Goal: Information Seeking & Learning: Learn about a topic

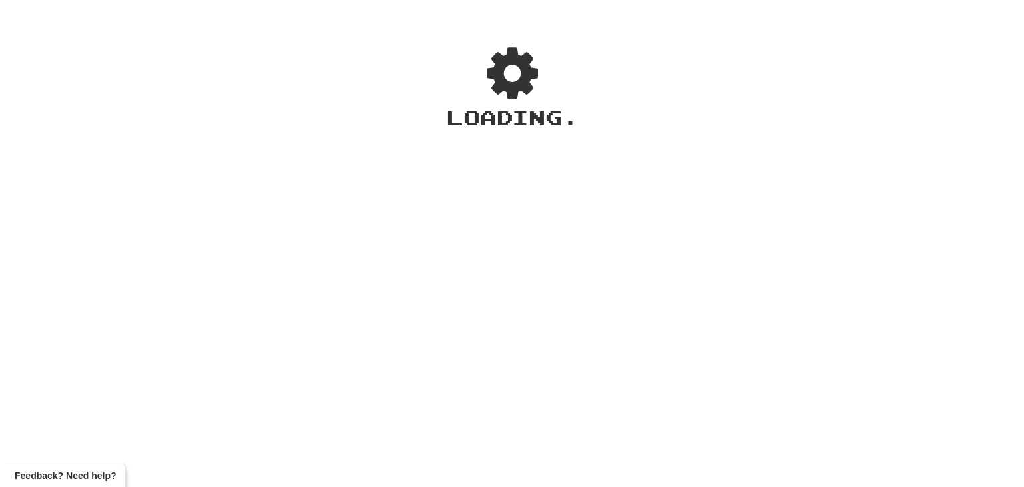
scroll to position [36, 0]
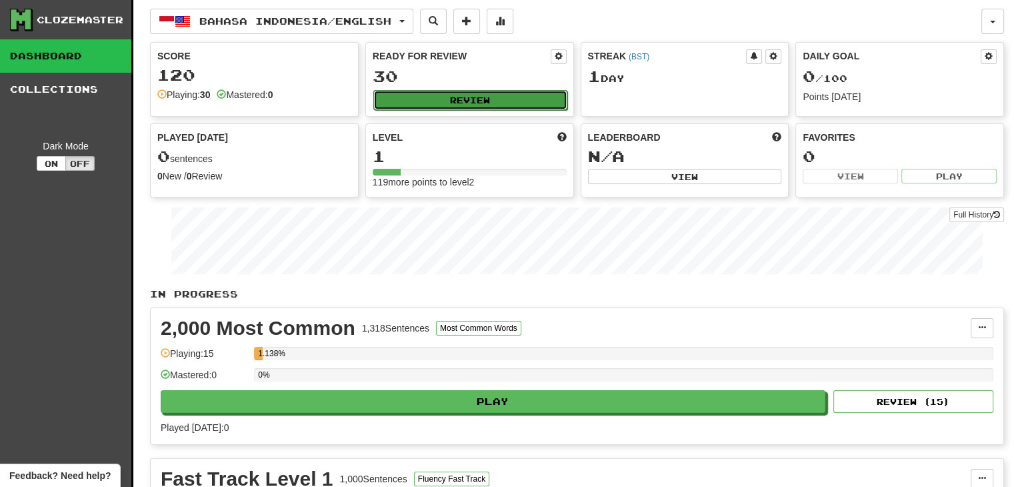
click at [480, 97] on button "Review" at bounding box center [471, 100] width 194 height 20
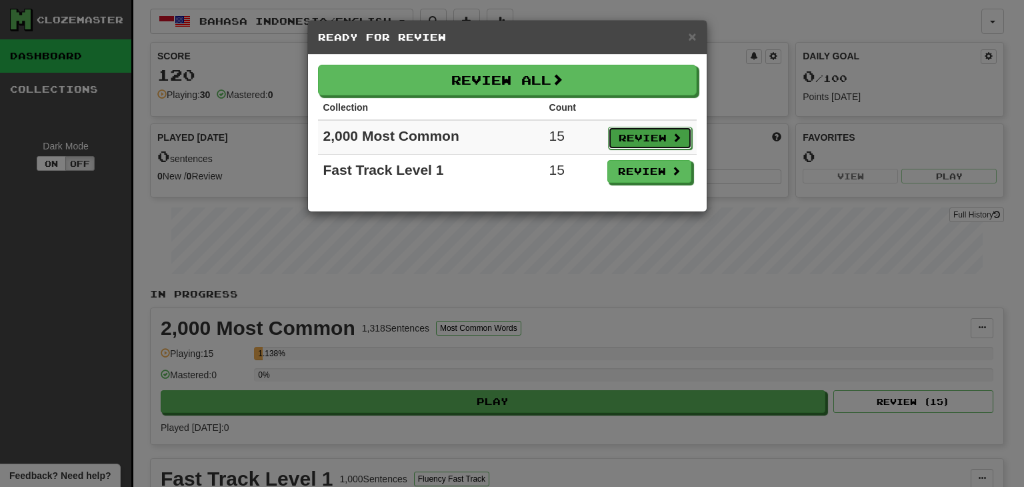
click at [656, 141] on button "Review" at bounding box center [650, 138] width 84 height 23
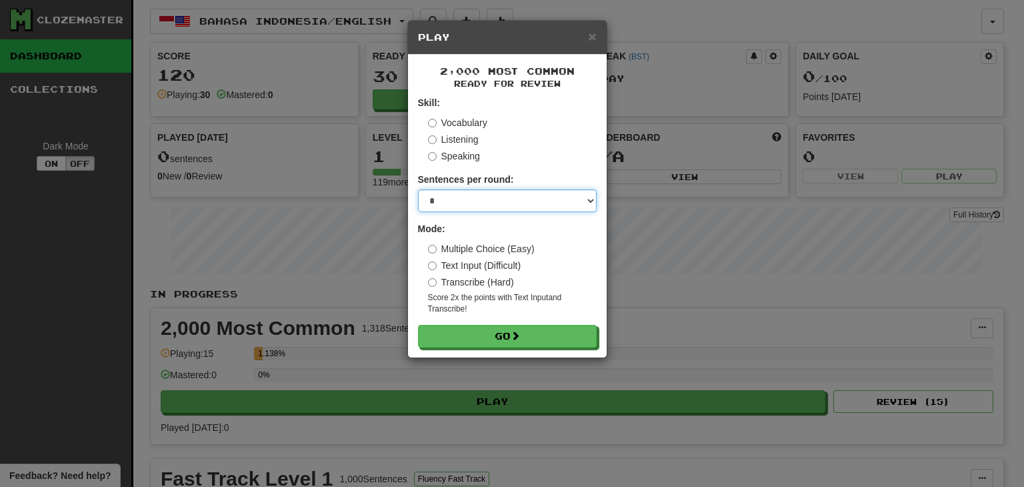
click at [474, 206] on select "* ** ** ** ** ** *** ********" at bounding box center [507, 200] width 179 height 23
select select "**"
click at [418, 189] on select "* ** ** ** ** ** *** ********" at bounding box center [507, 200] width 179 height 23
click at [529, 319] on form "Skill: Vocabulary Listening Speaking Sentences per round: * ** ** ** ** ** *** …" at bounding box center [507, 221] width 179 height 251
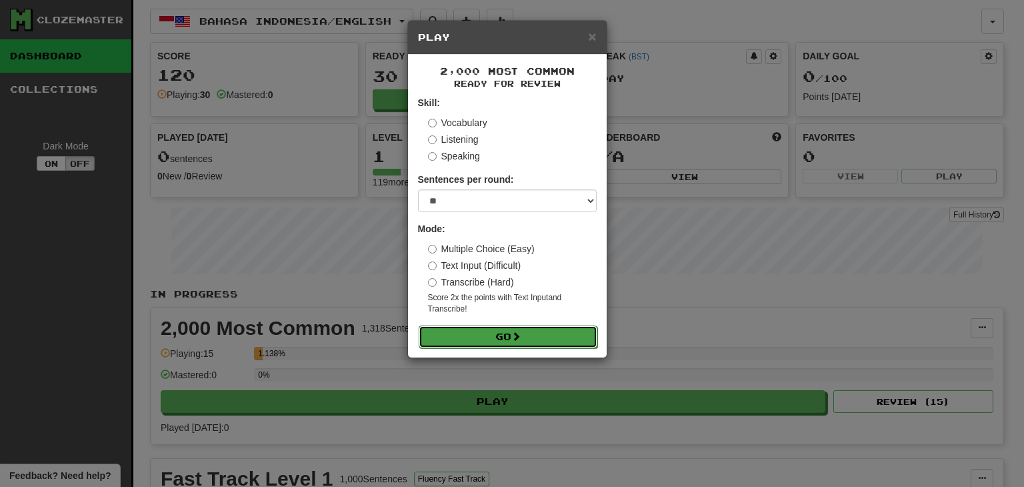
click at [532, 327] on button "Go" at bounding box center [508, 336] width 179 height 23
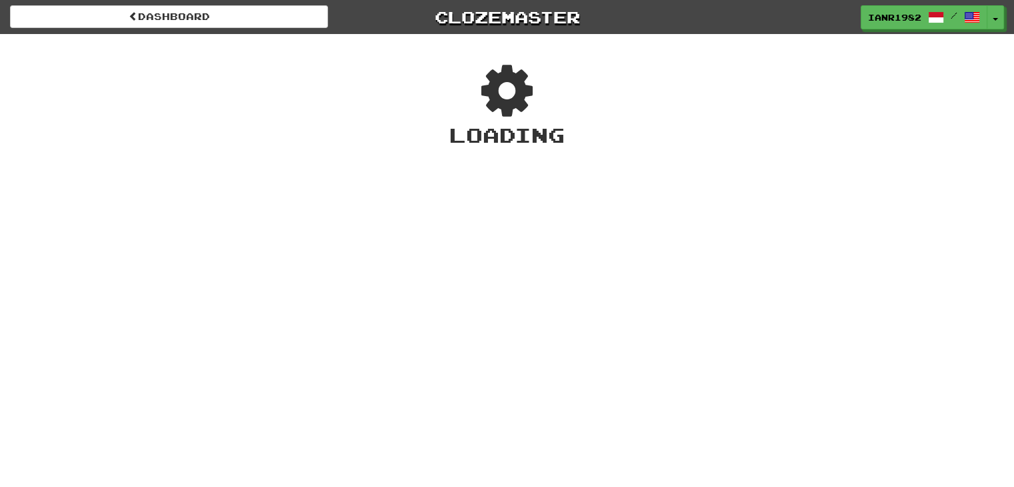
scroll to position [36, 0]
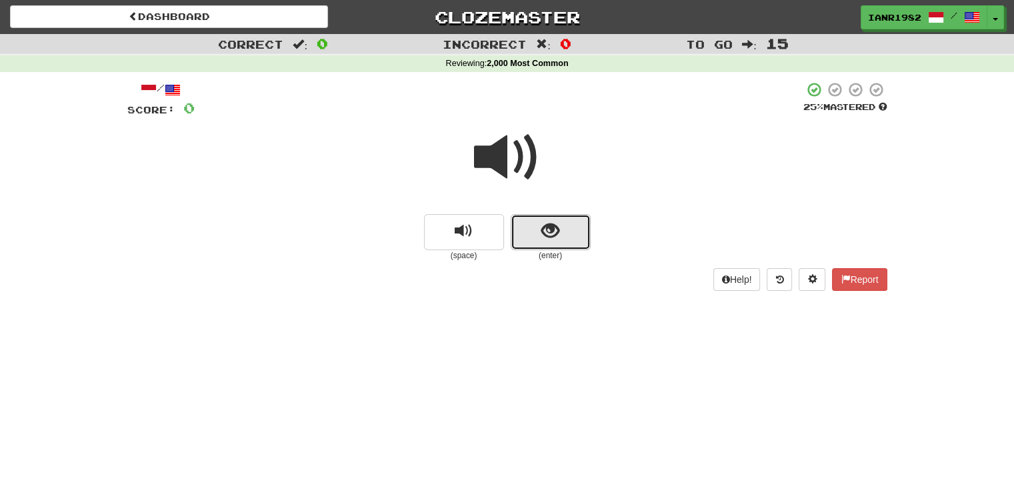
click at [581, 237] on button "show sentence" at bounding box center [551, 232] width 80 height 36
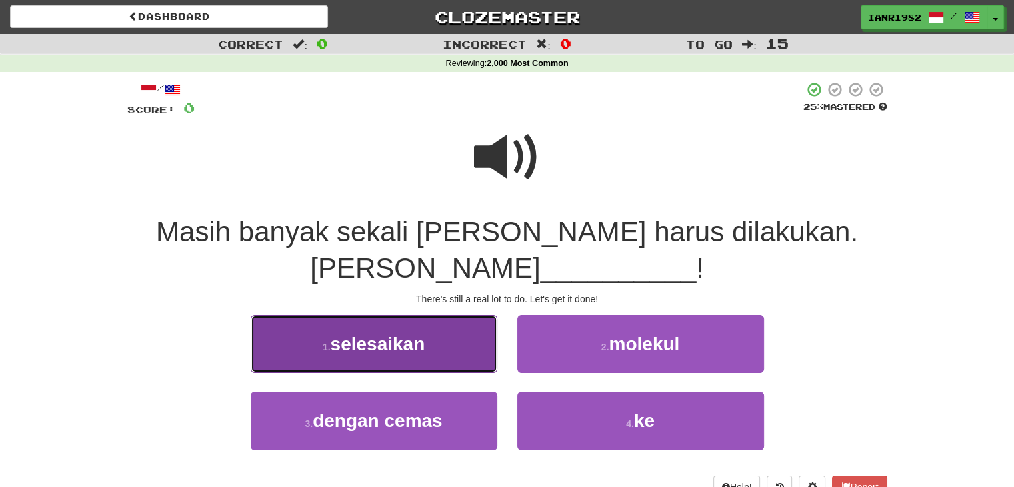
click at [452, 337] on button "1 . selesaikan" at bounding box center [374, 344] width 247 height 58
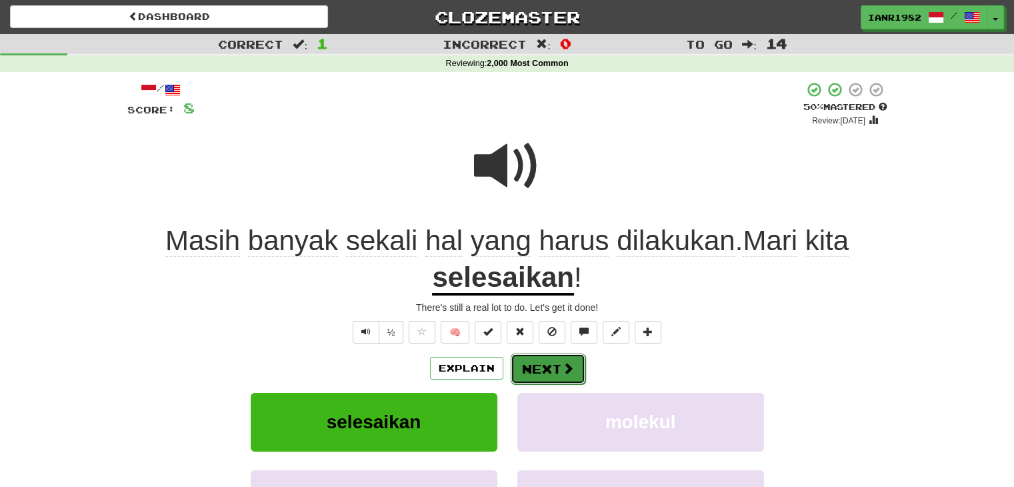
click at [562, 368] on span at bounding box center [568, 368] width 12 height 12
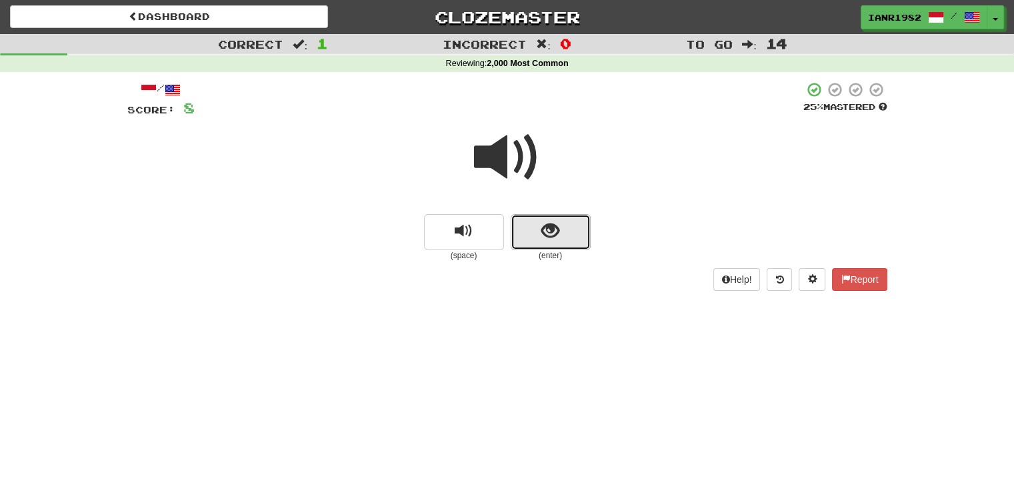
click at [546, 236] on span "show sentence" at bounding box center [551, 231] width 18 height 18
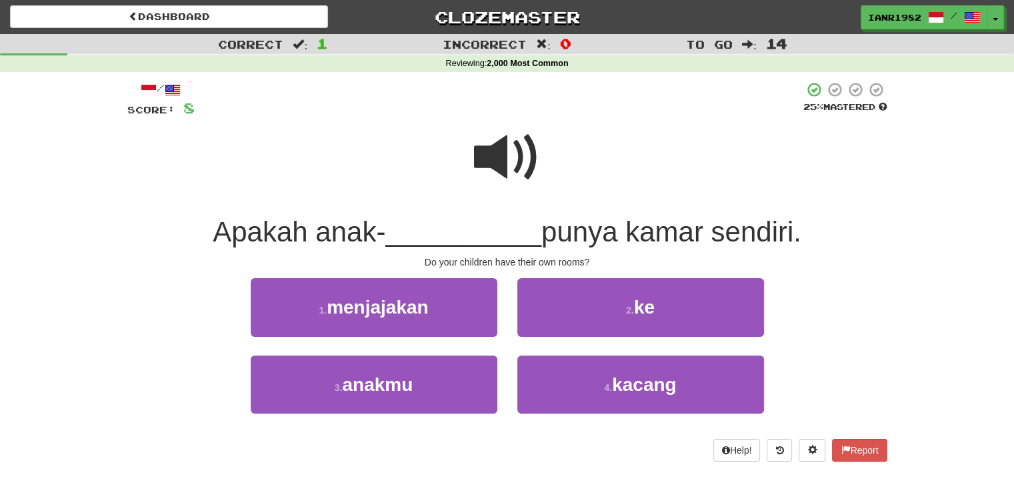
click at [525, 171] on span at bounding box center [507, 157] width 67 height 67
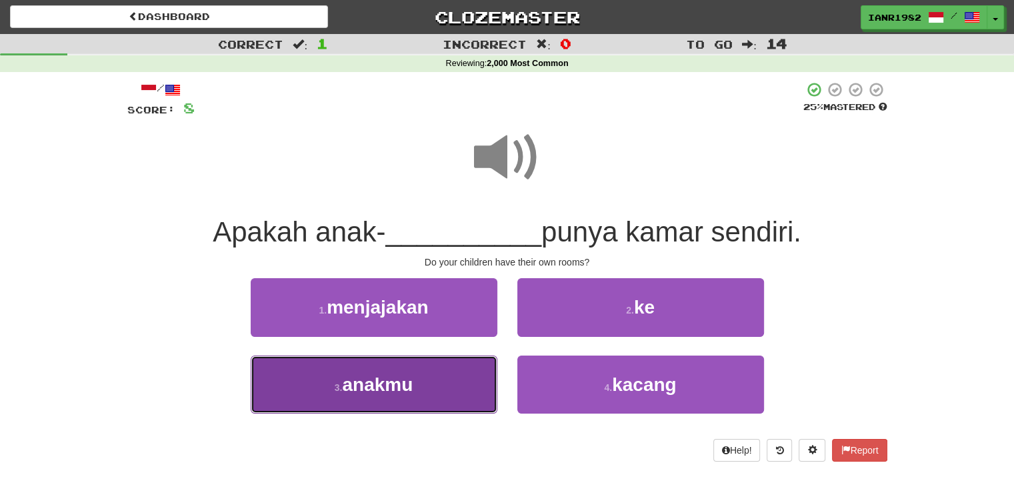
click at [465, 378] on button "3 . anakmu" at bounding box center [374, 385] width 247 height 58
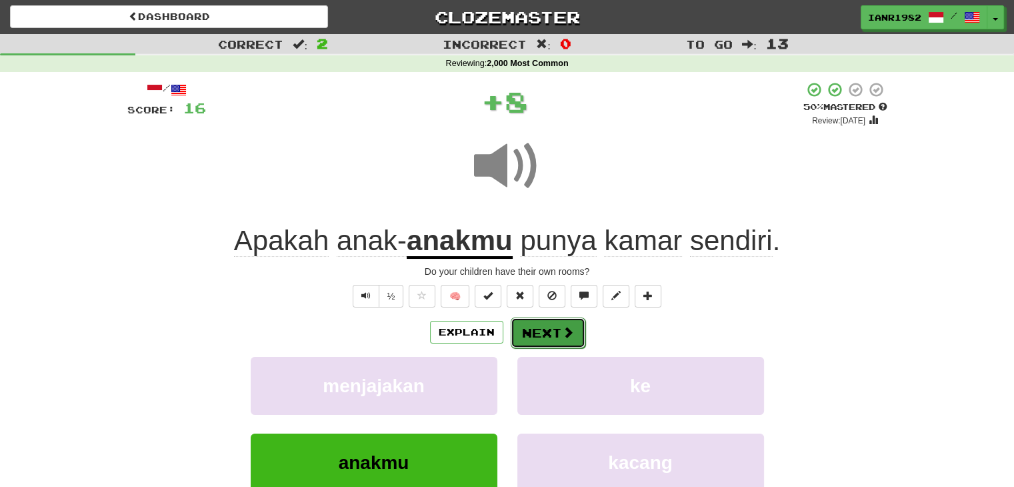
click at [572, 326] on span at bounding box center [568, 332] width 12 height 12
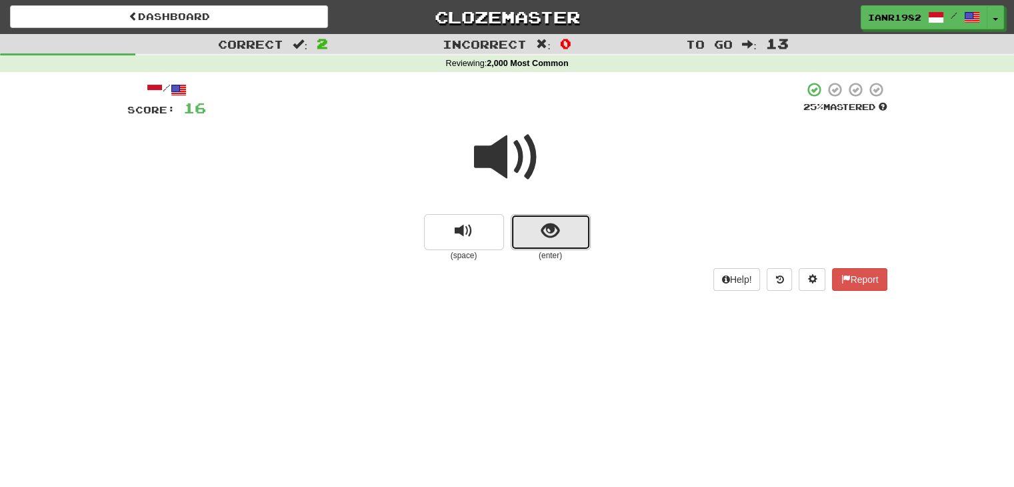
click at [544, 219] on button "show sentence" at bounding box center [551, 232] width 80 height 36
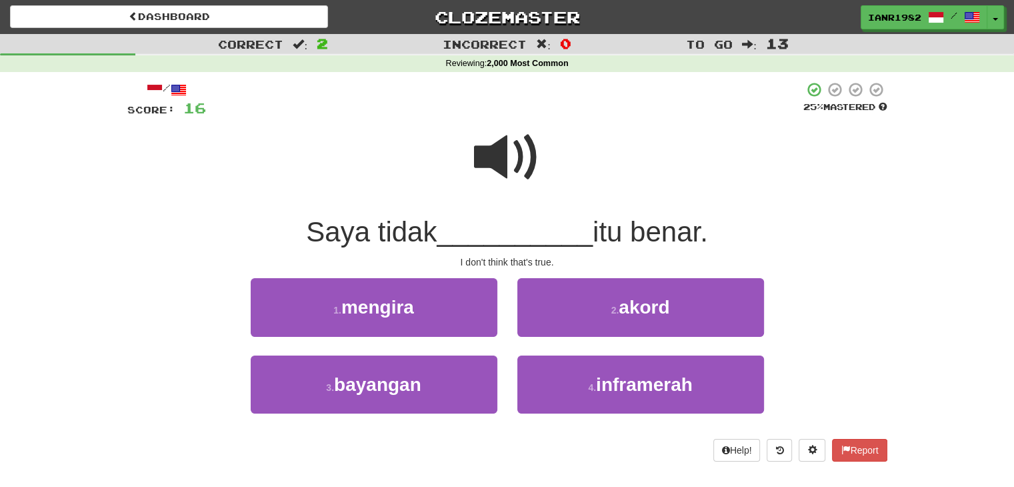
click at [532, 166] on span at bounding box center [507, 157] width 67 height 67
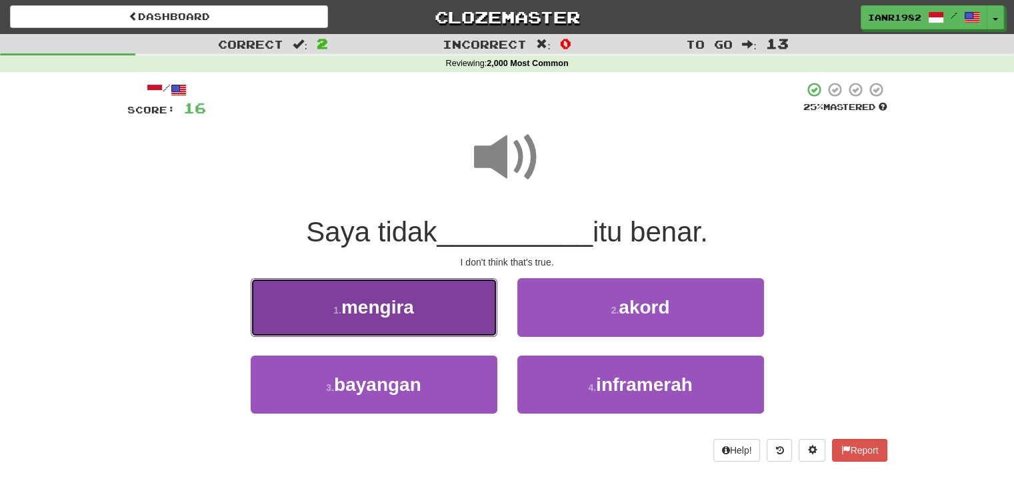
click at [452, 315] on button "1 . mengira" at bounding box center [374, 307] width 247 height 58
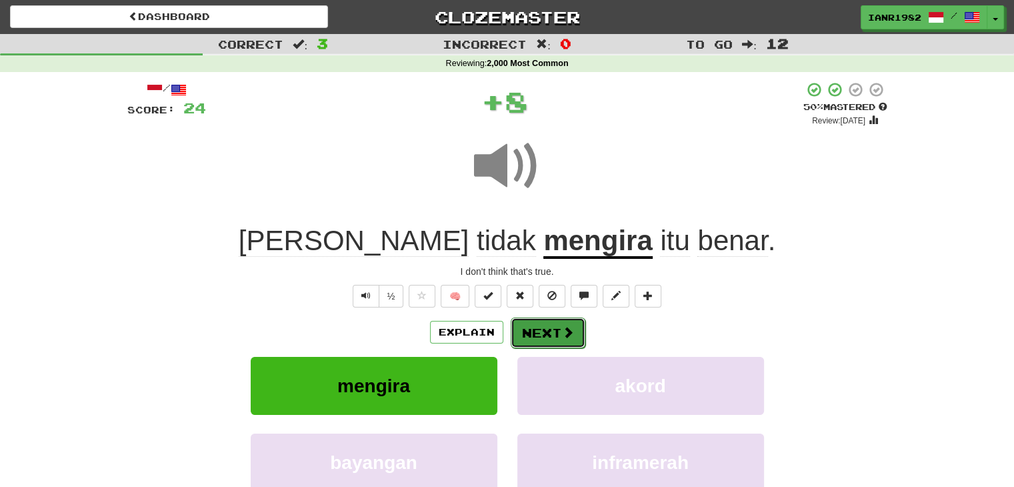
click at [558, 331] on button "Next" at bounding box center [548, 332] width 75 height 31
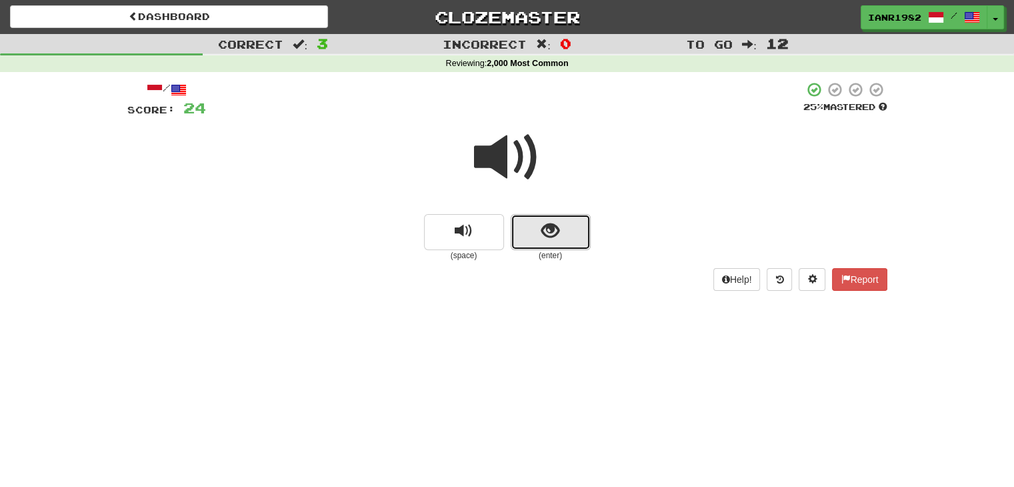
click at [572, 238] on button "show sentence" at bounding box center [551, 232] width 80 height 36
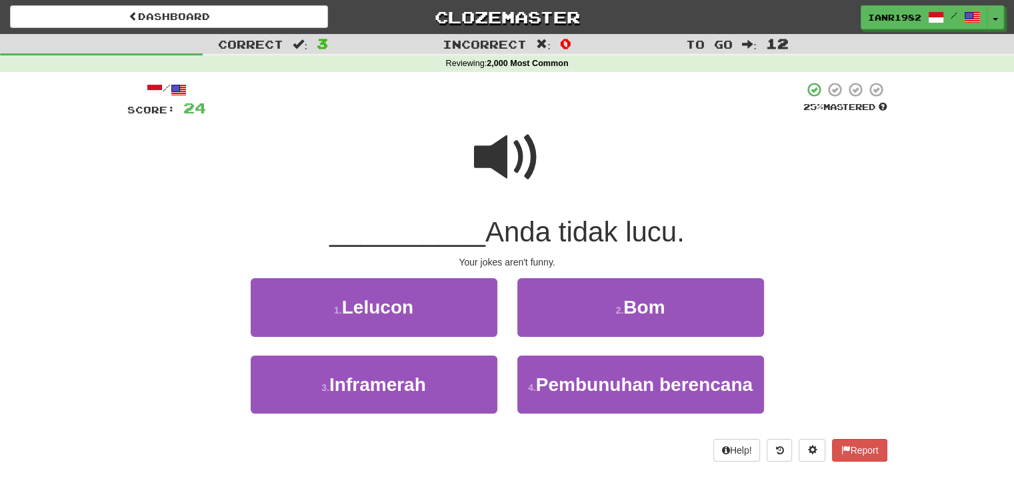
click at [512, 155] on span at bounding box center [507, 157] width 67 height 67
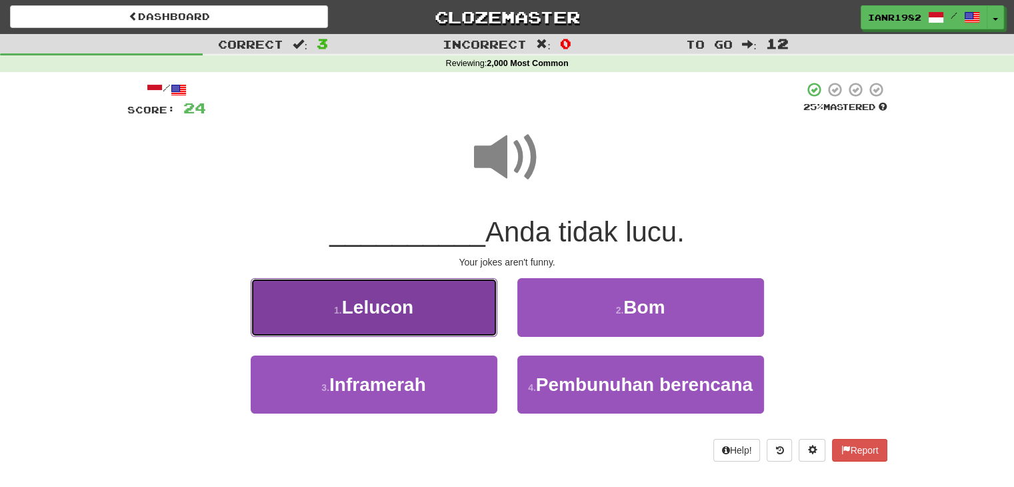
click at [443, 304] on button "1 . Lelucon" at bounding box center [374, 307] width 247 height 58
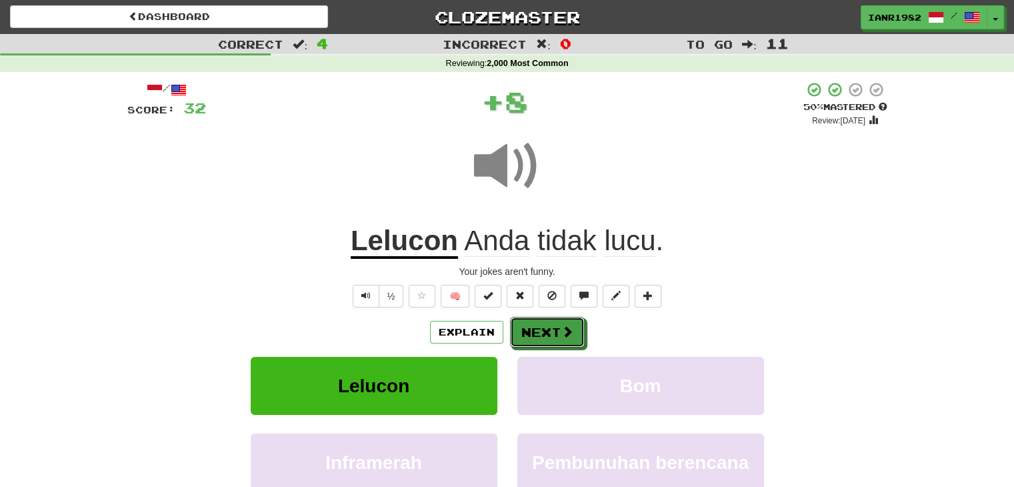
click at [551, 330] on button "Next" at bounding box center [547, 332] width 75 height 31
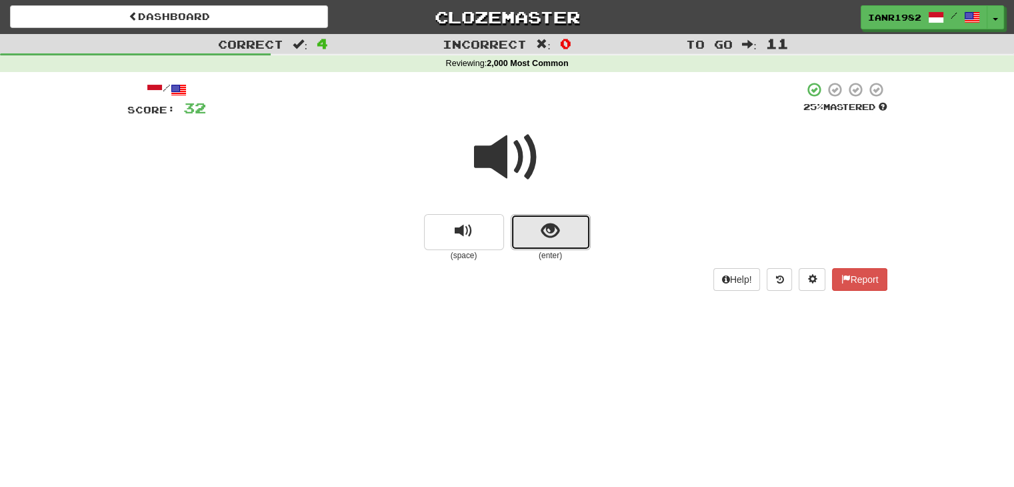
click at [554, 227] on span "show sentence" at bounding box center [551, 231] width 18 height 18
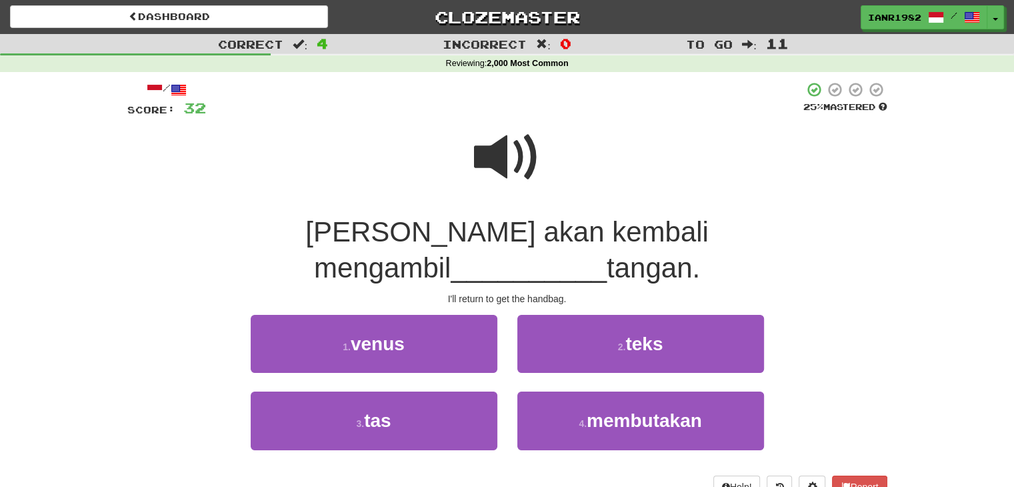
click at [530, 171] on span at bounding box center [507, 157] width 67 height 67
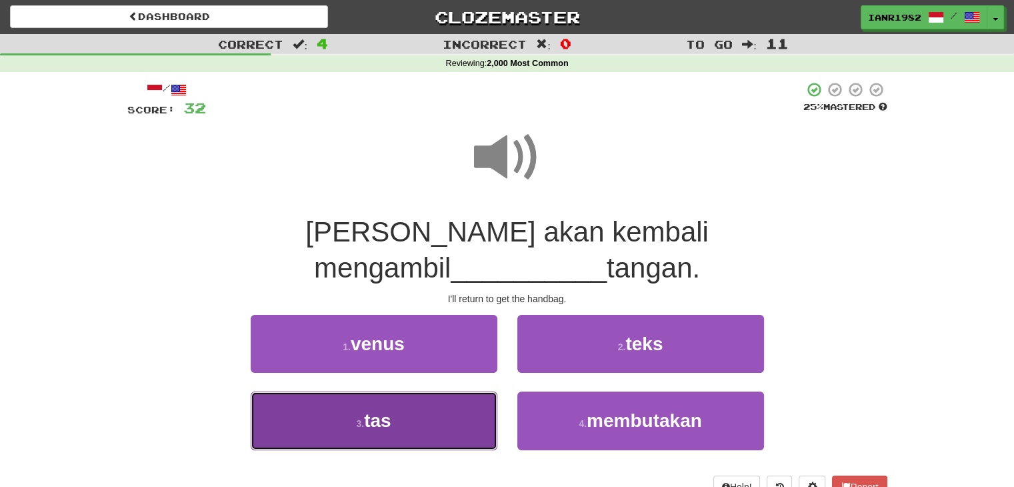
click at [451, 392] on button "3 . tas" at bounding box center [374, 421] width 247 height 58
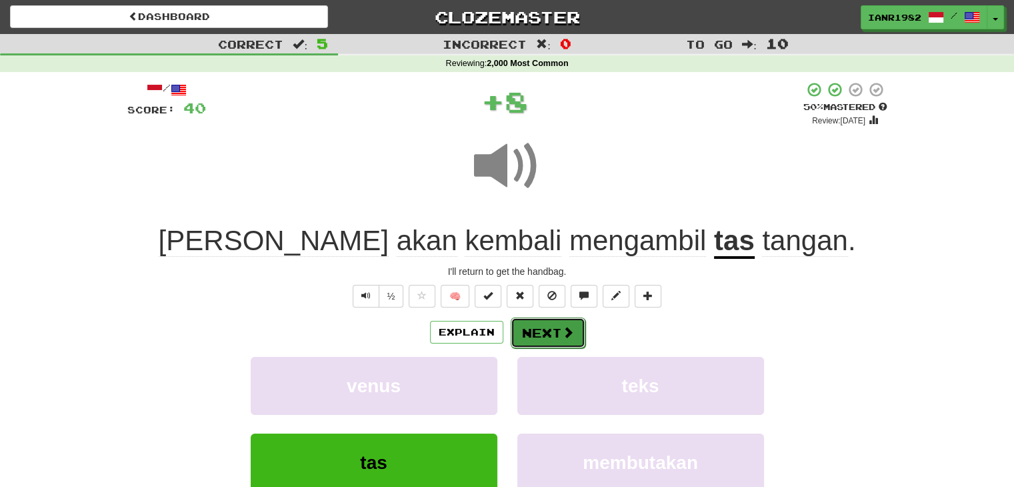
click at [568, 339] on button "Next" at bounding box center [548, 332] width 75 height 31
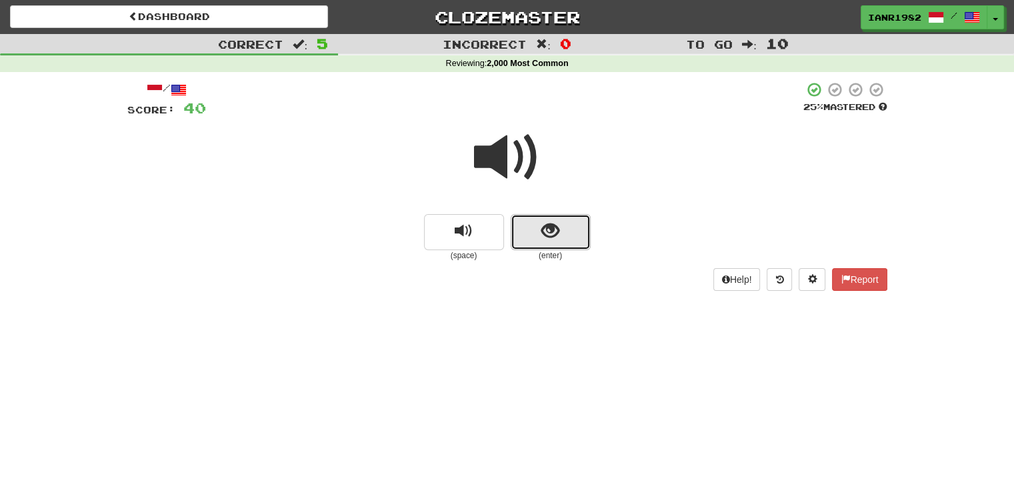
click at [569, 243] on button "show sentence" at bounding box center [551, 232] width 80 height 36
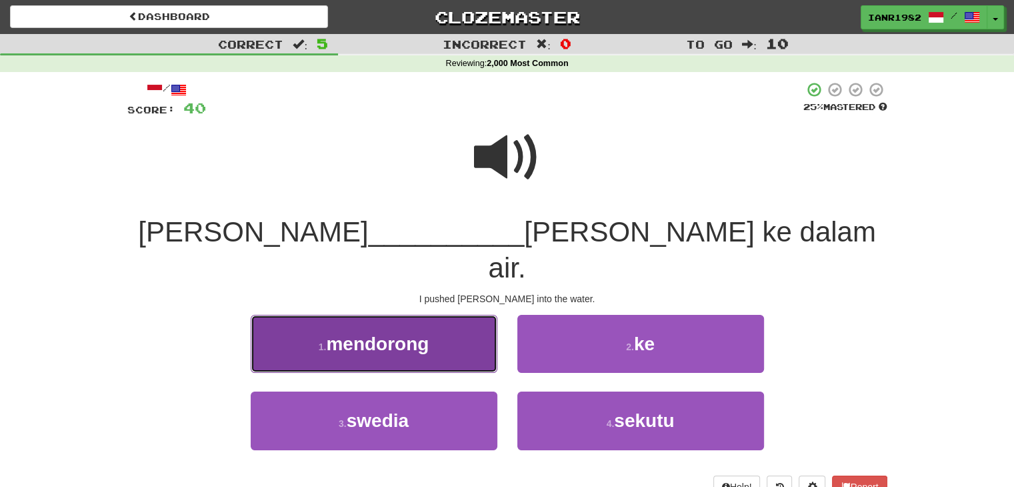
click at [467, 315] on button "1 . mendorong" at bounding box center [374, 344] width 247 height 58
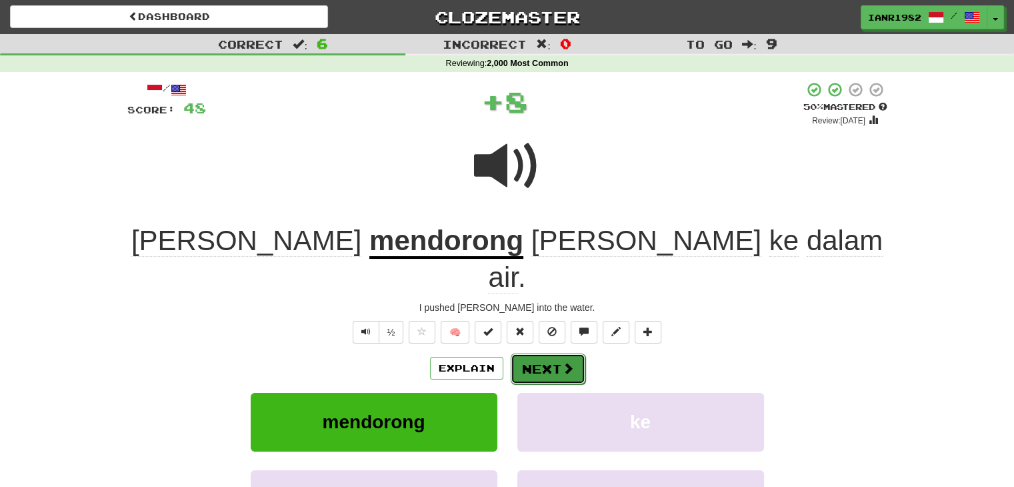
click at [562, 362] on span at bounding box center [568, 368] width 12 height 12
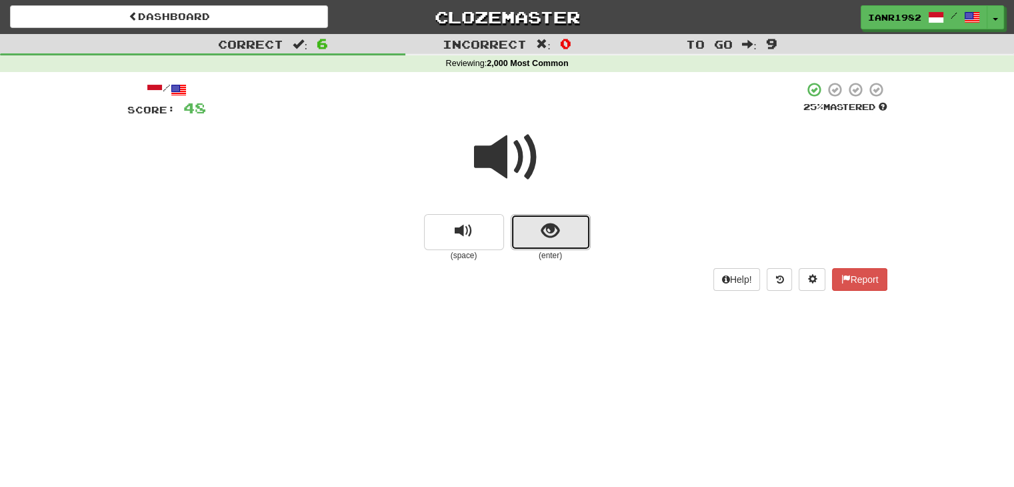
click at [534, 230] on button "show sentence" at bounding box center [551, 232] width 80 height 36
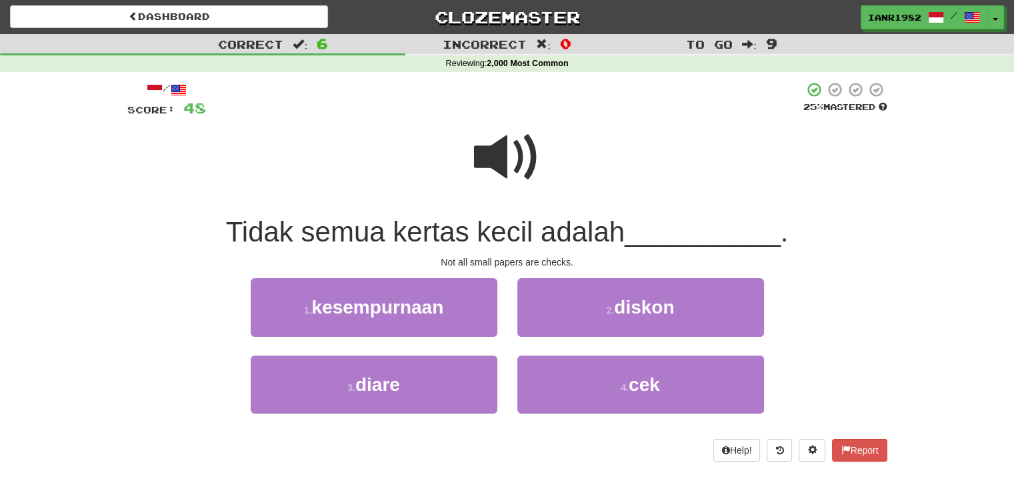
click at [494, 164] on span at bounding box center [507, 157] width 67 height 67
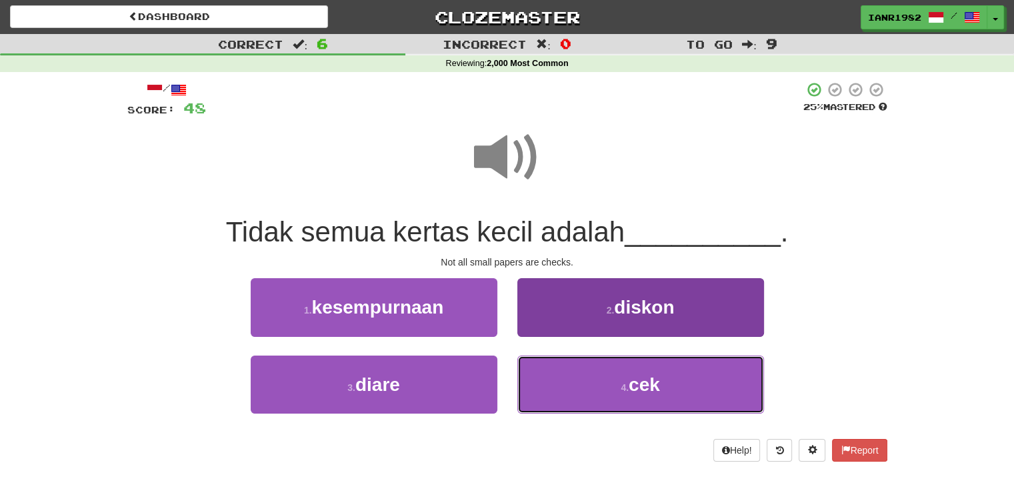
click at [638, 376] on span "cek" at bounding box center [644, 384] width 31 height 21
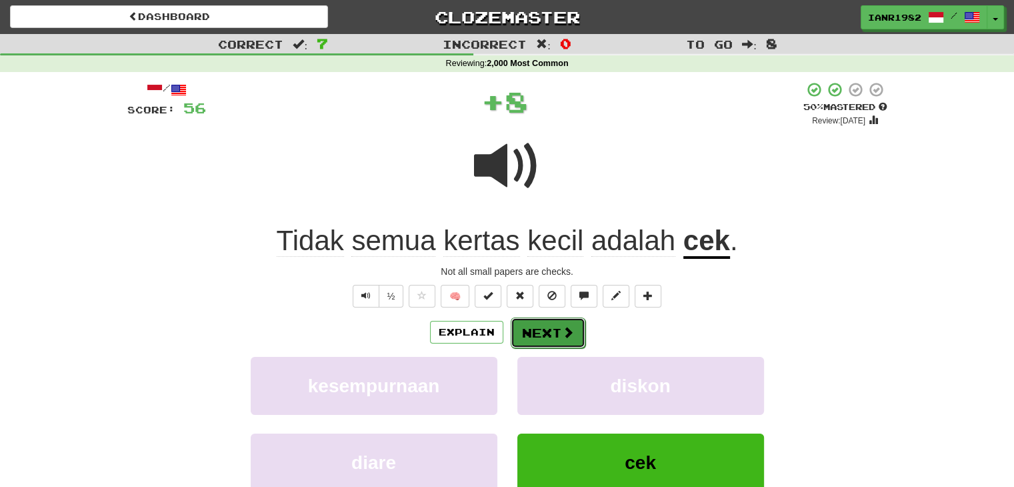
click at [562, 331] on span at bounding box center [568, 332] width 12 height 12
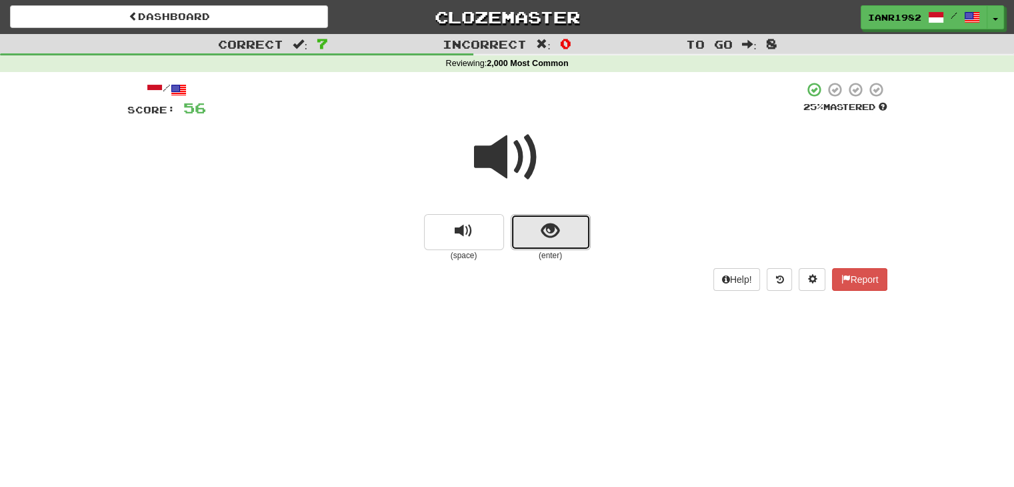
click at [562, 238] on button "show sentence" at bounding box center [551, 232] width 80 height 36
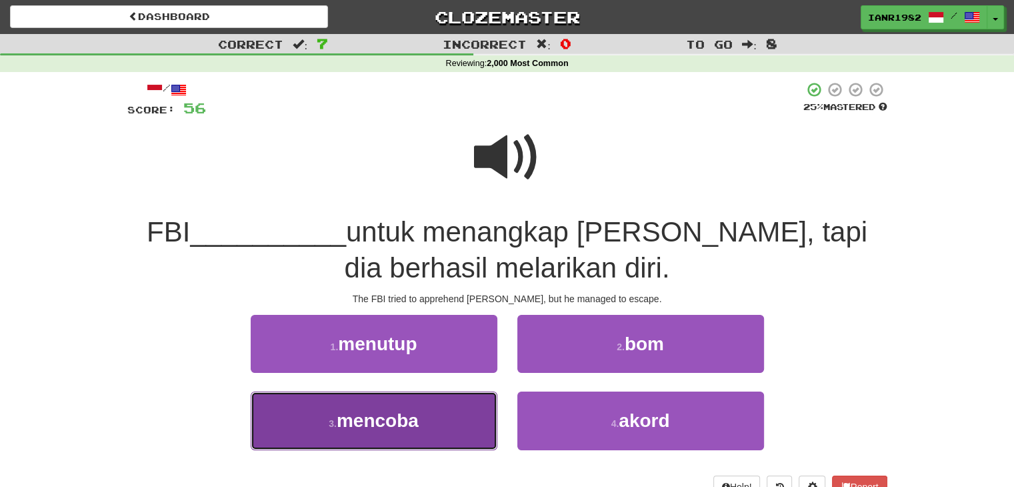
click at [468, 407] on button "3 . mencoba" at bounding box center [374, 421] width 247 height 58
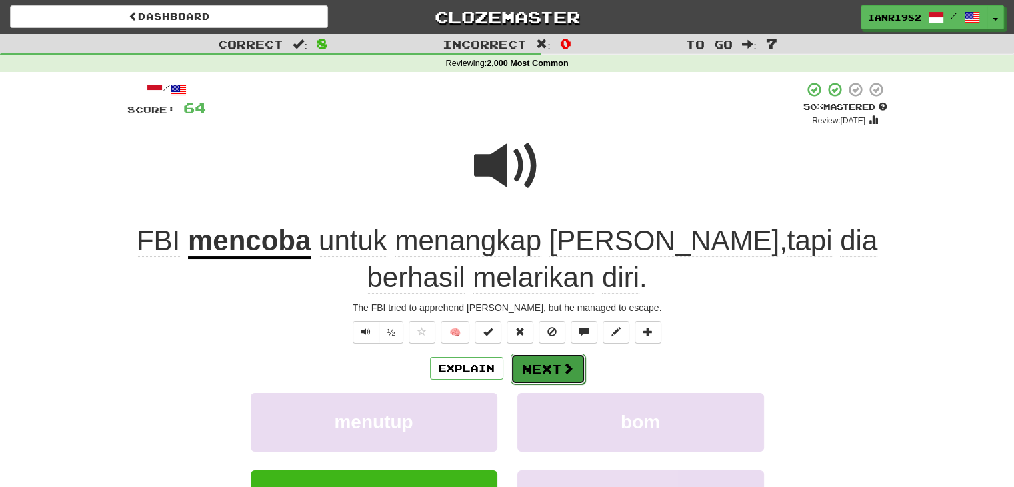
click at [568, 374] on span at bounding box center [568, 368] width 12 height 12
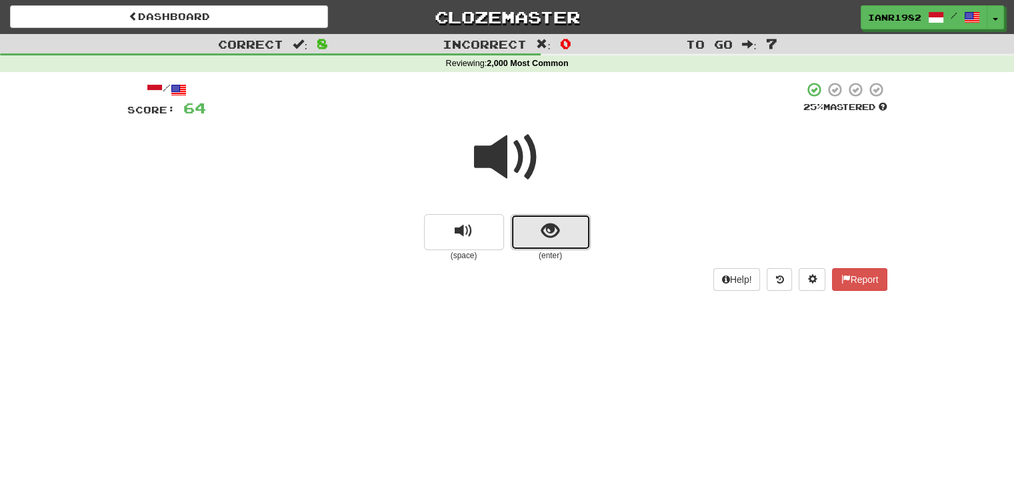
click at [568, 246] on button "show sentence" at bounding box center [551, 232] width 80 height 36
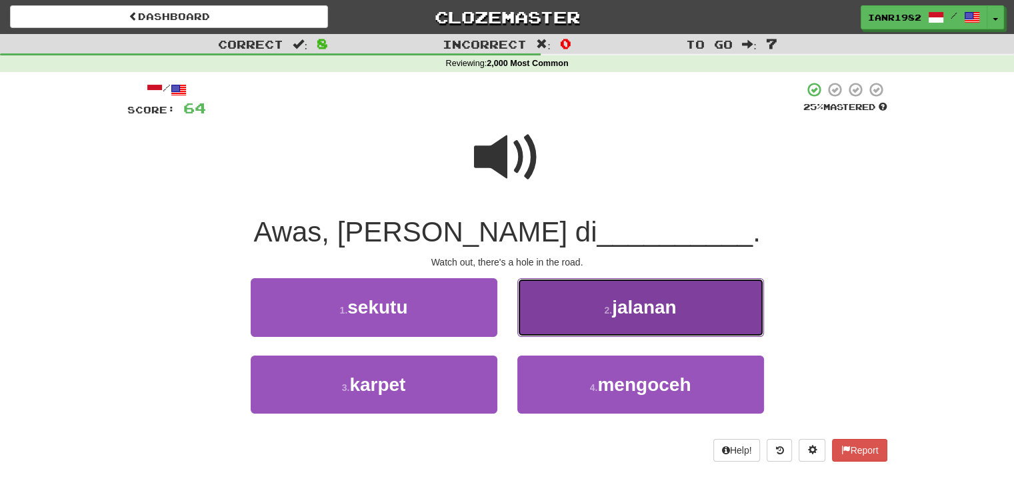
click at [600, 313] on button "2 . jalanan" at bounding box center [641, 307] width 247 height 58
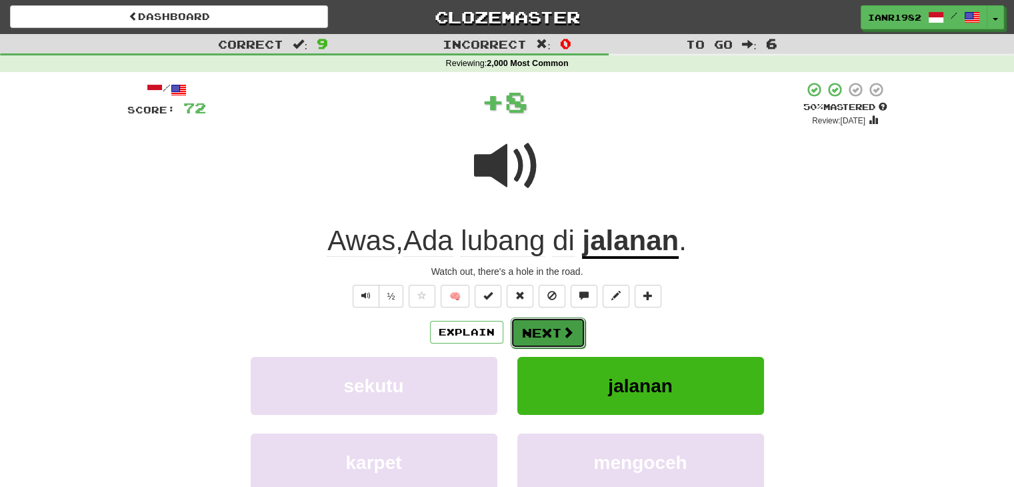
click at [569, 332] on span at bounding box center [568, 332] width 12 height 12
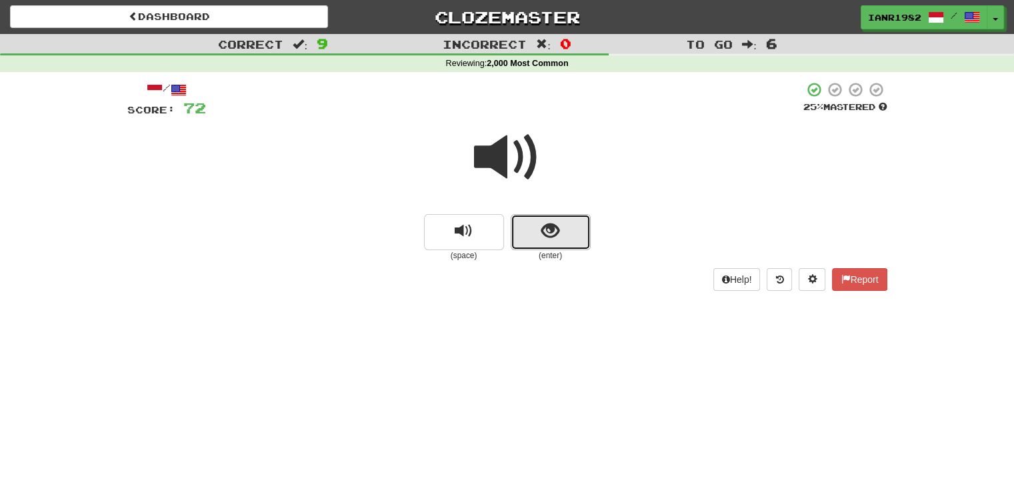
click at [580, 243] on button "show sentence" at bounding box center [551, 232] width 80 height 36
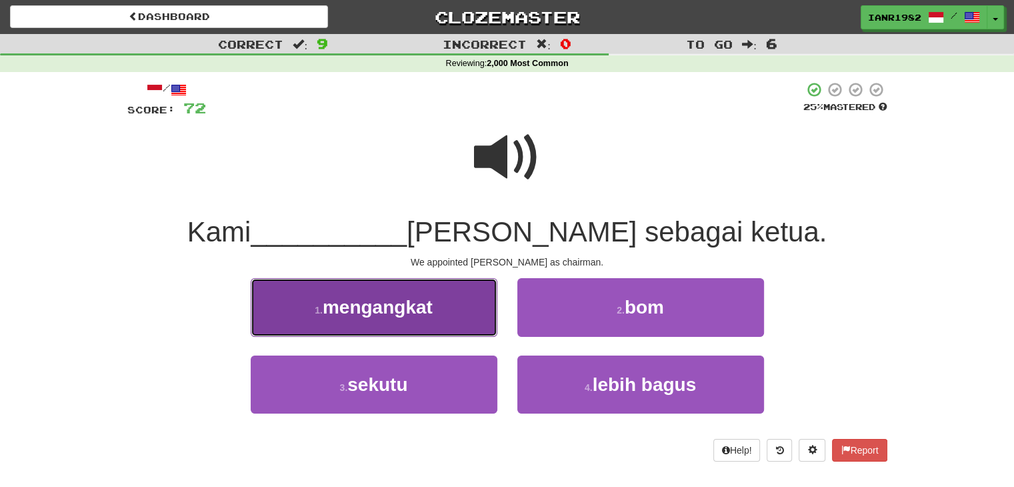
click at [478, 305] on button "1 . mengangkat" at bounding box center [374, 307] width 247 height 58
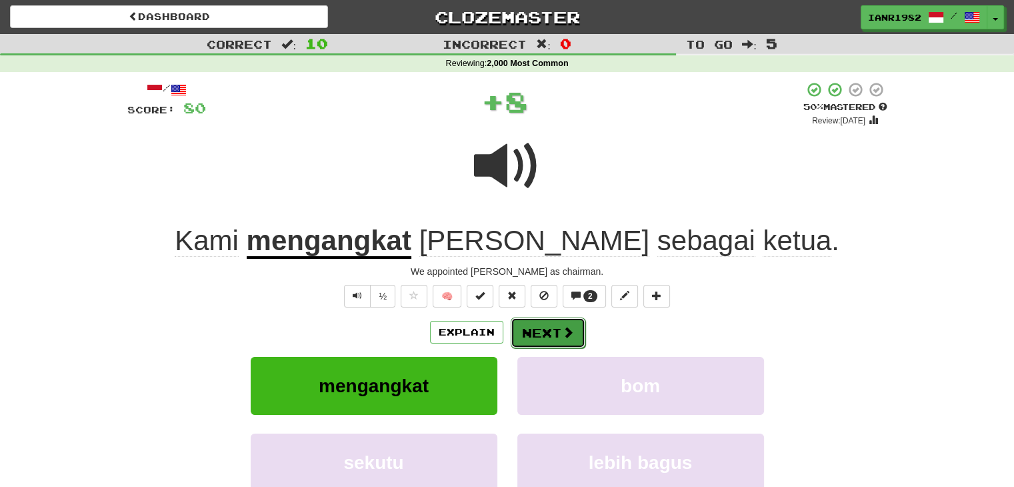
click at [573, 330] on button "Next" at bounding box center [548, 332] width 75 height 31
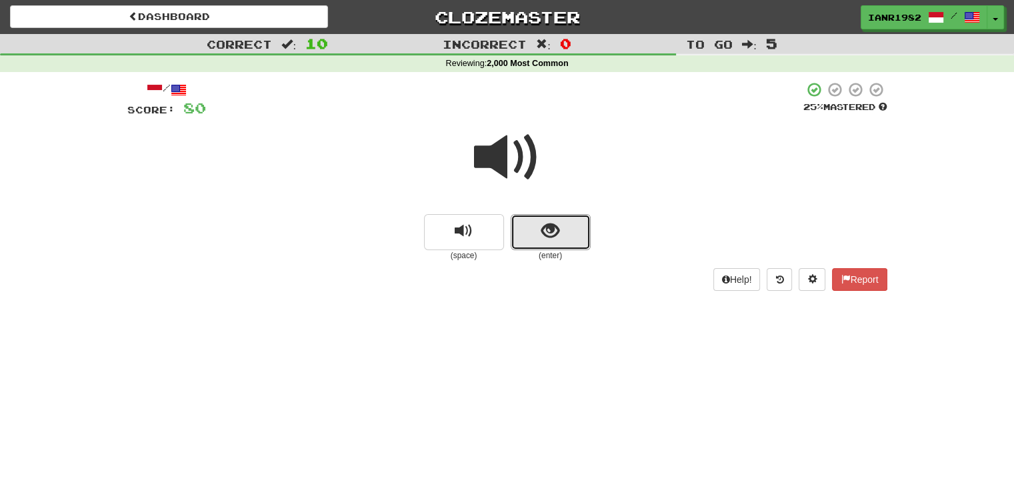
click at [564, 217] on button "show sentence" at bounding box center [551, 232] width 80 height 36
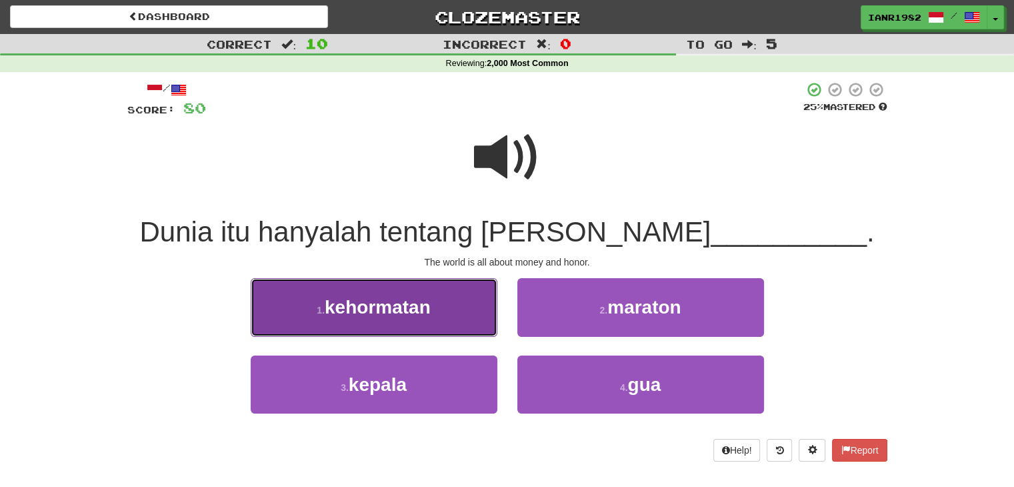
click at [448, 308] on button "1 . kehormatan" at bounding box center [374, 307] width 247 height 58
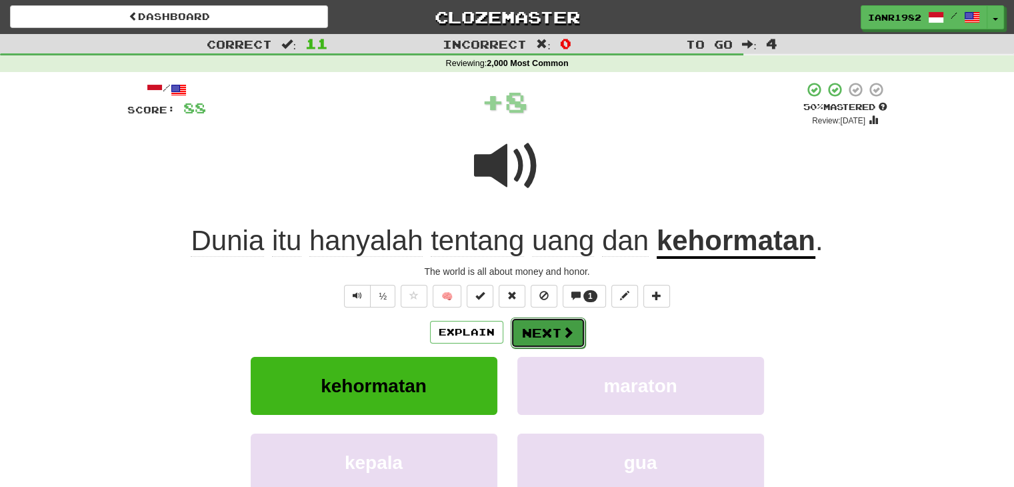
click at [574, 333] on button "Next" at bounding box center [548, 332] width 75 height 31
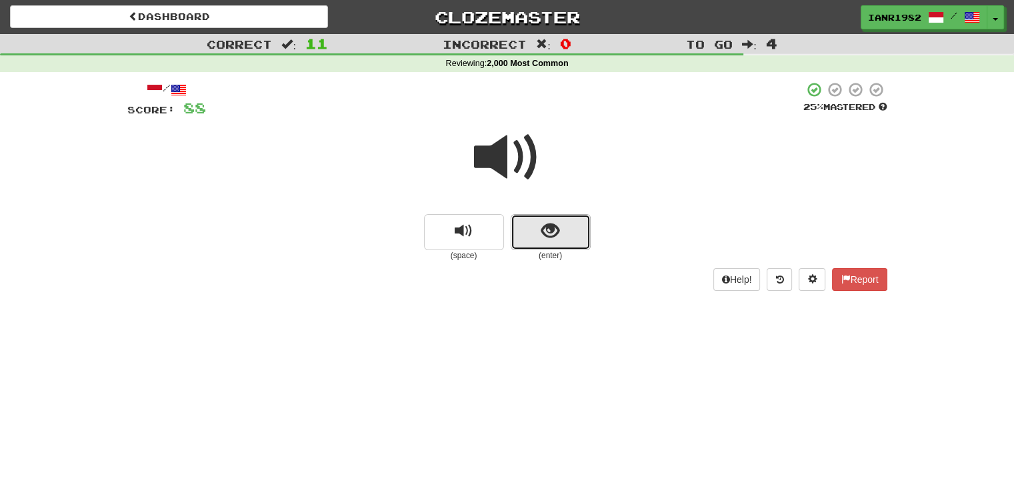
click at [586, 232] on button "show sentence" at bounding box center [551, 232] width 80 height 36
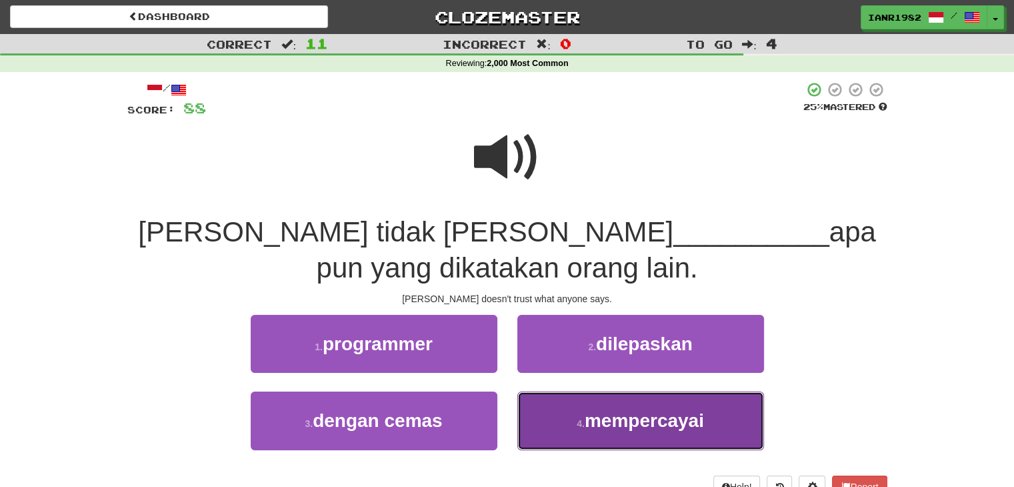
click at [690, 409] on button "4 . mempercayai" at bounding box center [641, 421] width 247 height 58
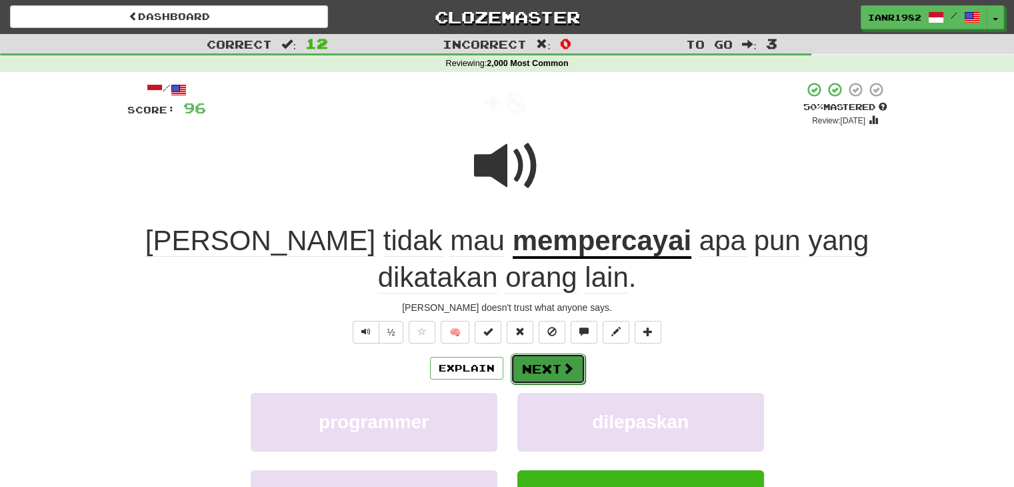
click at [569, 366] on span at bounding box center [568, 368] width 12 height 12
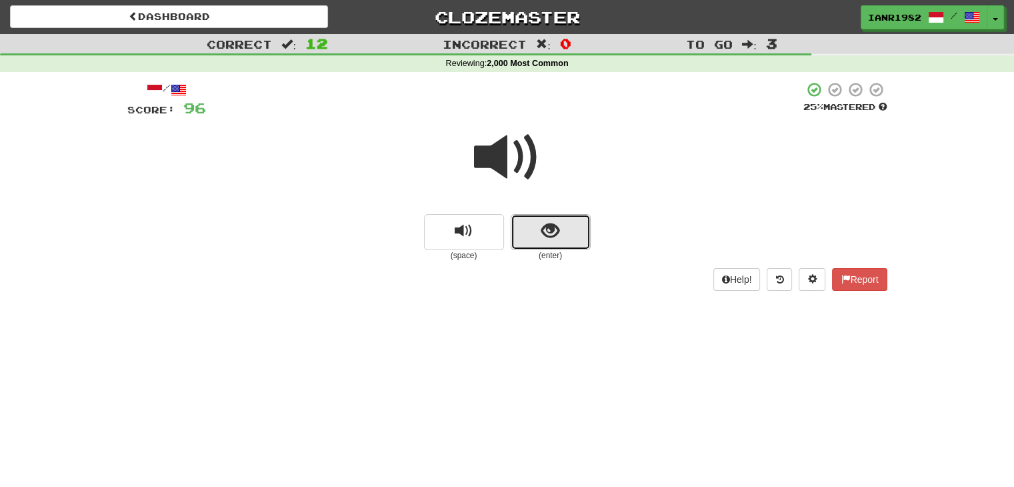
click at [552, 245] on button "show sentence" at bounding box center [551, 232] width 80 height 36
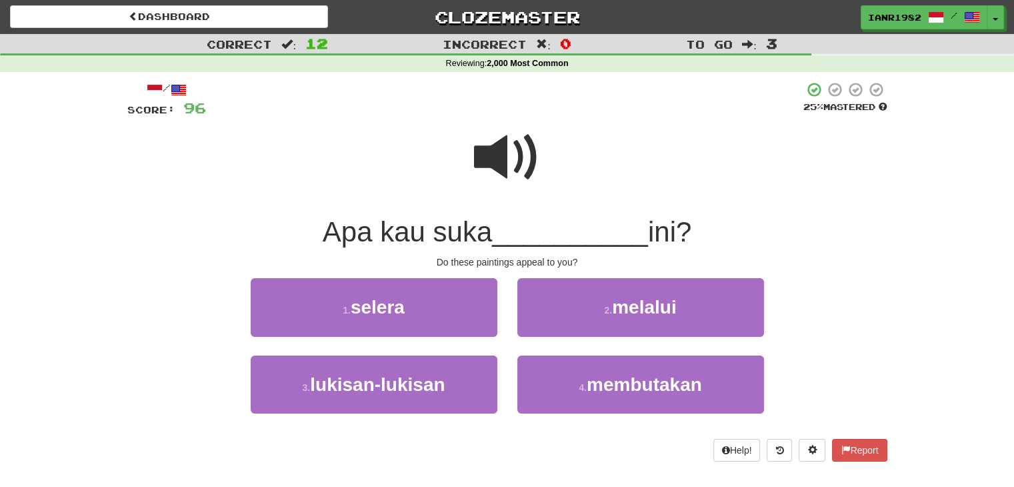
click at [515, 167] on span at bounding box center [507, 157] width 67 height 67
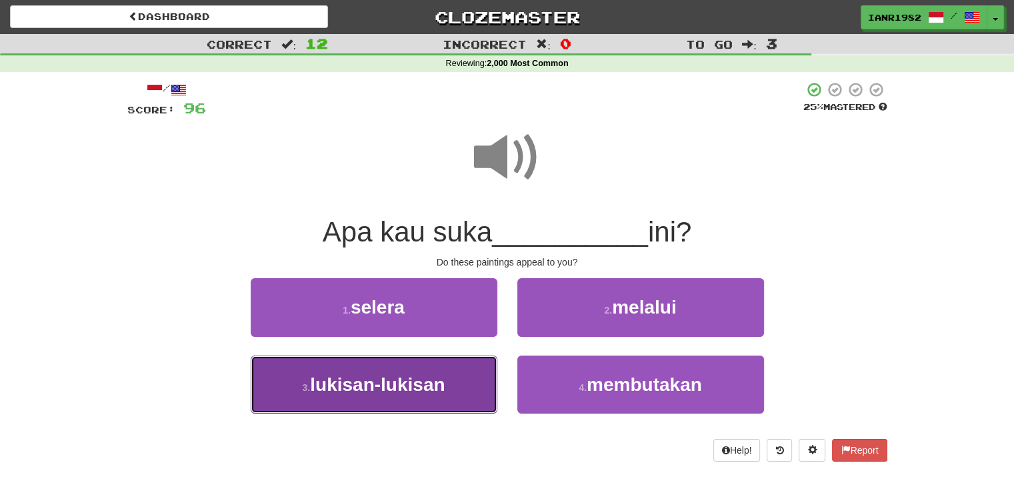
click at [448, 380] on button "3 . lukisan-lukisan" at bounding box center [374, 385] width 247 height 58
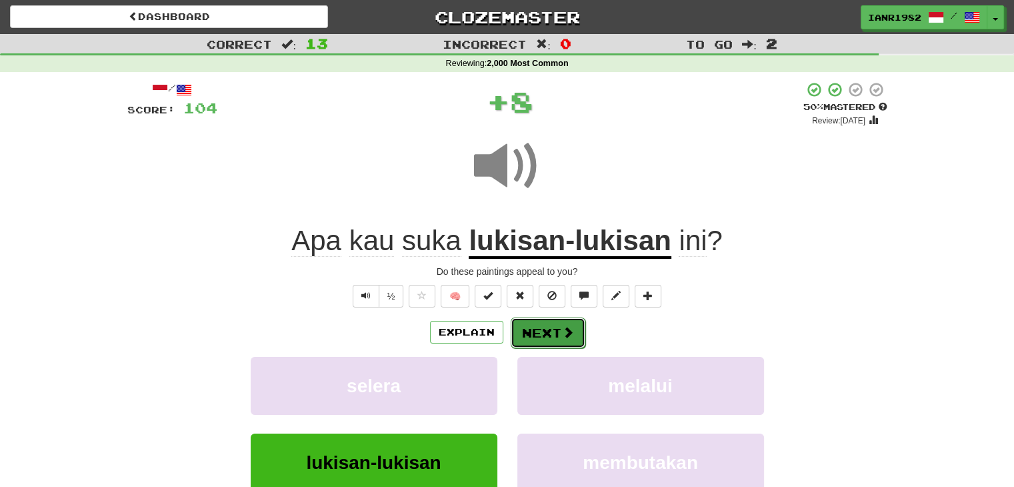
click at [563, 339] on button "Next" at bounding box center [548, 332] width 75 height 31
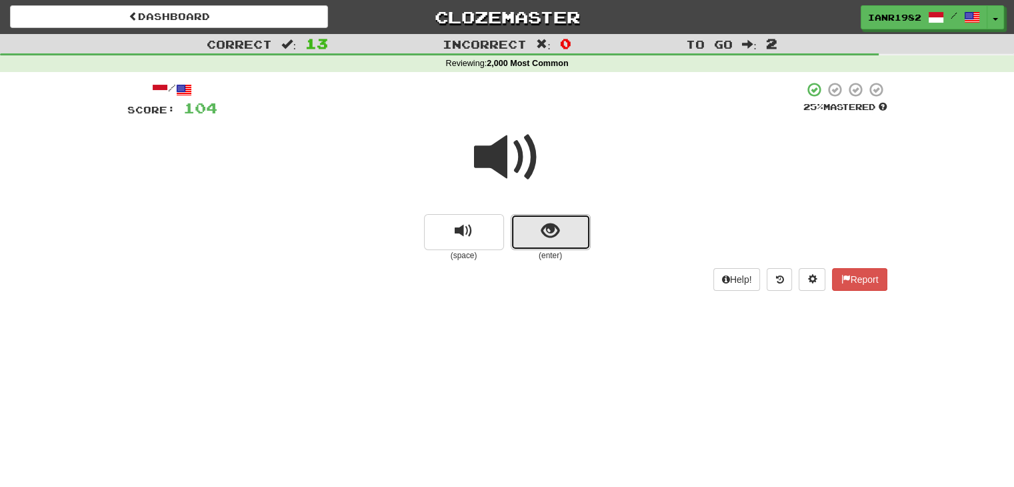
click at [558, 240] on span "show sentence" at bounding box center [551, 231] width 18 height 18
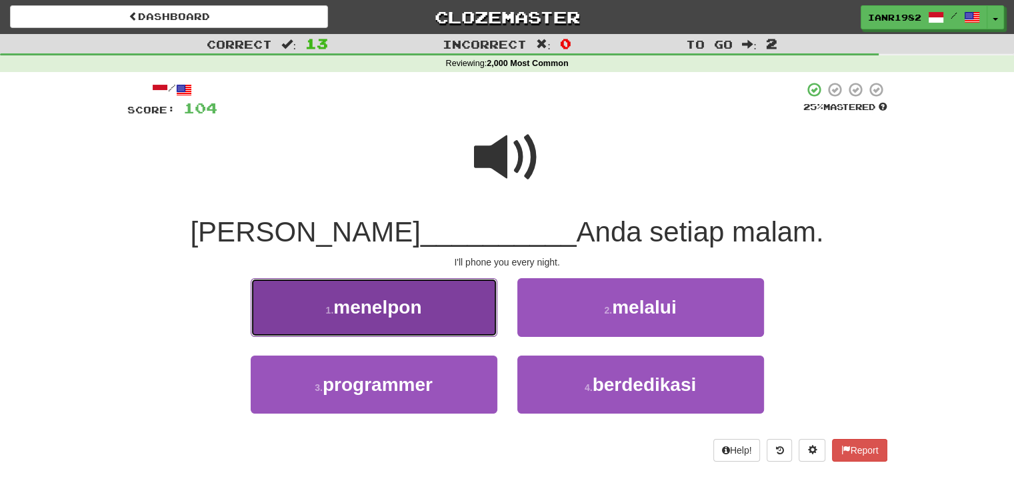
click at [451, 313] on button "1 . menelpon" at bounding box center [374, 307] width 247 height 58
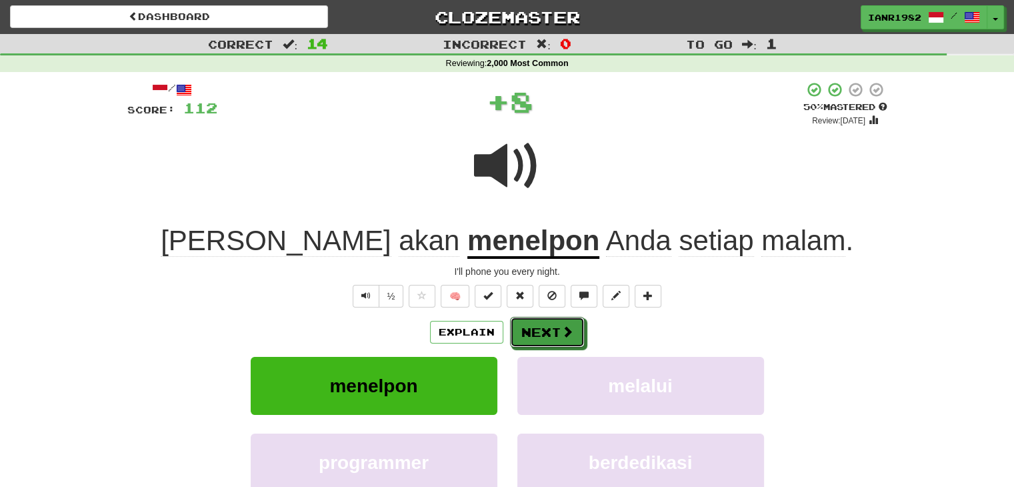
click at [566, 335] on span at bounding box center [568, 331] width 12 height 12
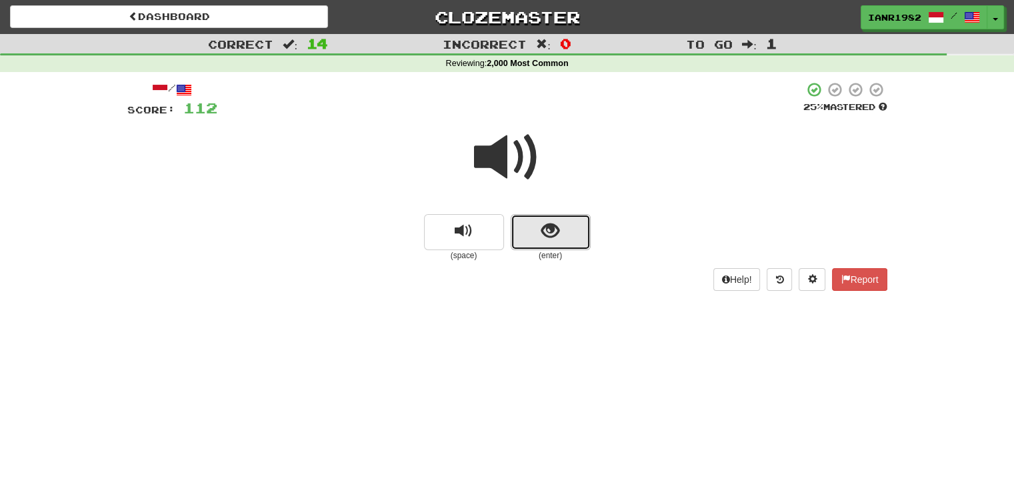
click at [570, 225] on button "show sentence" at bounding box center [551, 232] width 80 height 36
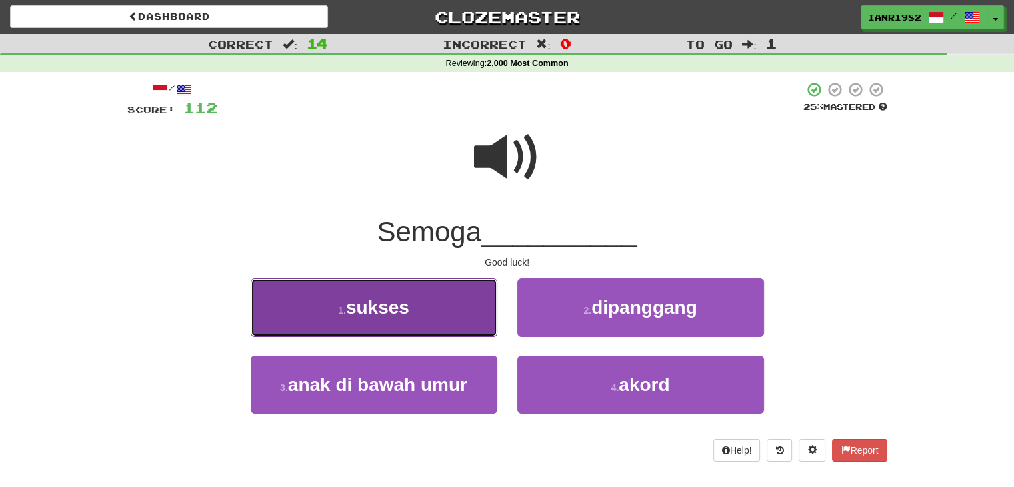
click at [488, 331] on button "1 . sukses" at bounding box center [374, 307] width 247 height 58
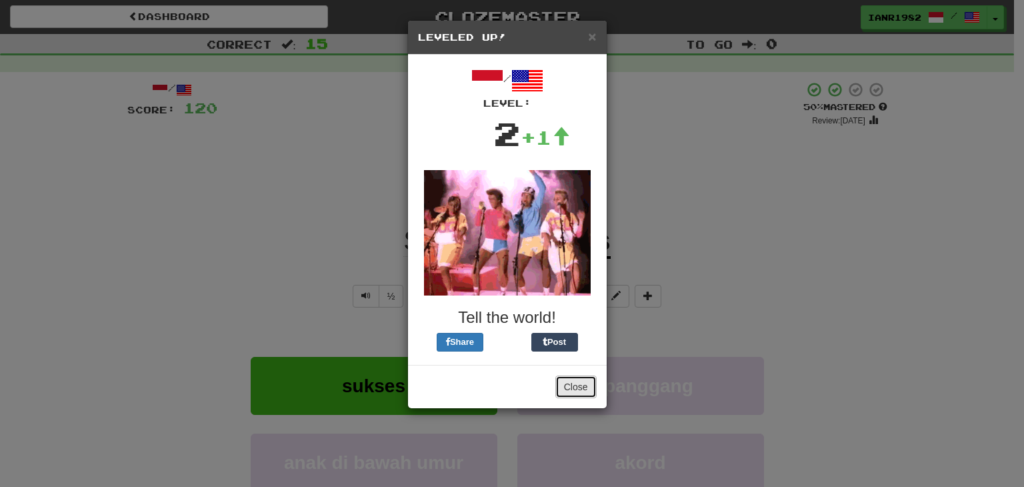
click at [578, 385] on button "Close" at bounding box center [576, 387] width 41 height 23
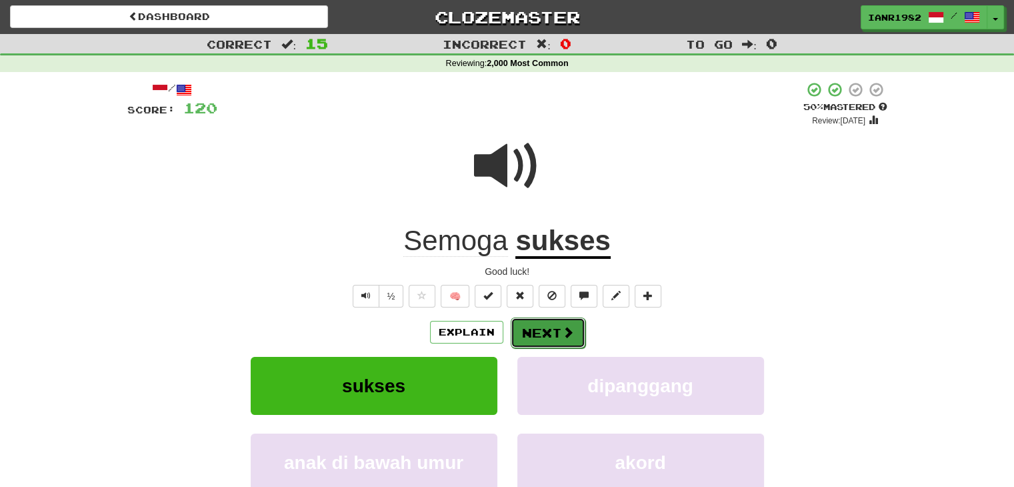
click at [560, 319] on button "Next" at bounding box center [548, 332] width 75 height 31
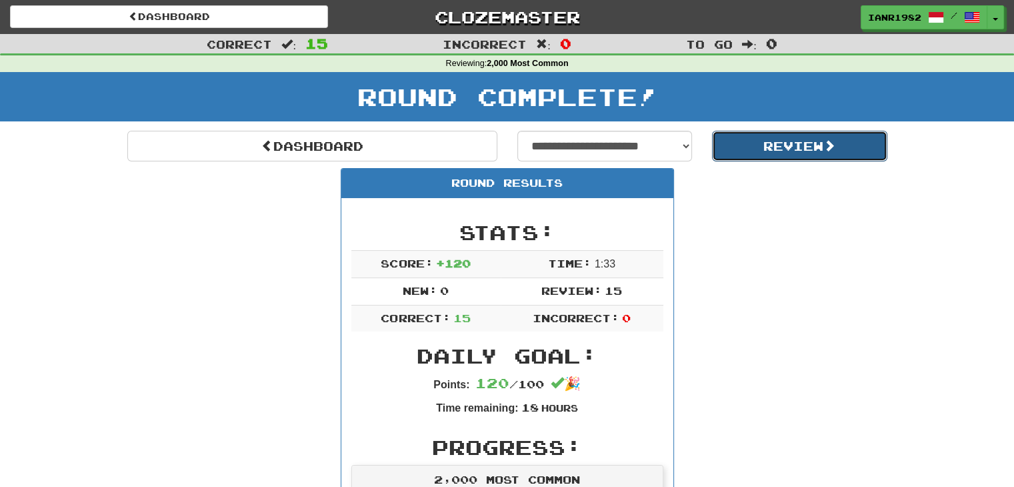
click at [787, 153] on button "Review" at bounding box center [799, 146] width 175 height 31
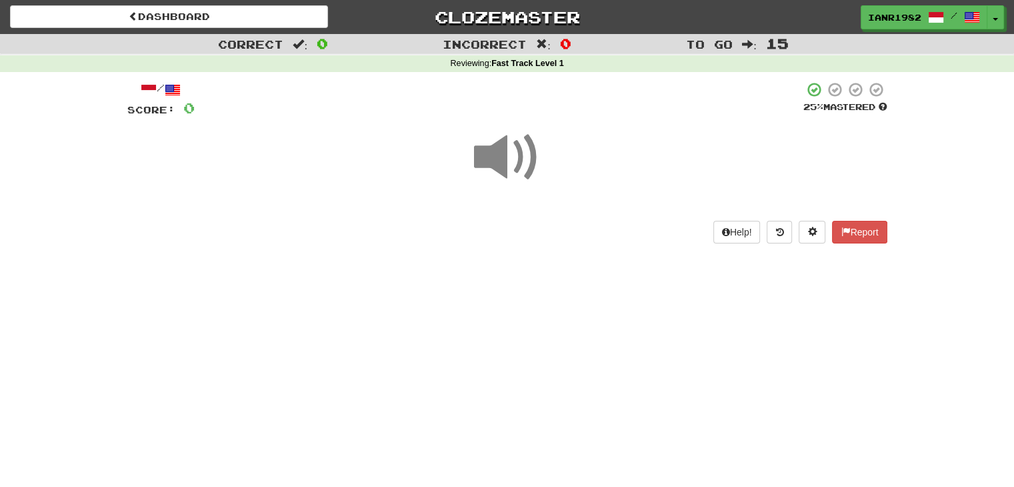
scroll to position [36, 0]
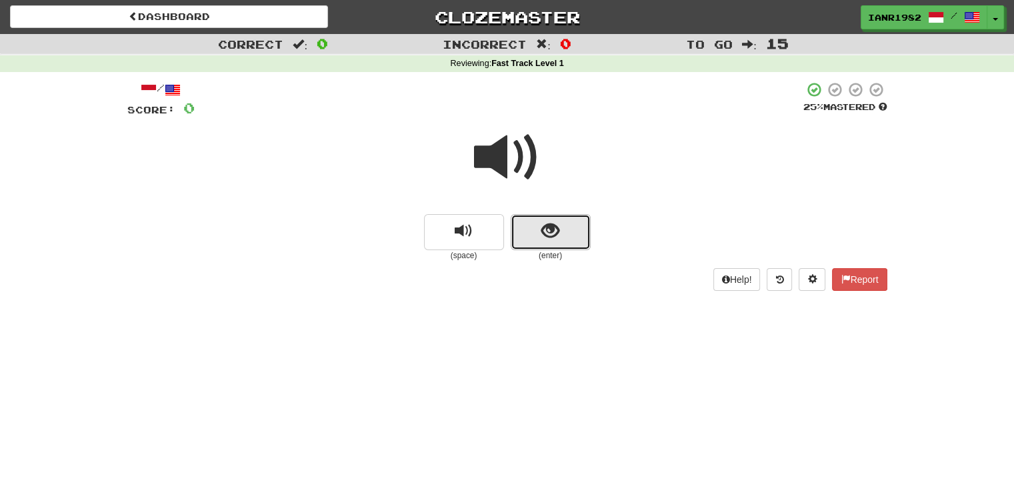
click at [558, 233] on span "show sentence" at bounding box center [551, 231] width 18 height 18
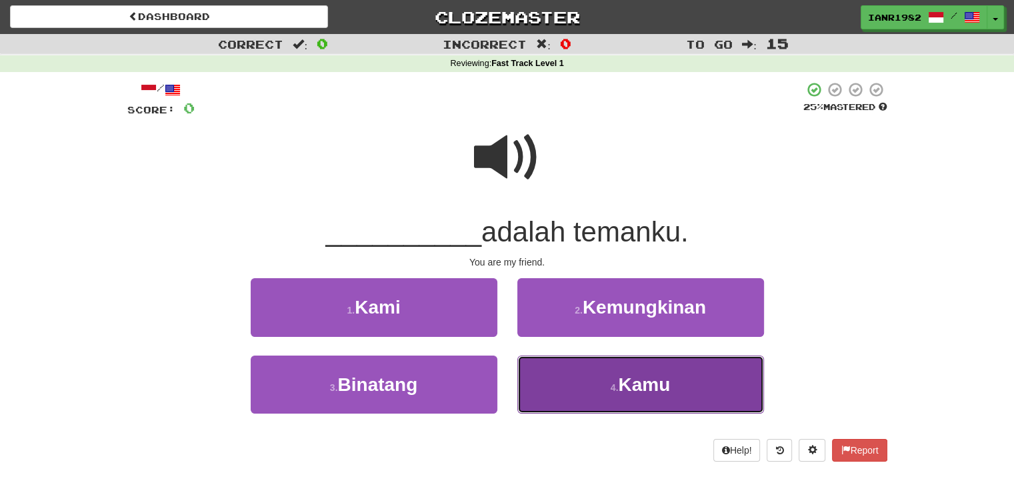
click at [589, 372] on button "4 . [GEOGRAPHIC_DATA]" at bounding box center [641, 385] width 247 height 58
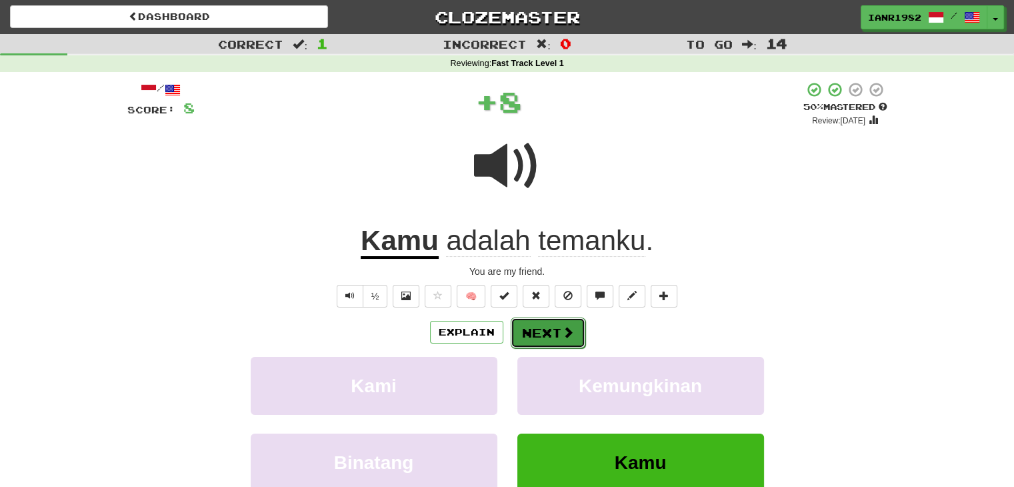
click at [568, 333] on span at bounding box center [568, 332] width 12 height 12
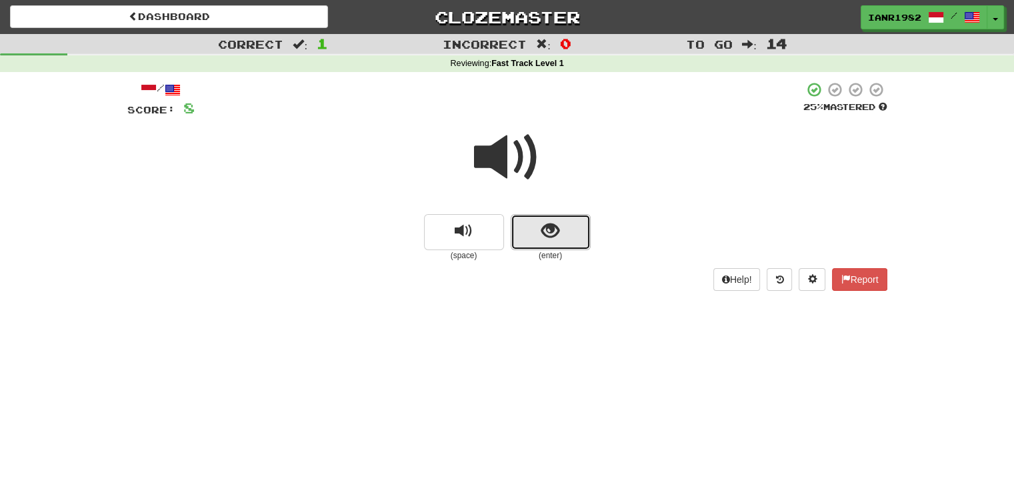
click at [551, 241] on button "show sentence" at bounding box center [551, 232] width 80 height 36
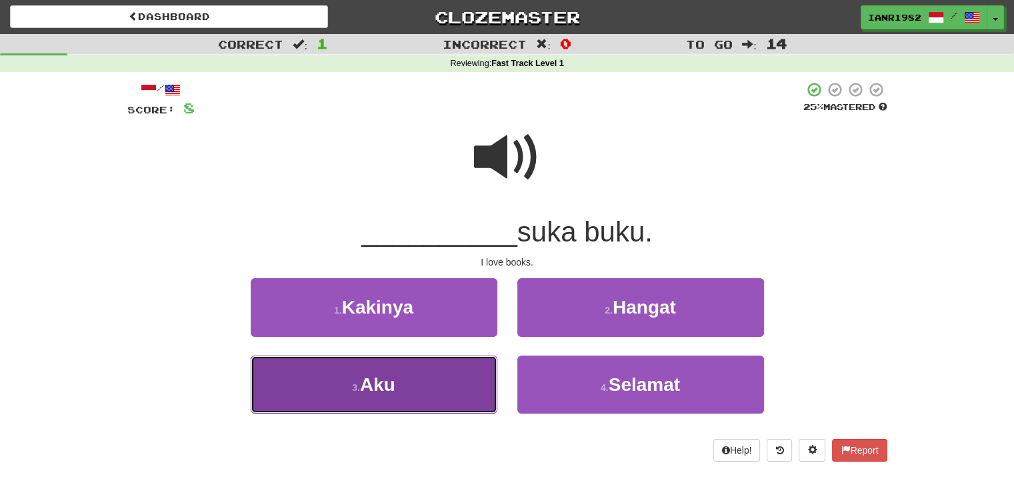
click at [470, 364] on button "3 . Aku" at bounding box center [374, 385] width 247 height 58
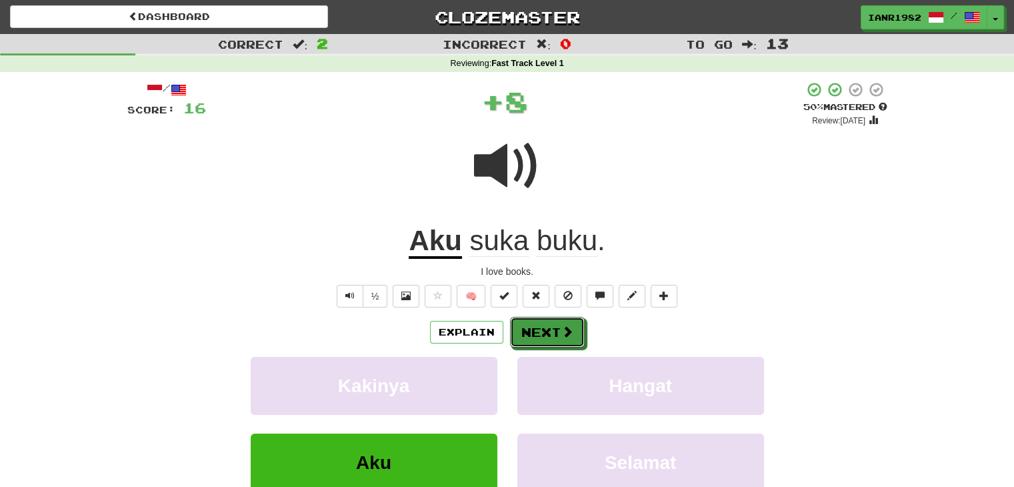
click at [566, 327] on span at bounding box center [568, 331] width 12 height 12
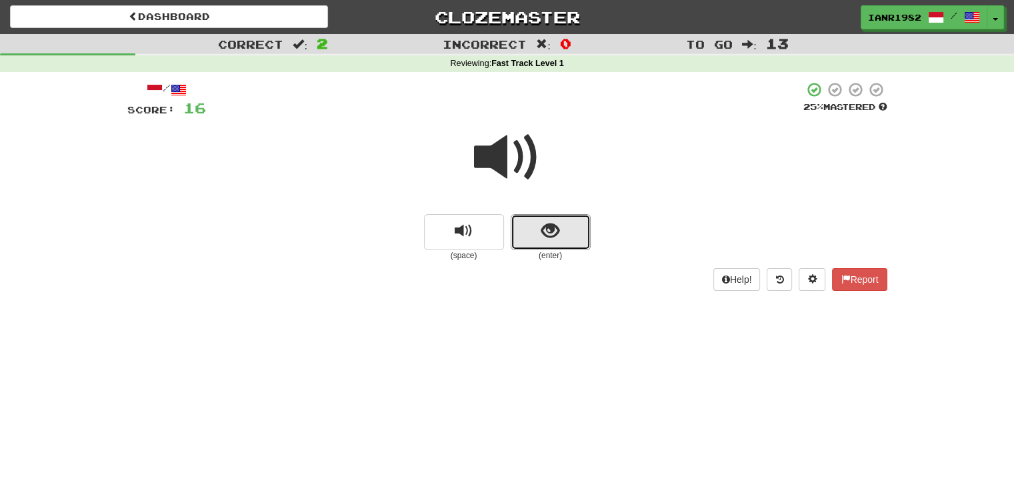
click at [547, 235] on span "show sentence" at bounding box center [551, 231] width 18 height 18
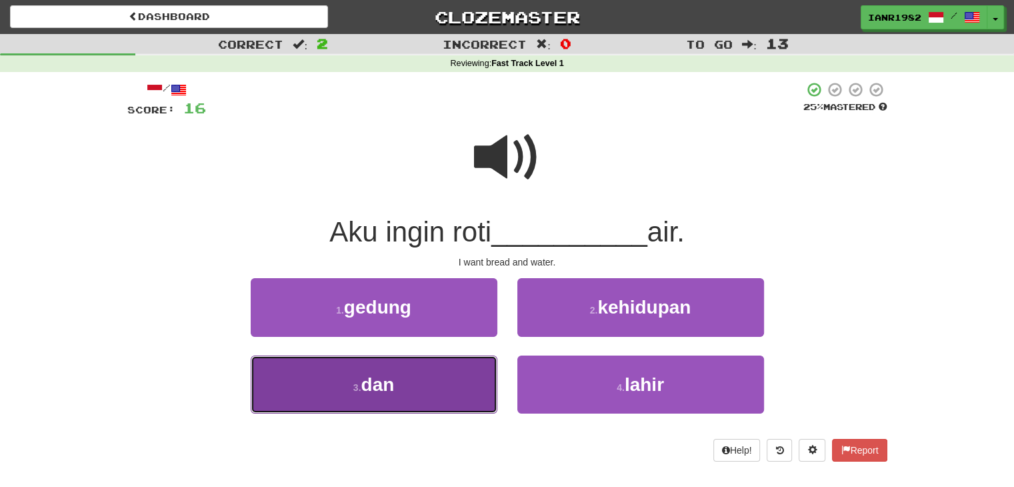
click at [455, 376] on button "3 . dan" at bounding box center [374, 385] width 247 height 58
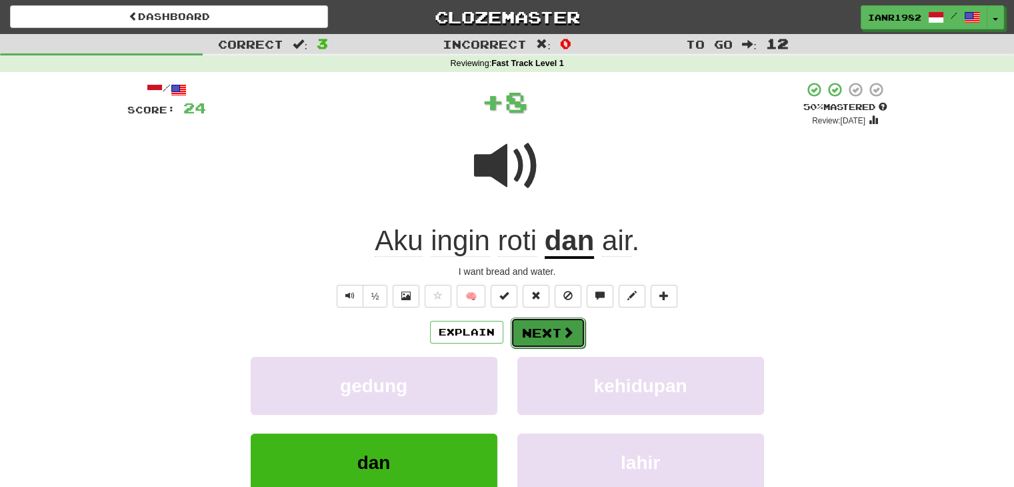
click at [556, 331] on button "Next" at bounding box center [548, 332] width 75 height 31
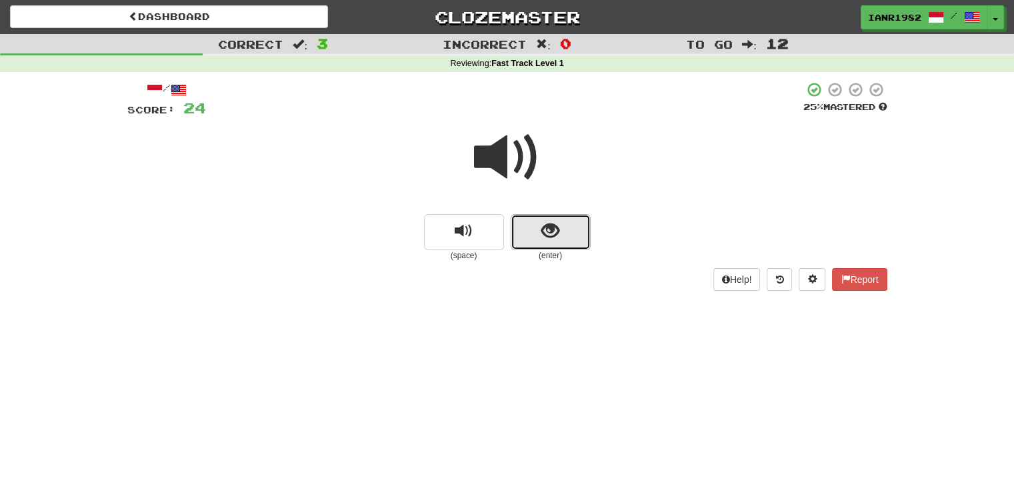
click at [572, 239] on button "show sentence" at bounding box center [551, 232] width 80 height 36
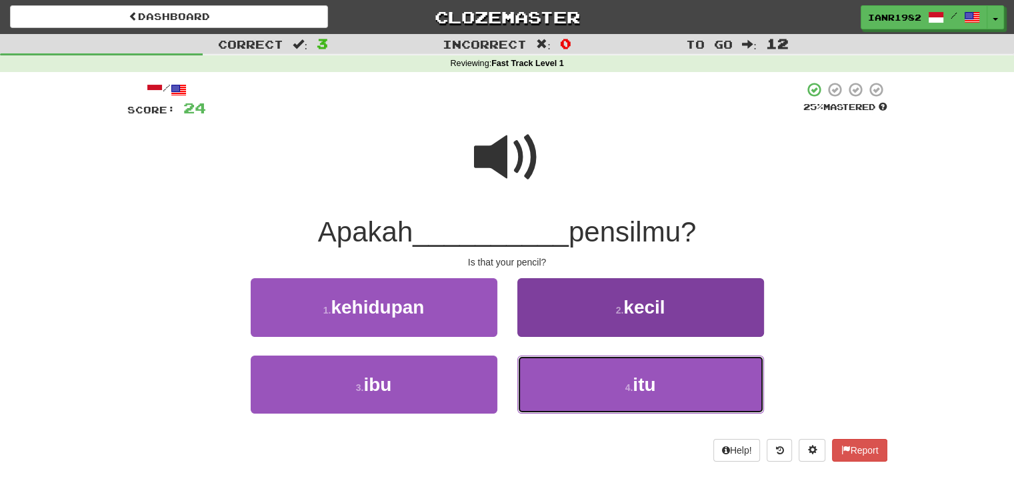
click at [628, 370] on button "4 . itu" at bounding box center [641, 385] width 247 height 58
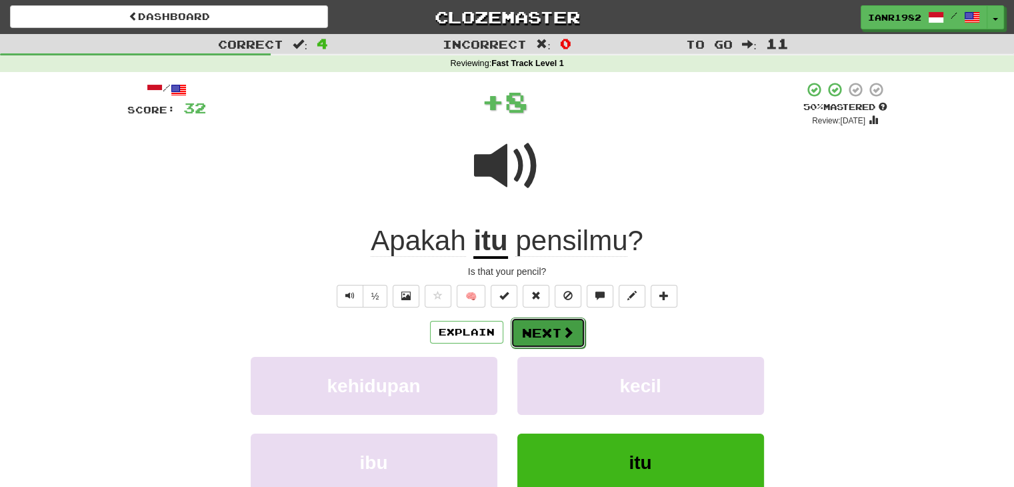
click at [568, 335] on span at bounding box center [568, 332] width 12 height 12
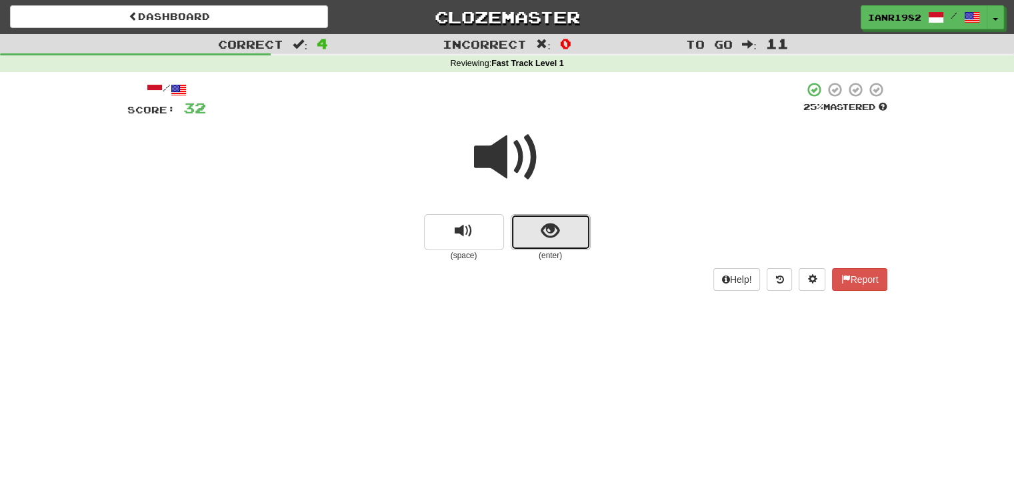
click at [560, 239] on button "show sentence" at bounding box center [551, 232] width 80 height 36
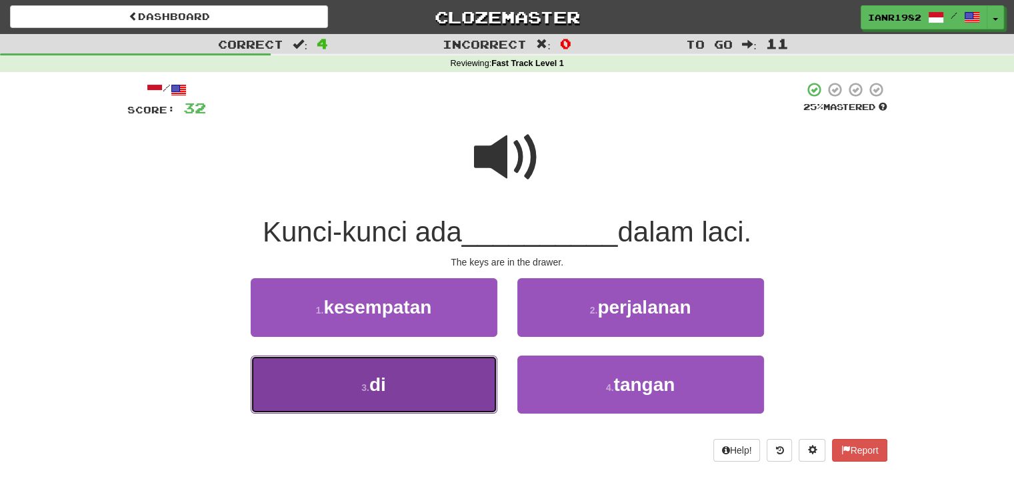
click at [448, 373] on button "3 . di" at bounding box center [374, 385] width 247 height 58
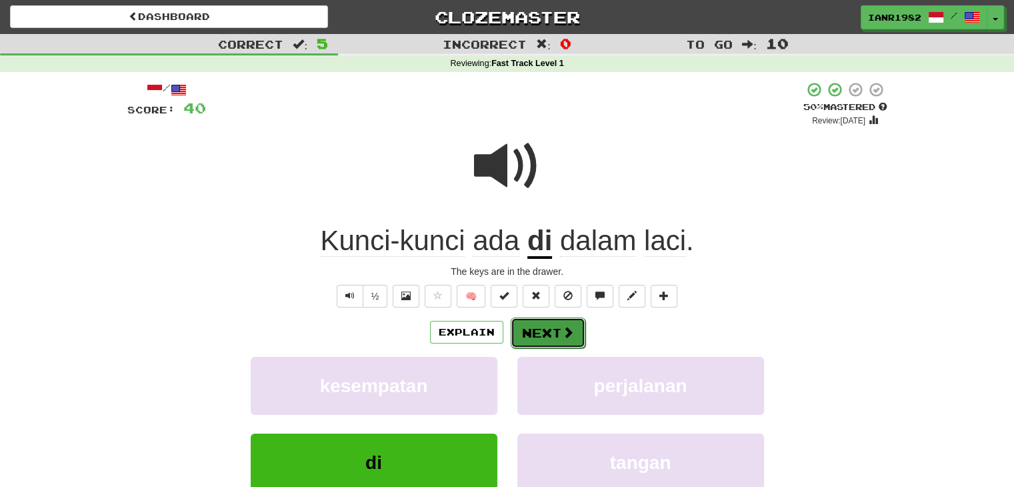
click at [574, 337] on button "Next" at bounding box center [548, 332] width 75 height 31
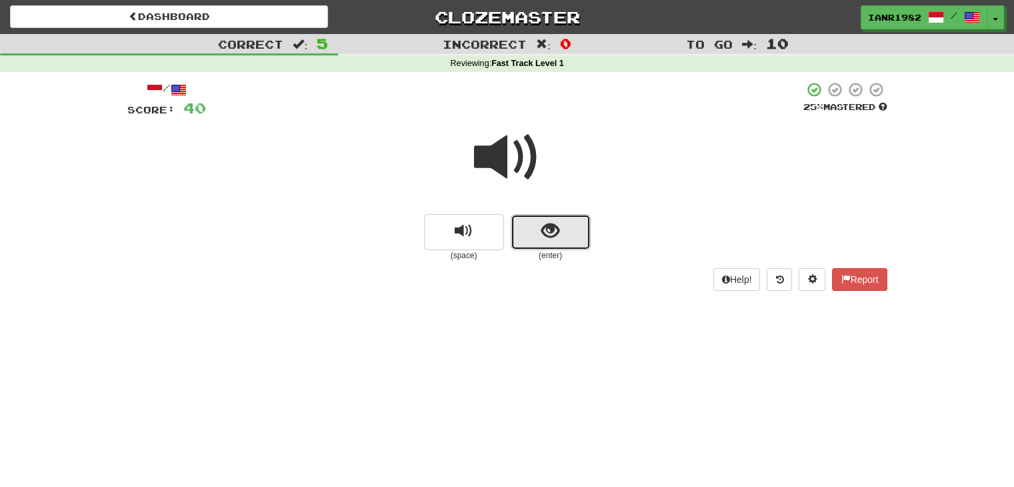
click at [563, 229] on button "show sentence" at bounding box center [551, 232] width 80 height 36
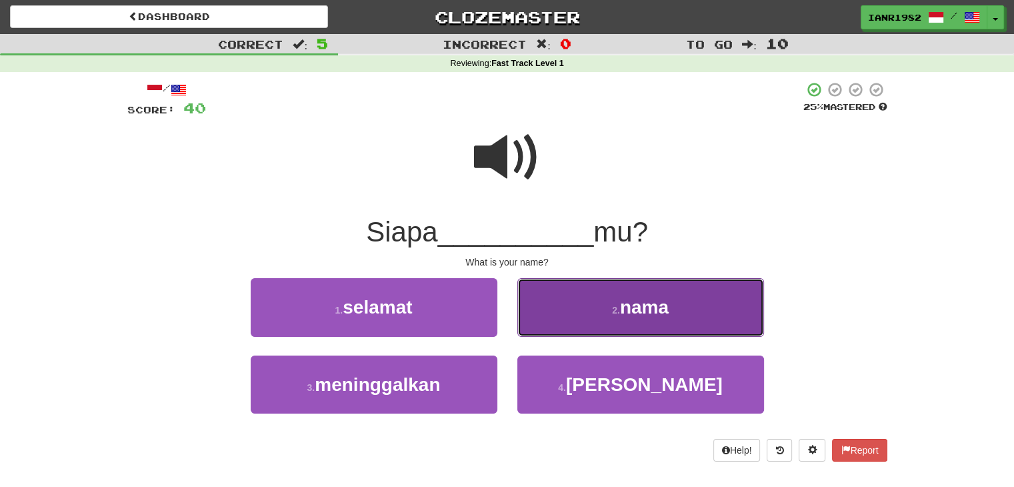
click at [658, 305] on span "nama" at bounding box center [644, 307] width 49 height 21
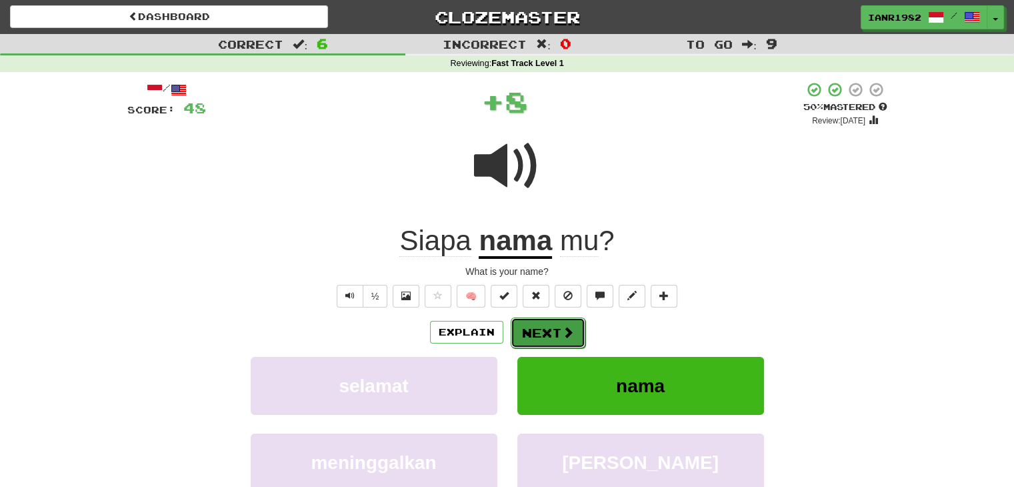
click at [573, 339] on button "Next" at bounding box center [548, 332] width 75 height 31
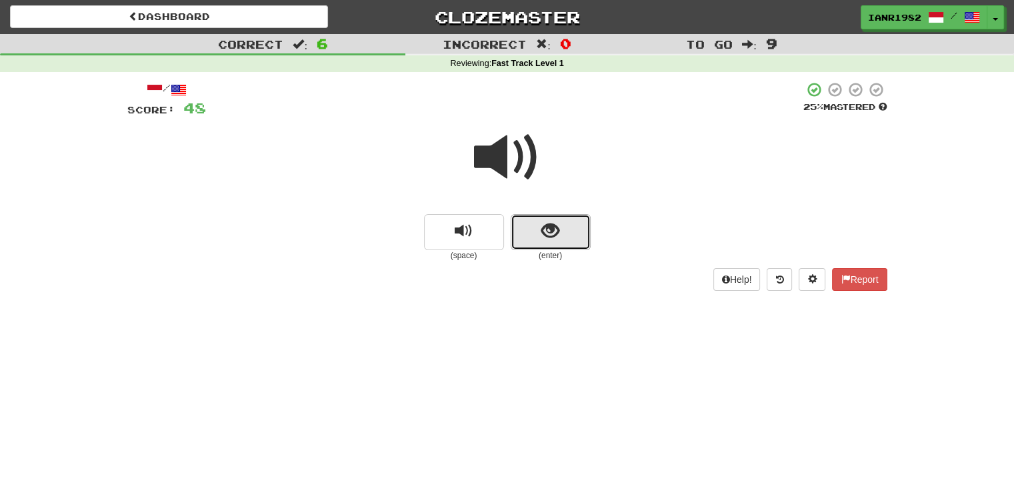
click at [564, 235] on button "show sentence" at bounding box center [551, 232] width 80 height 36
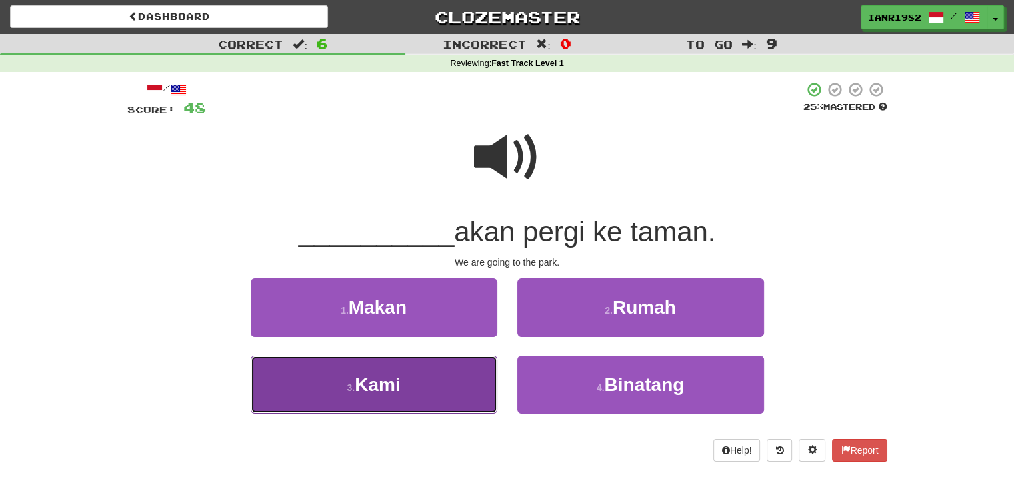
click at [440, 384] on button "3 . Kami" at bounding box center [374, 385] width 247 height 58
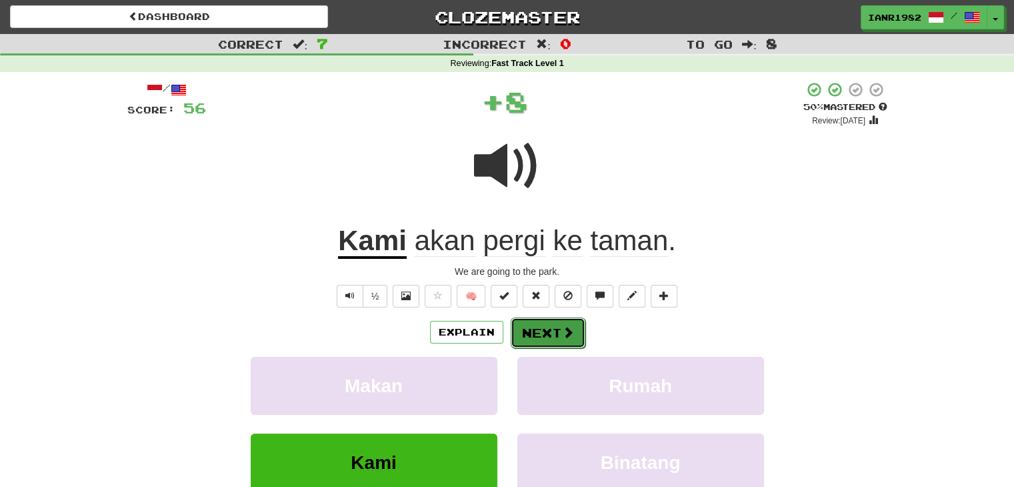
click at [563, 333] on span at bounding box center [568, 332] width 12 height 12
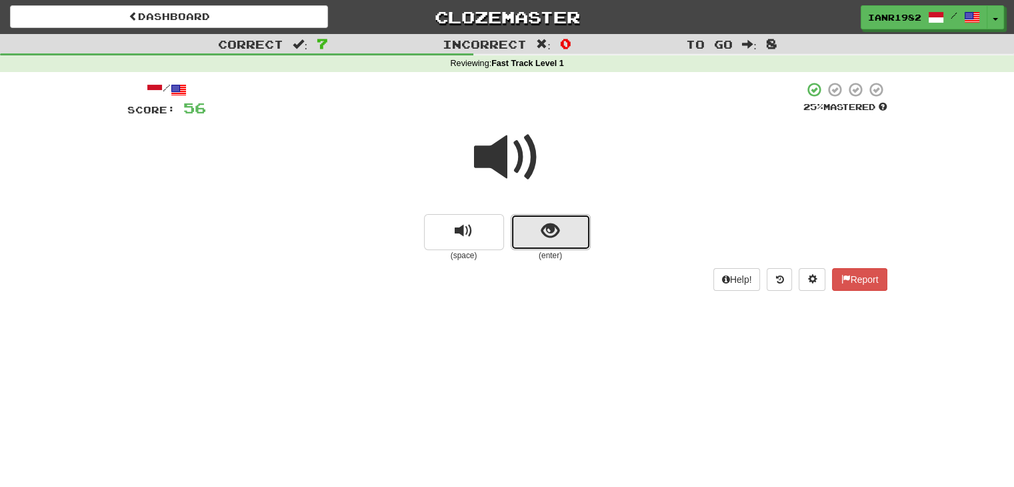
click at [566, 245] on button "show sentence" at bounding box center [551, 232] width 80 height 36
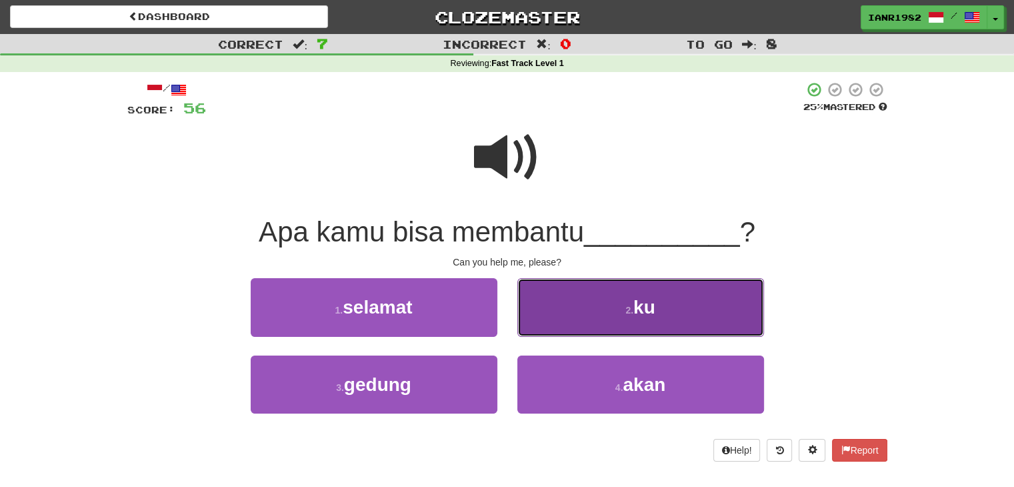
click at [667, 313] on button "2 . ku" at bounding box center [641, 307] width 247 height 58
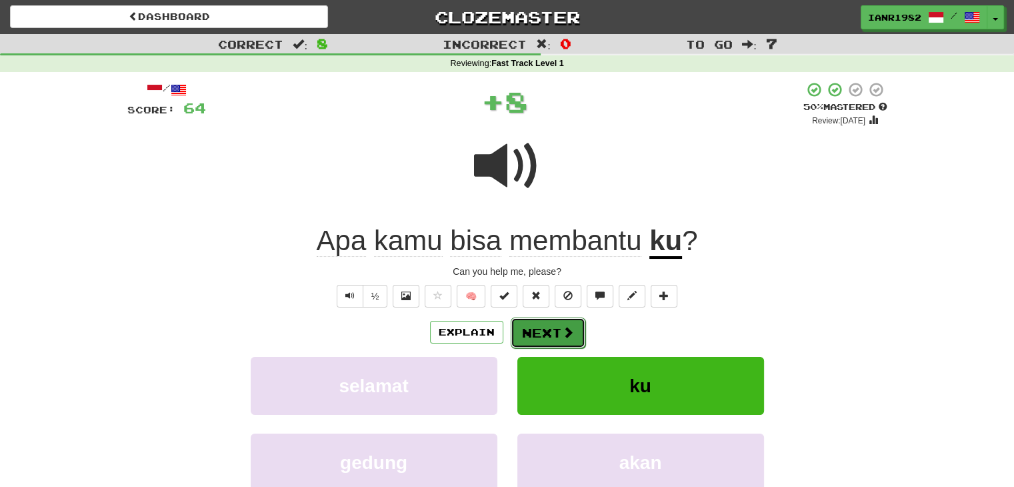
click at [553, 327] on button "Next" at bounding box center [548, 332] width 75 height 31
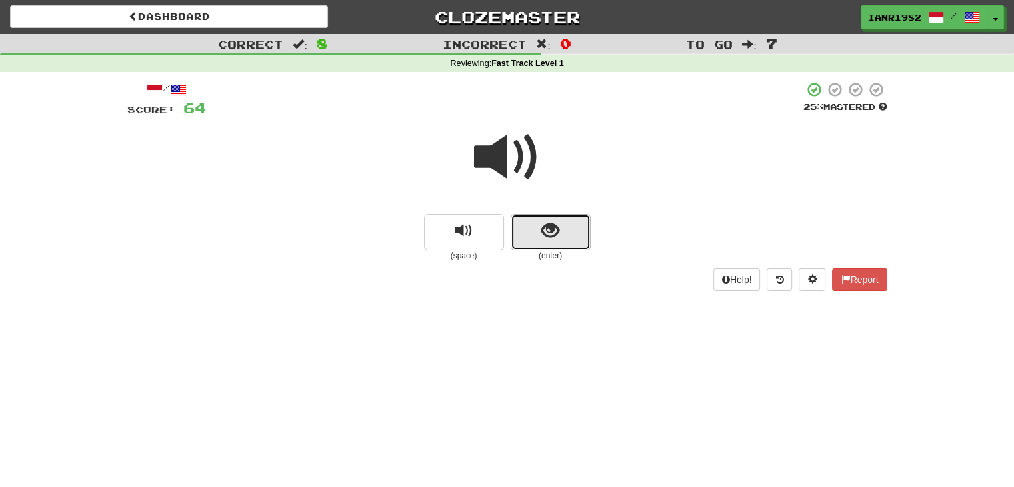
click at [550, 227] on span "show sentence" at bounding box center [551, 231] width 18 height 18
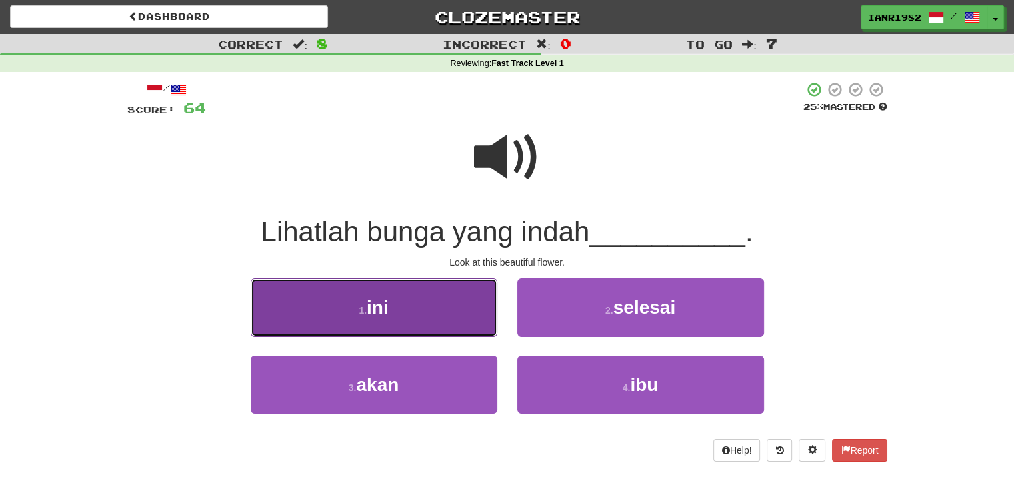
click at [430, 326] on button "1 . ini" at bounding box center [374, 307] width 247 height 58
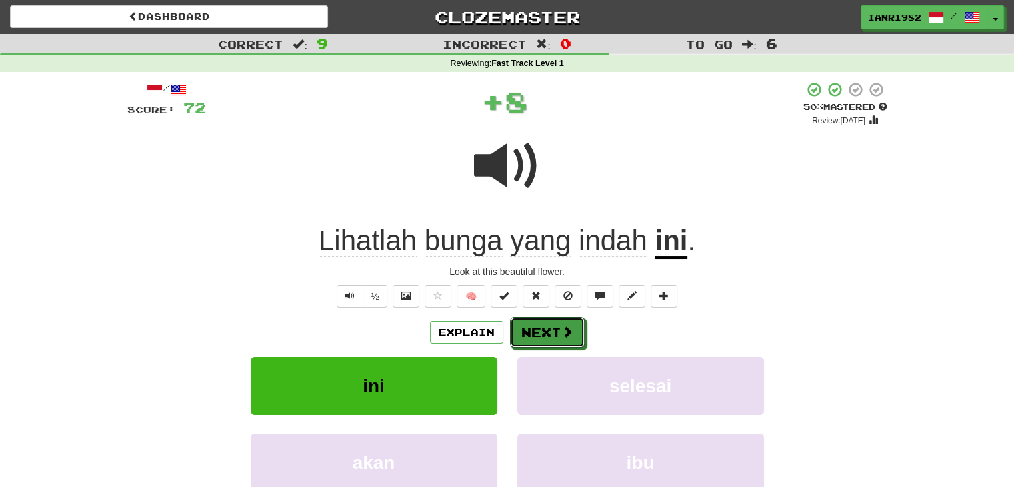
click at [562, 332] on span at bounding box center [568, 331] width 12 height 12
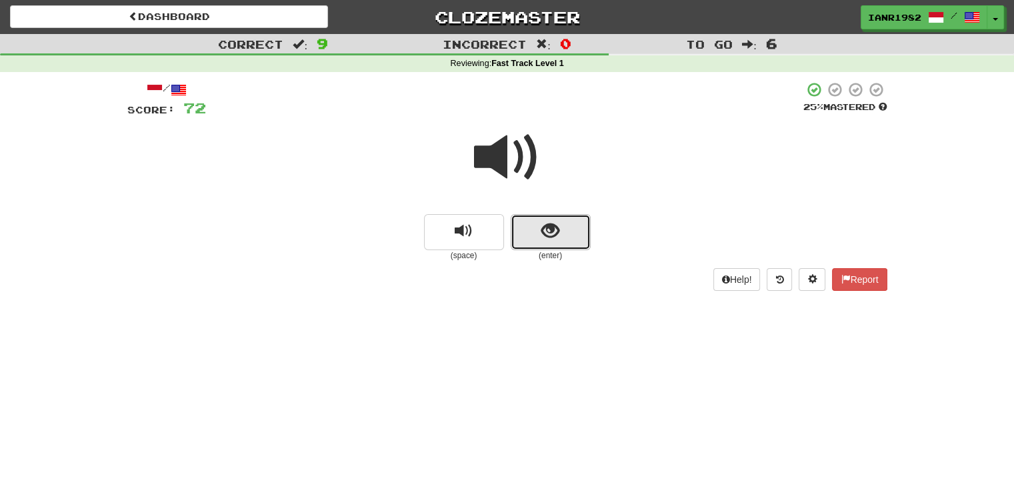
click at [579, 219] on button "show sentence" at bounding box center [551, 232] width 80 height 36
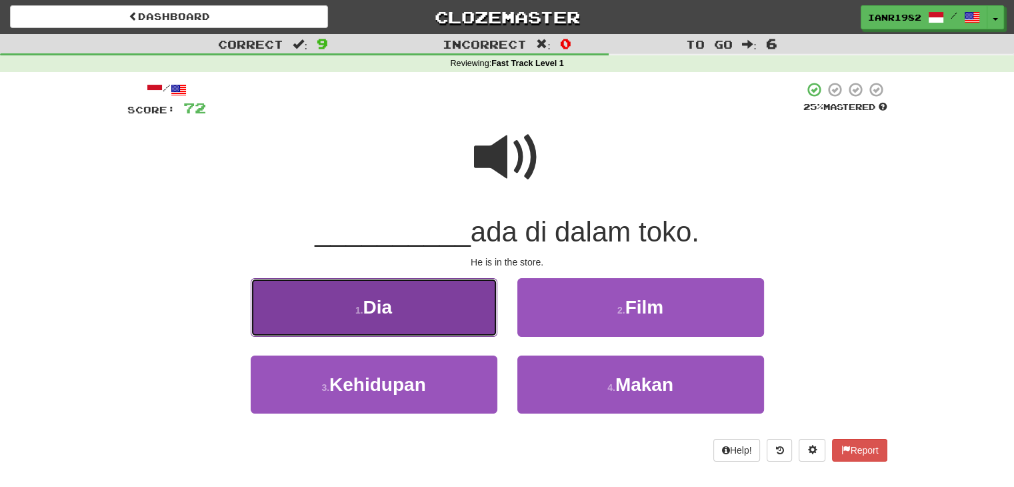
click at [472, 306] on button "1 . Dia" at bounding box center [374, 307] width 247 height 58
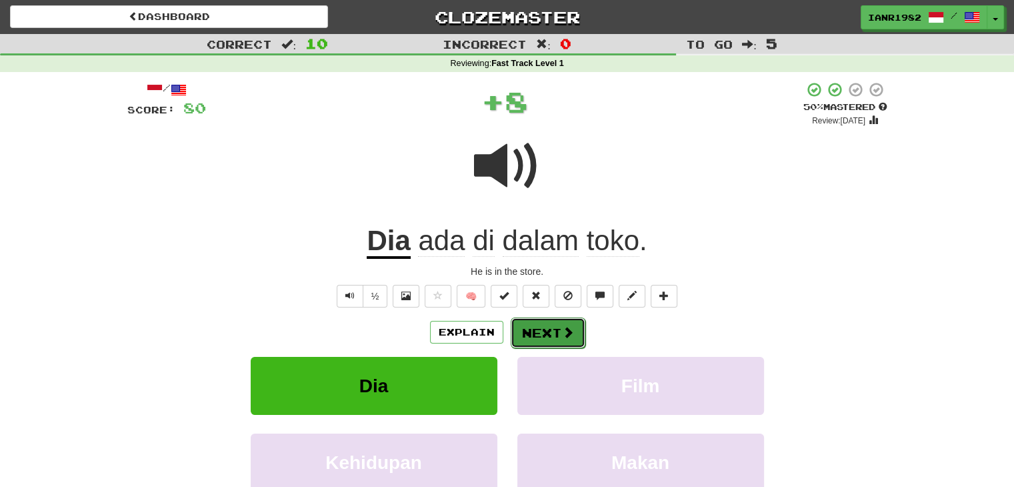
click at [577, 339] on button "Next" at bounding box center [548, 332] width 75 height 31
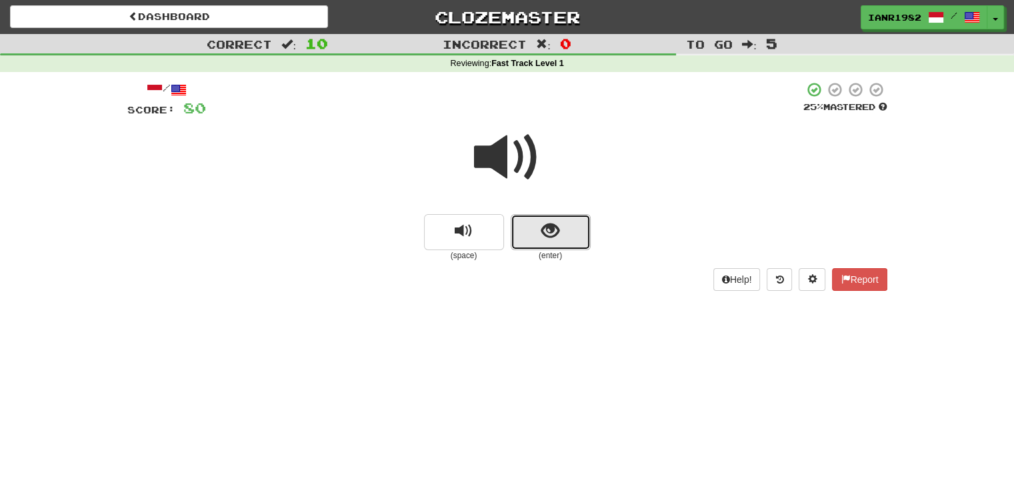
click at [574, 217] on button "show sentence" at bounding box center [551, 232] width 80 height 36
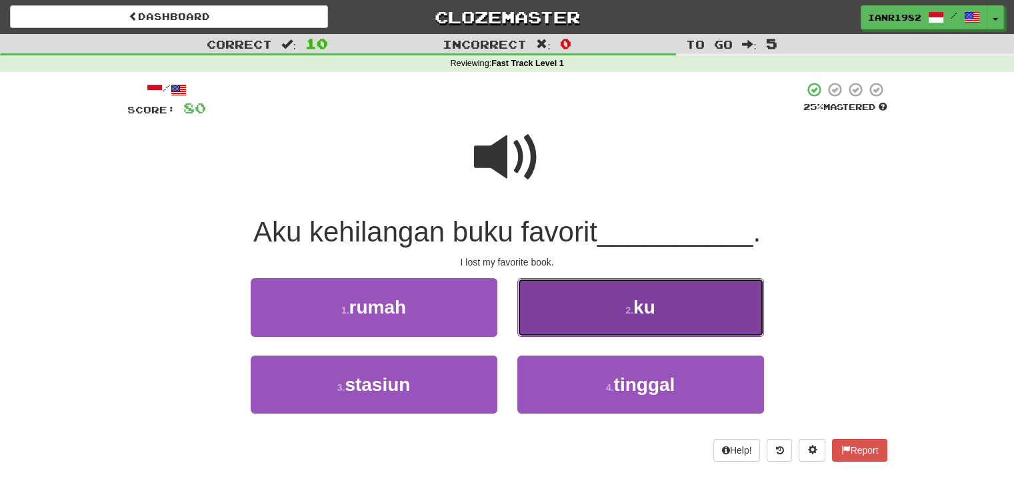
click at [685, 297] on button "2 . ku" at bounding box center [641, 307] width 247 height 58
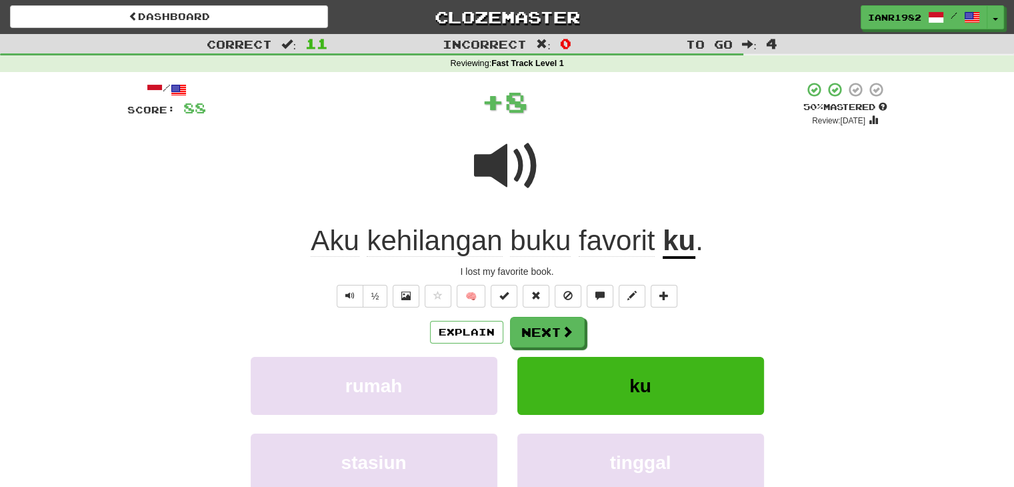
click at [571, 313] on div "/ Score: 88 + 8 50 % Mastered Review: 2025-08-29 Aku kehilangan buku favorit ku…" at bounding box center [507, 320] width 760 height 478
click at [569, 323] on button "Next" at bounding box center [548, 332] width 75 height 31
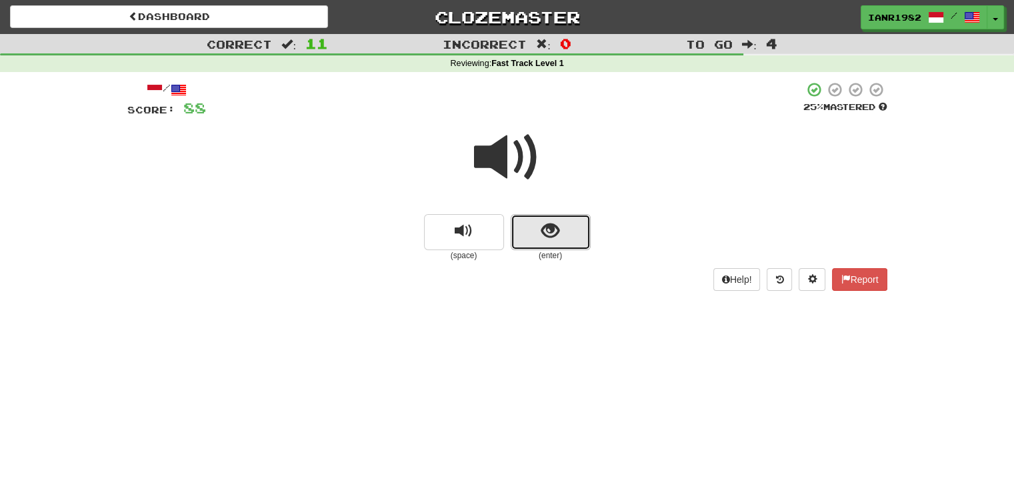
click at [567, 235] on button "show sentence" at bounding box center [551, 232] width 80 height 36
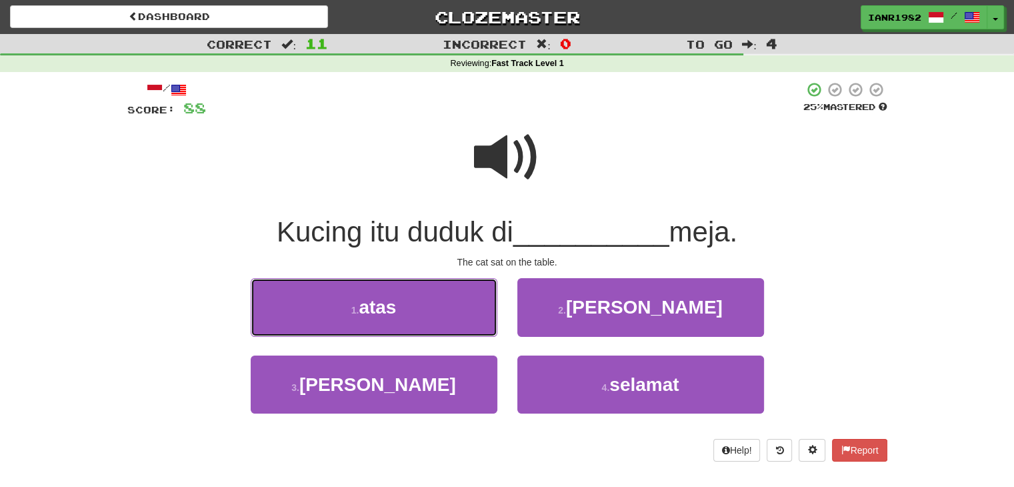
click at [418, 307] on button "1 . atas" at bounding box center [374, 307] width 247 height 58
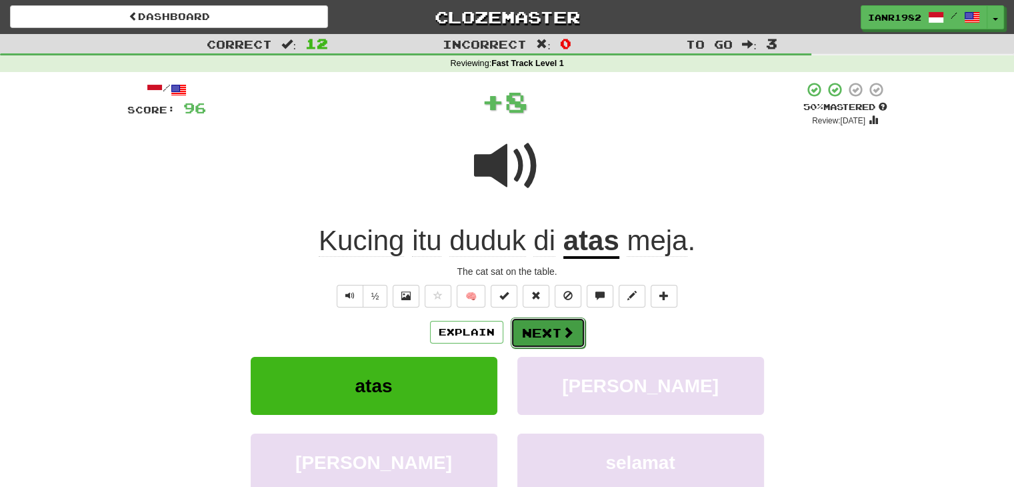
click at [573, 336] on button "Next" at bounding box center [548, 332] width 75 height 31
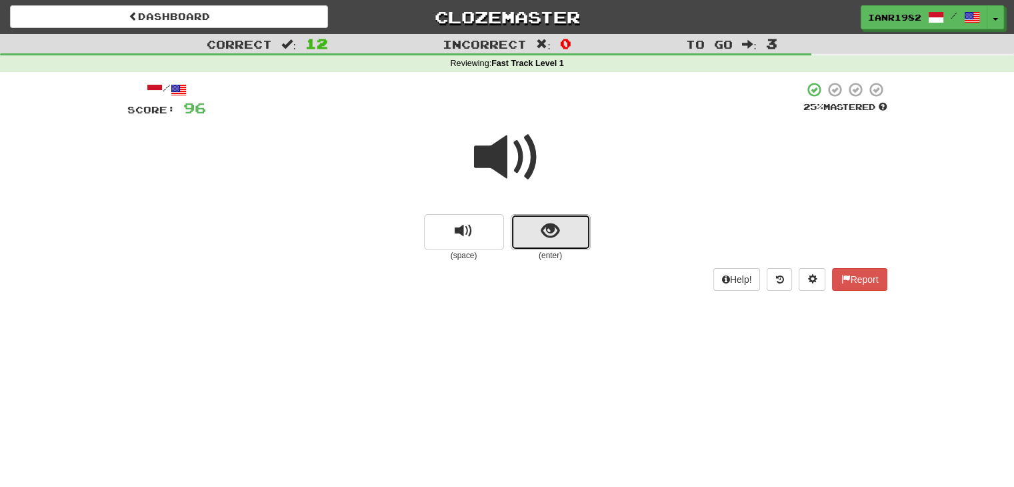
click at [590, 233] on button "show sentence" at bounding box center [551, 232] width 80 height 36
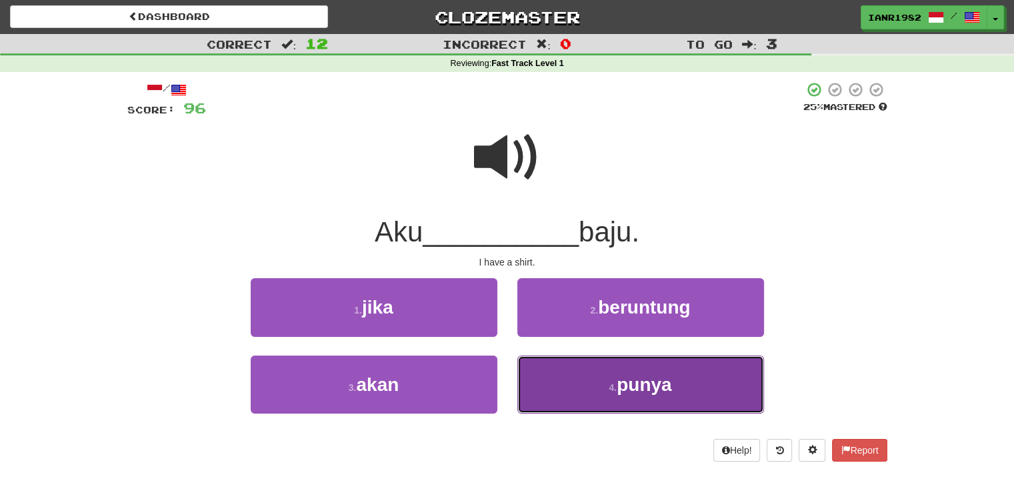
click at [617, 369] on button "4 . punya" at bounding box center [641, 385] width 247 height 58
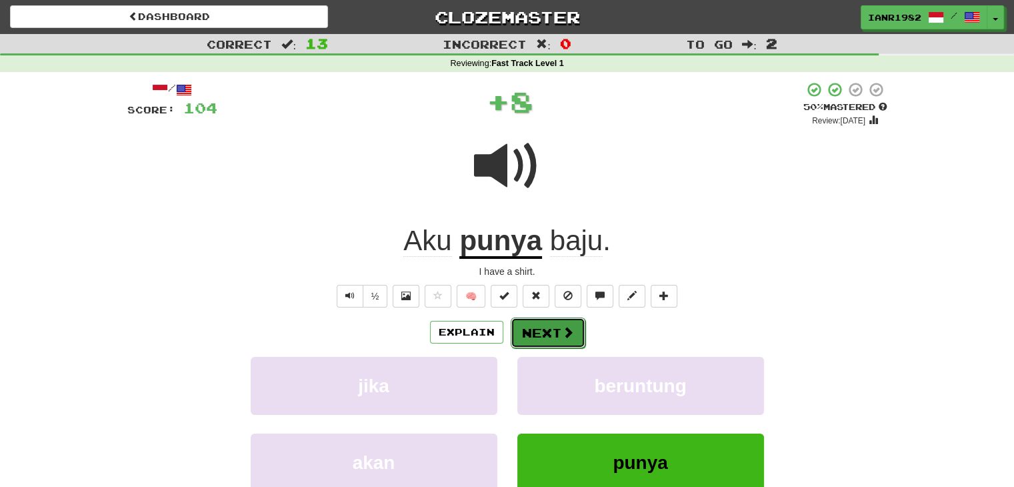
click at [562, 332] on span at bounding box center [568, 332] width 12 height 12
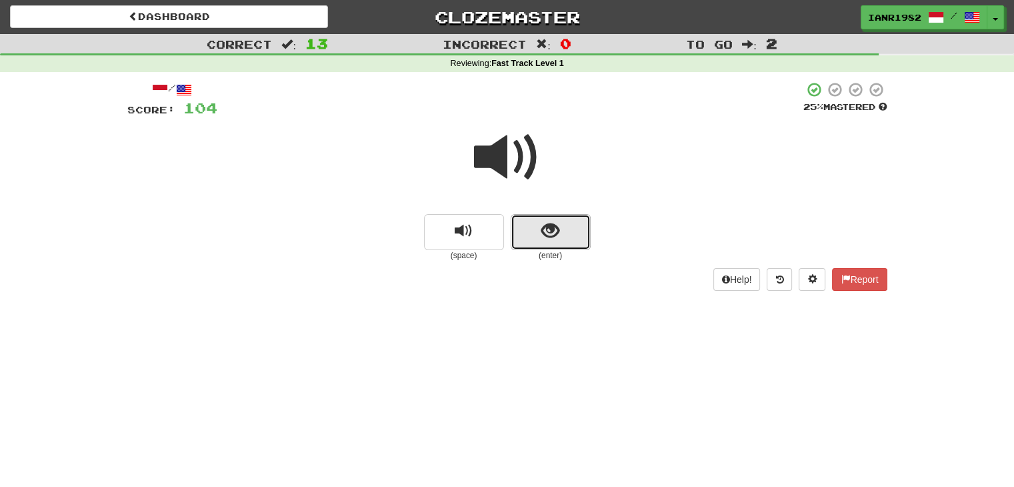
click at [571, 224] on button "show sentence" at bounding box center [551, 232] width 80 height 36
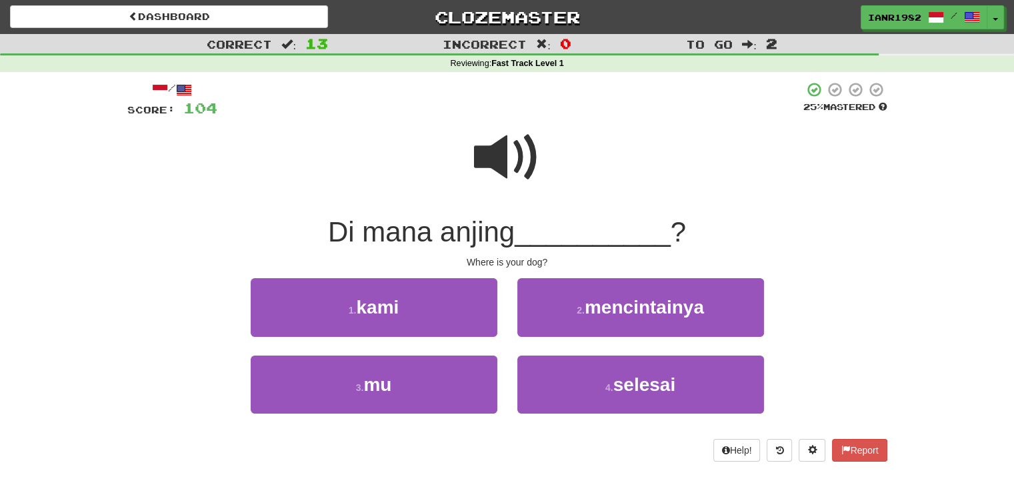
click at [530, 152] on span at bounding box center [507, 157] width 67 height 67
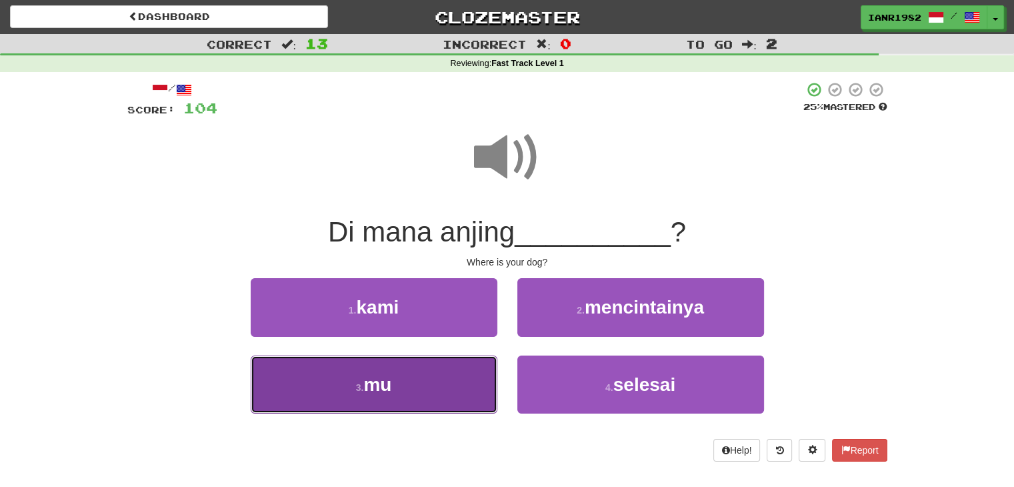
click at [427, 380] on button "3 . mu" at bounding box center [374, 385] width 247 height 58
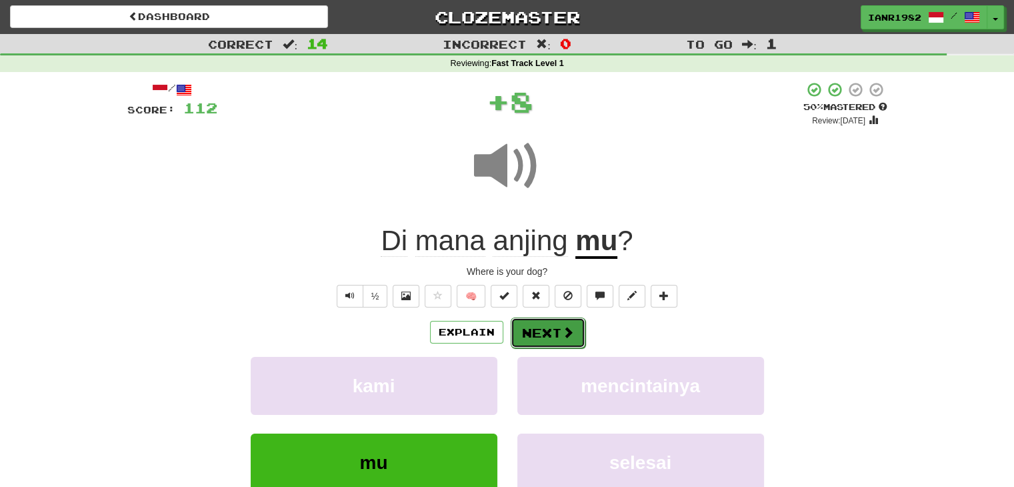
click at [568, 335] on span at bounding box center [568, 332] width 12 height 12
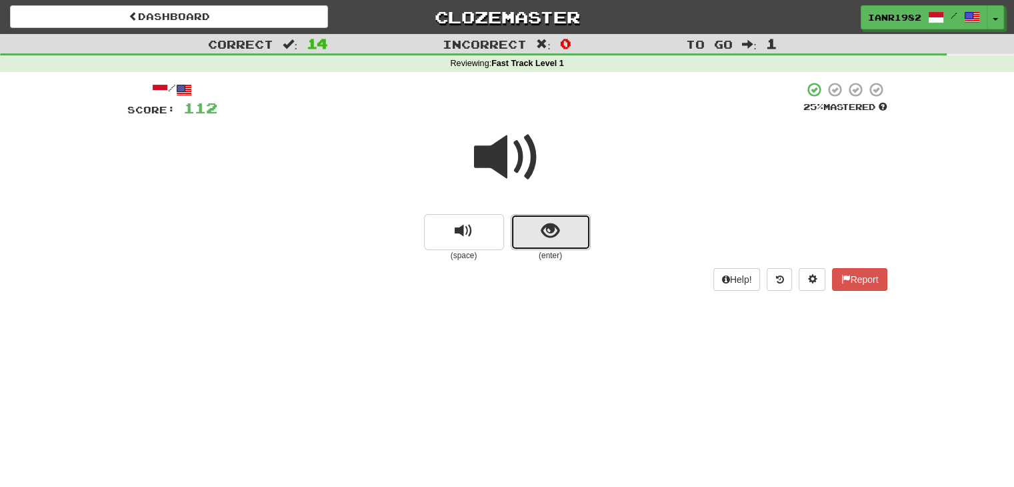
click at [550, 234] on span "show sentence" at bounding box center [551, 231] width 18 height 18
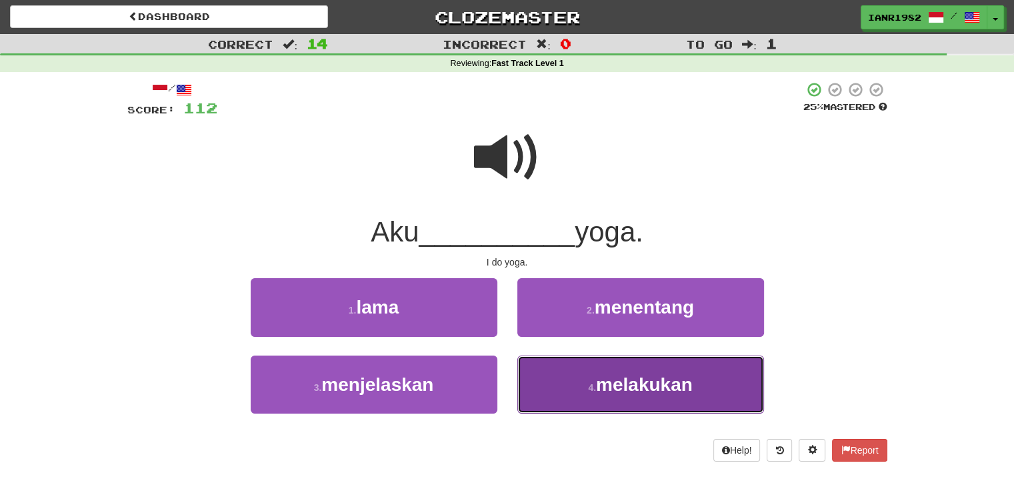
click at [617, 376] on span "melakukan" at bounding box center [644, 384] width 97 height 21
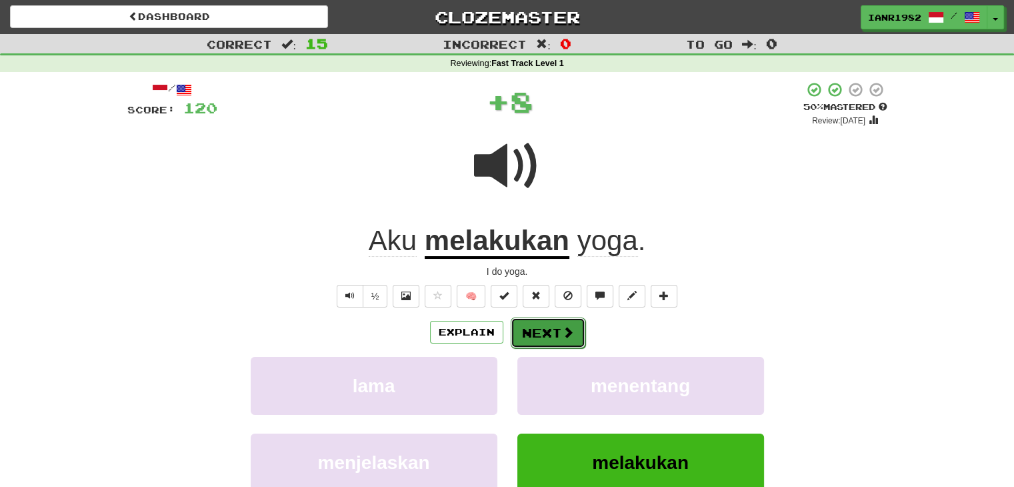
click at [572, 336] on span at bounding box center [568, 332] width 12 height 12
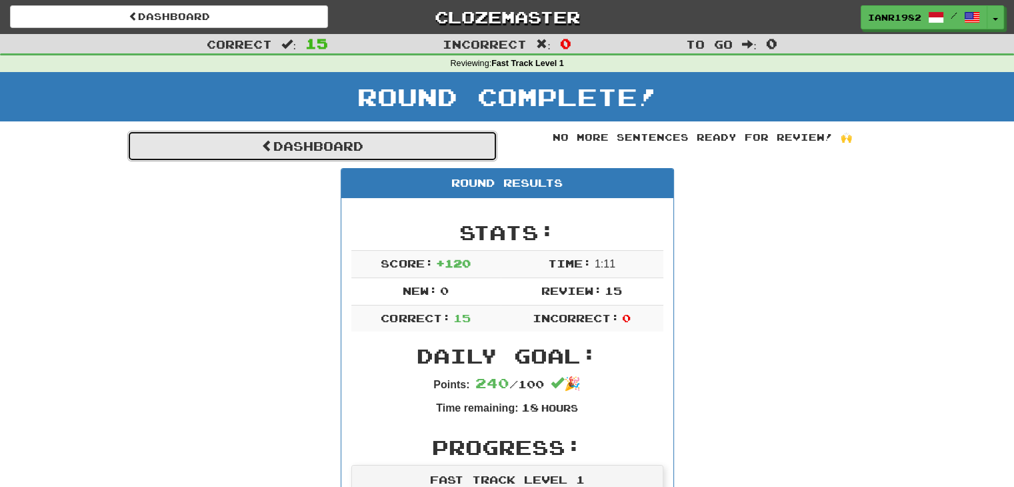
click at [393, 138] on link "Dashboard" at bounding box center [312, 146] width 370 height 31
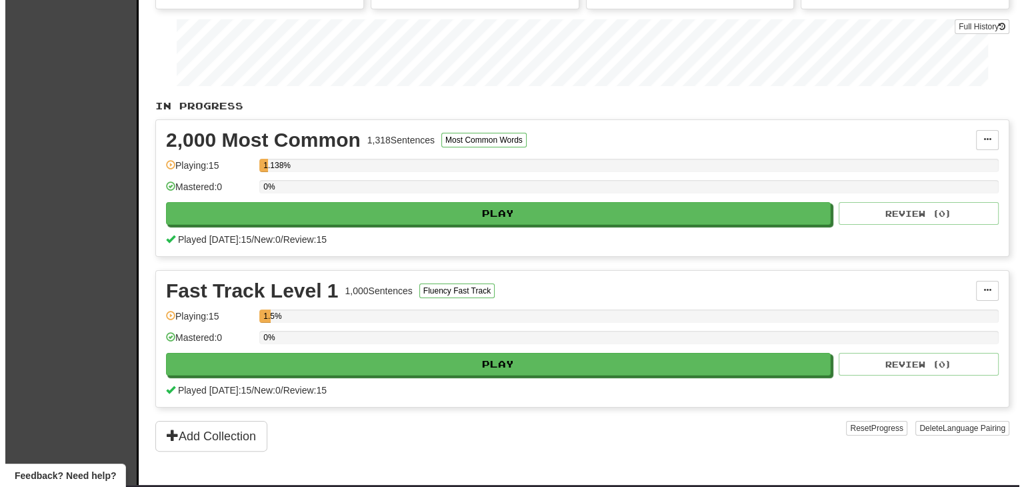
scroll to position [191, 0]
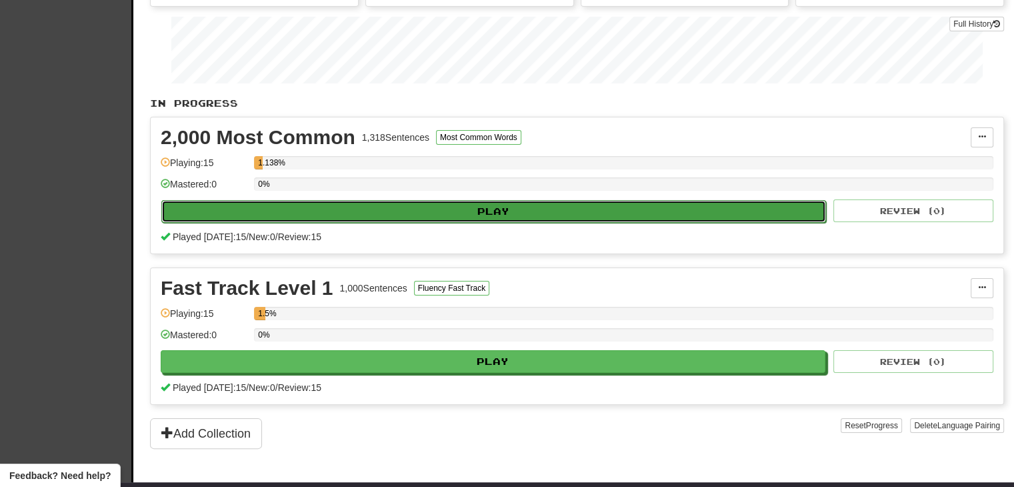
click at [644, 209] on button "Play" at bounding box center [493, 211] width 665 height 23
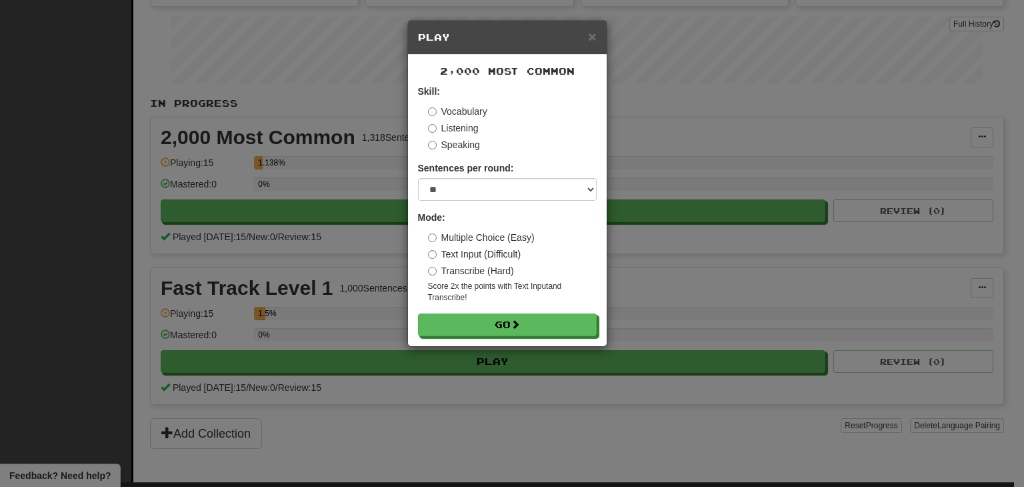
click at [464, 107] on label "Vocabulary" at bounding box center [457, 111] width 59 height 13
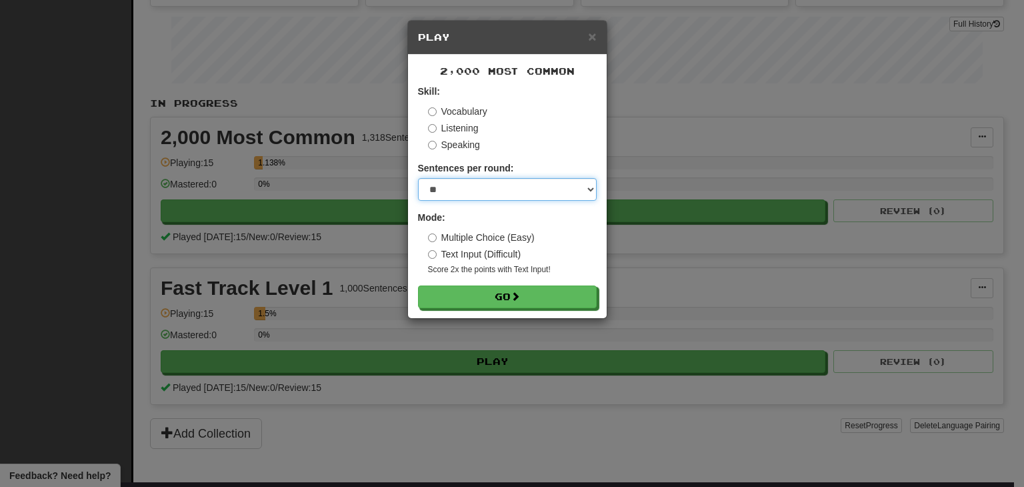
click at [510, 189] on select "* ** ** ** ** ** *** ********" at bounding box center [507, 189] width 179 height 23
select select "**"
click at [418, 178] on select "* ** ** ** ** ** *** ********" at bounding box center [507, 189] width 179 height 23
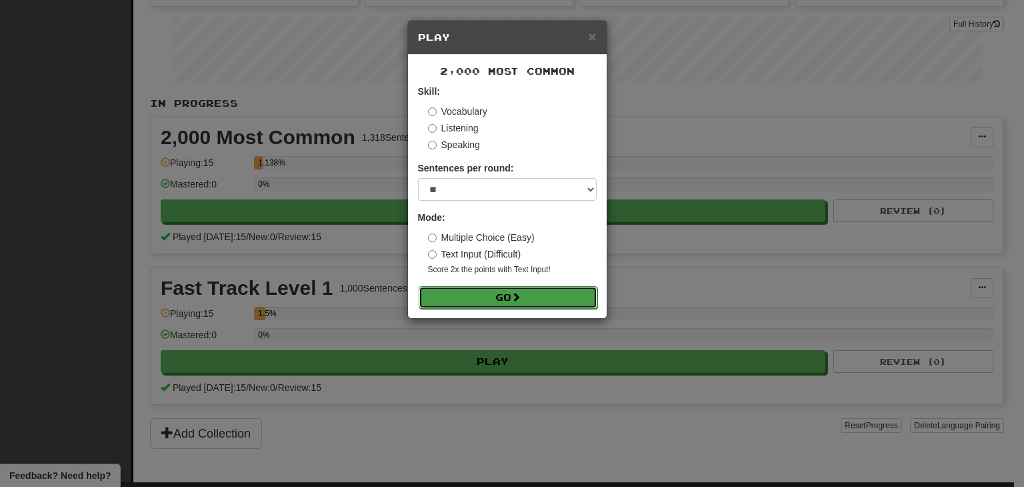
click at [545, 297] on button "Go" at bounding box center [508, 297] width 179 height 23
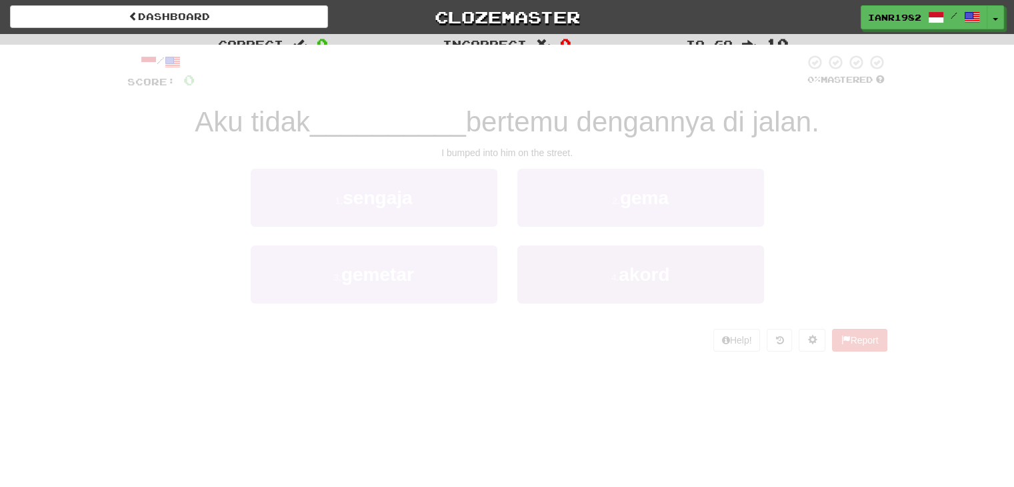
scroll to position [36, 0]
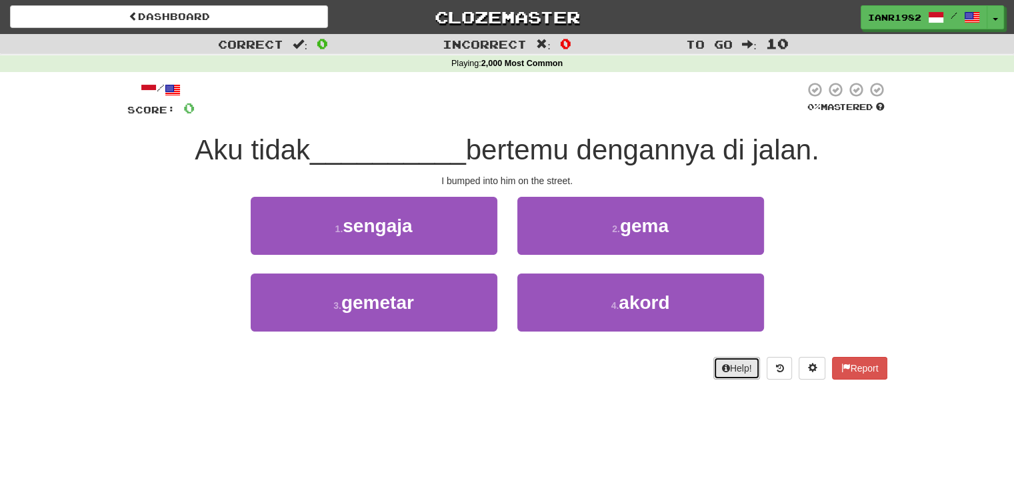
click at [725, 368] on icon at bounding box center [726, 368] width 8 height 9
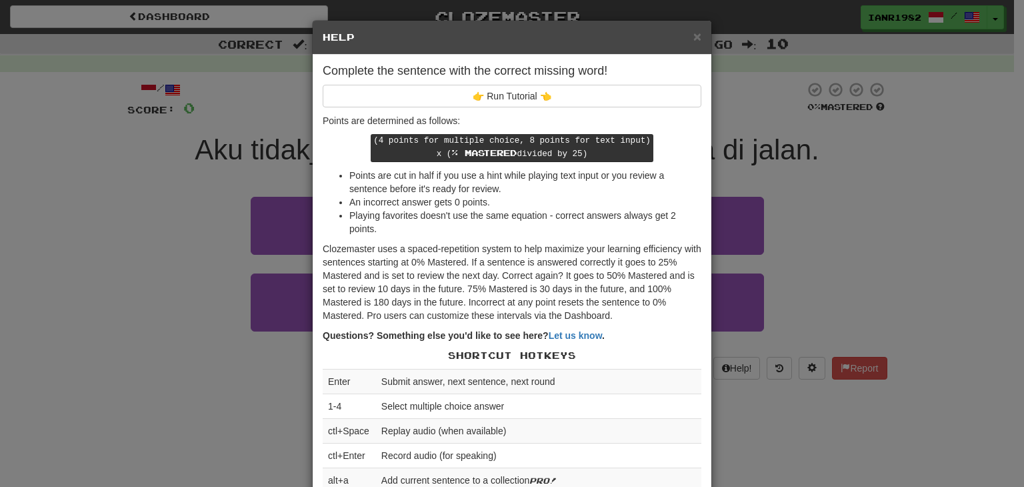
click at [846, 247] on div "× Help Complete the sentence with the correct missing word! 👉 Run Tutorial 👈 Po…" at bounding box center [512, 243] width 1024 height 487
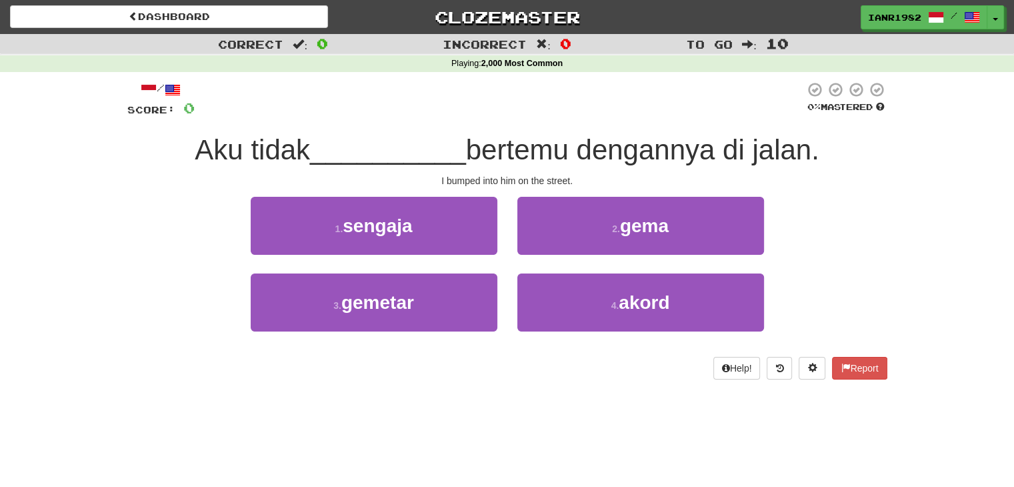
click at [573, 187] on div "/ Score: 0 0 % Mastered Aku tidak __________ bertemu dengannya di jalan. I bump…" at bounding box center [507, 230] width 760 height 298
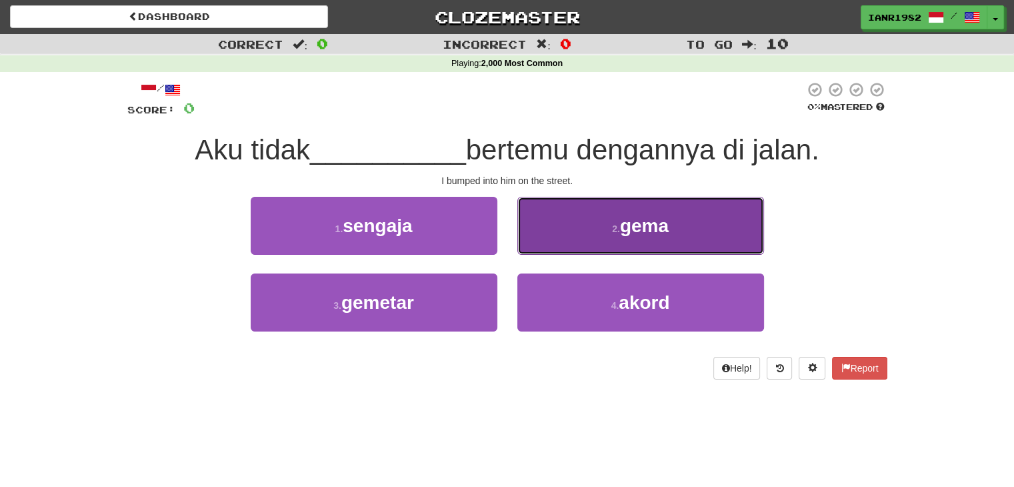
click at [620, 225] on button "2 . gema" at bounding box center [641, 226] width 247 height 58
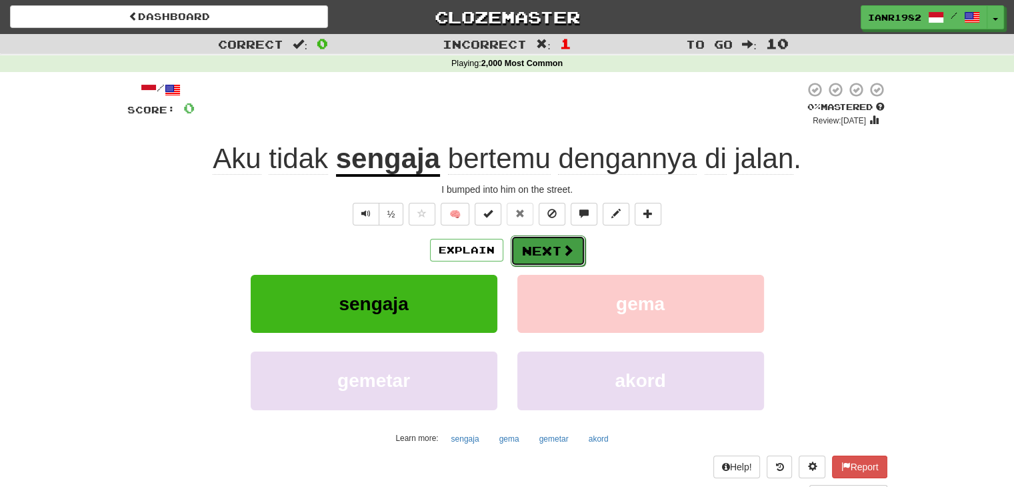
click at [566, 251] on span at bounding box center [568, 250] width 12 height 12
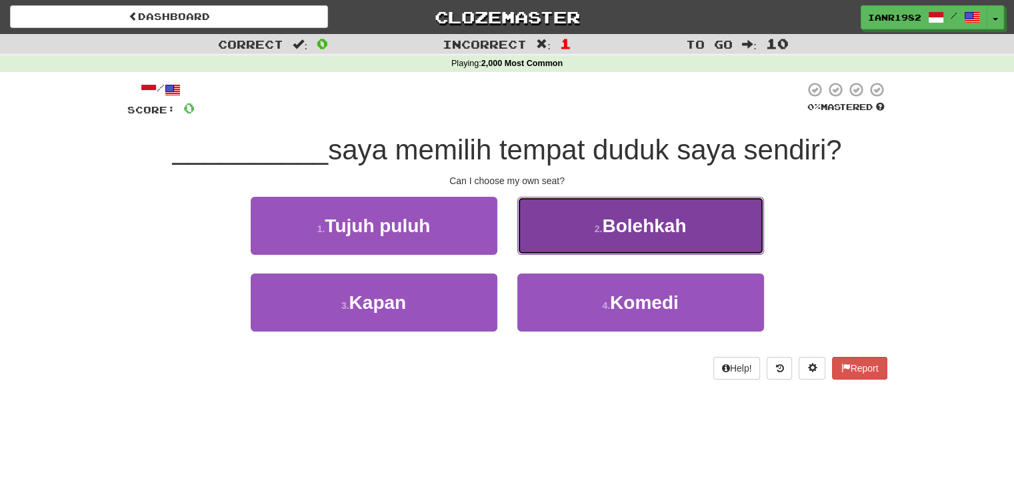
click at [664, 231] on span "Bolehkah" at bounding box center [644, 225] width 84 height 21
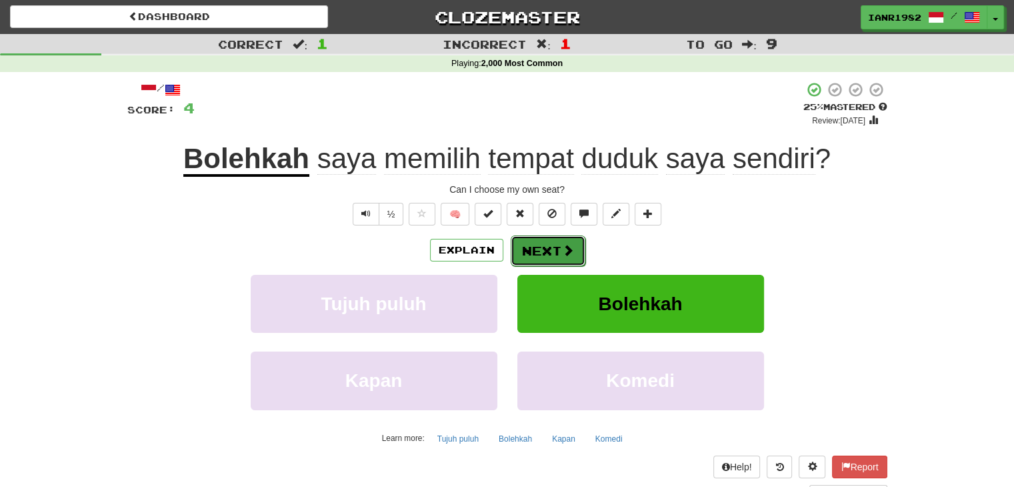
click at [576, 249] on button "Next" at bounding box center [548, 250] width 75 height 31
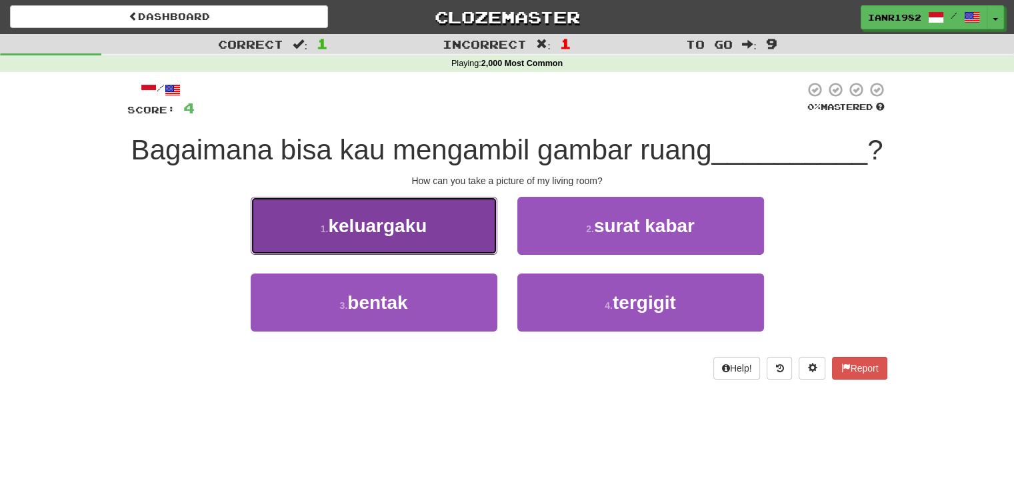
click at [408, 230] on span "keluargaku" at bounding box center [377, 225] width 99 height 21
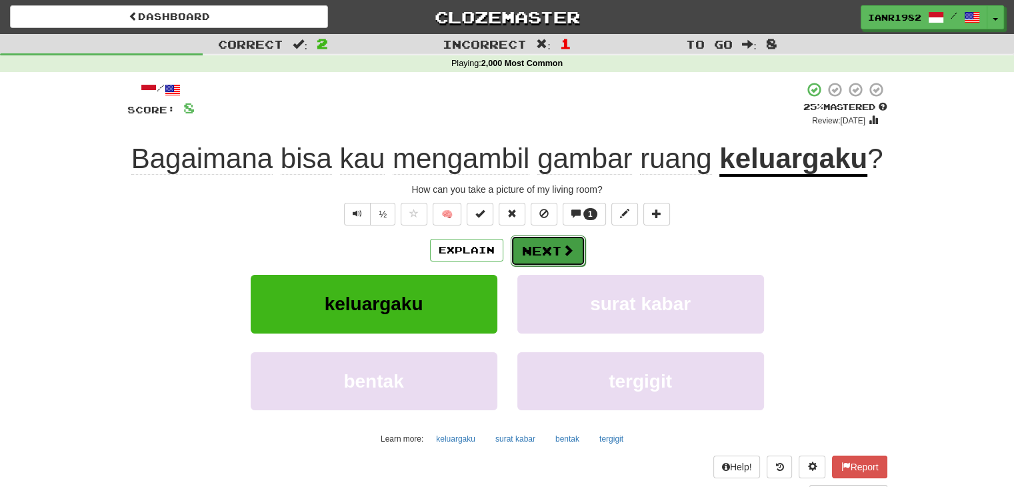
click at [566, 252] on span at bounding box center [568, 250] width 12 height 12
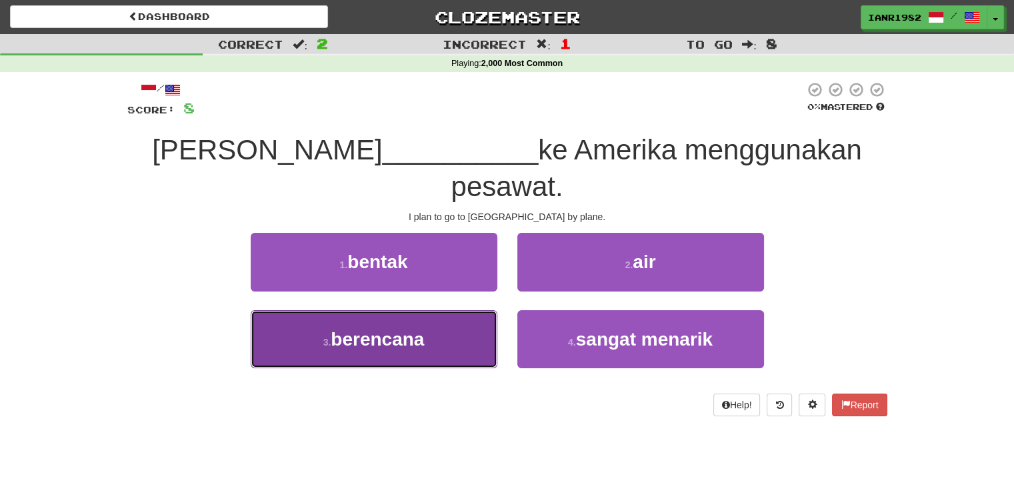
click at [463, 310] on button "3 . berencana" at bounding box center [374, 339] width 247 height 58
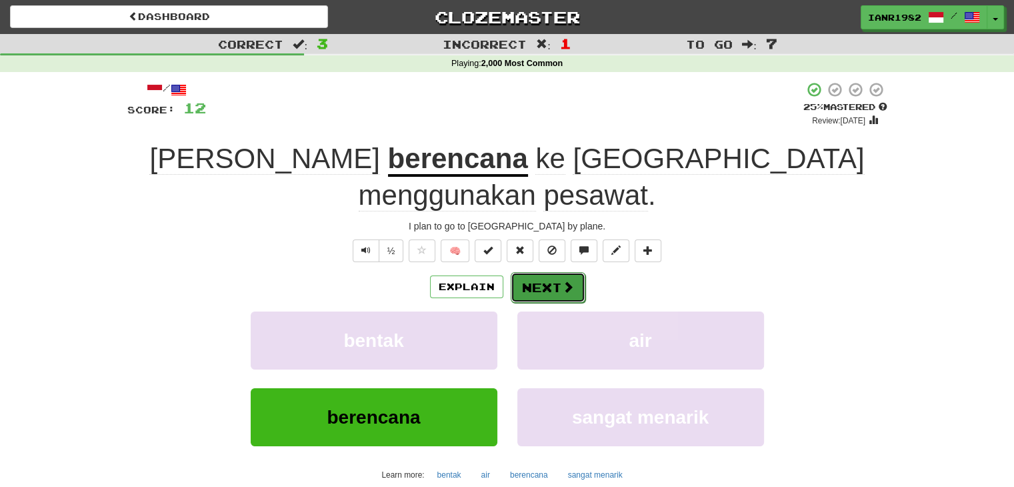
click at [558, 272] on button "Next" at bounding box center [548, 287] width 75 height 31
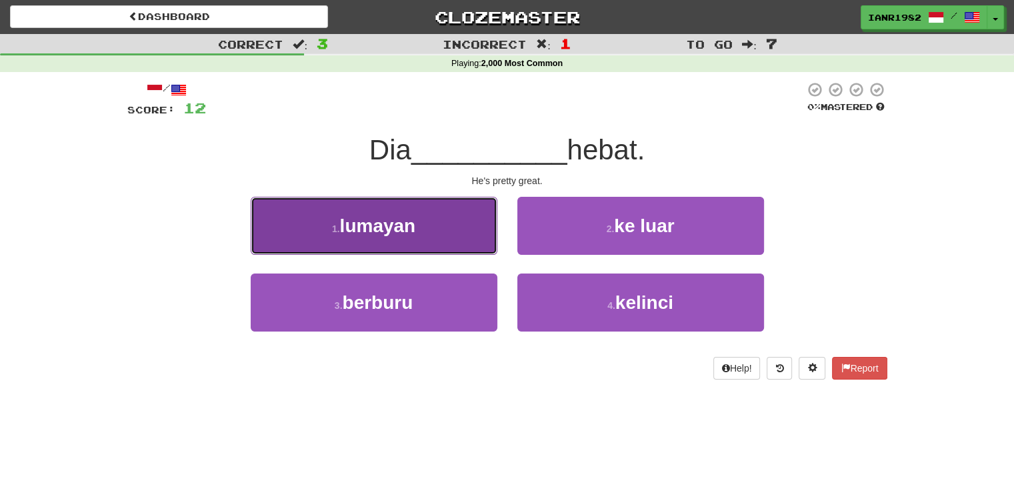
click at [416, 222] on span "lumayan" at bounding box center [378, 225] width 76 height 21
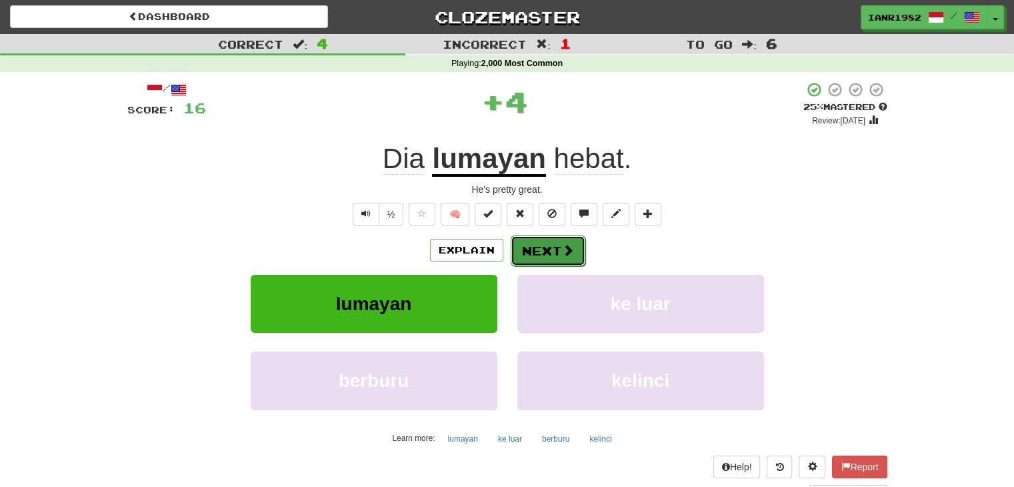
click at [578, 254] on button "Next" at bounding box center [548, 250] width 75 height 31
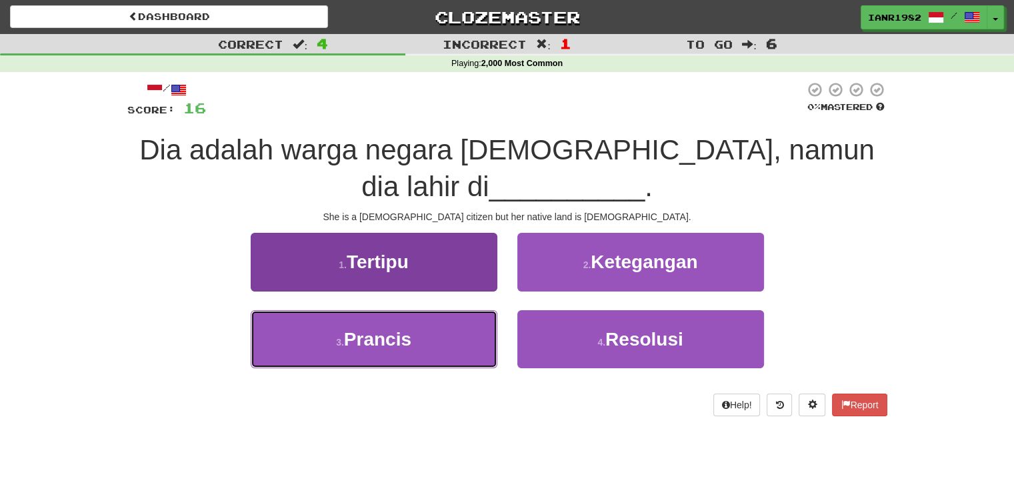
click at [430, 331] on button "3 . Prancis" at bounding box center [374, 339] width 247 height 58
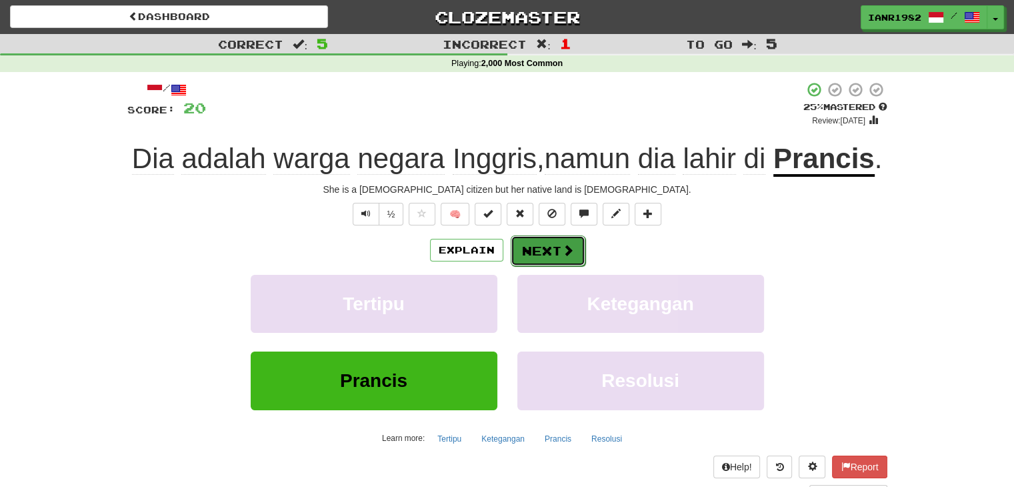
click at [570, 244] on span at bounding box center [568, 250] width 12 height 12
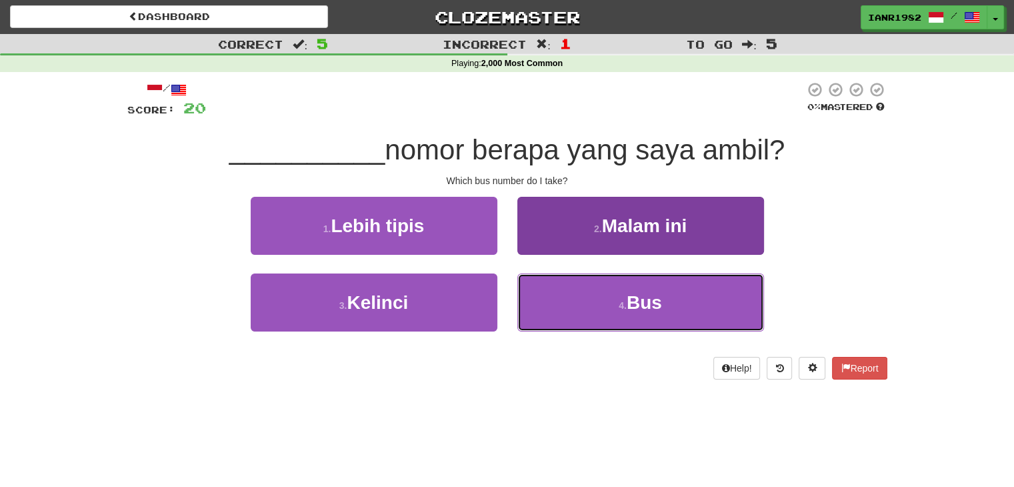
click at [621, 300] on small "4 ." at bounding box center [623, 305] width 8 height 11
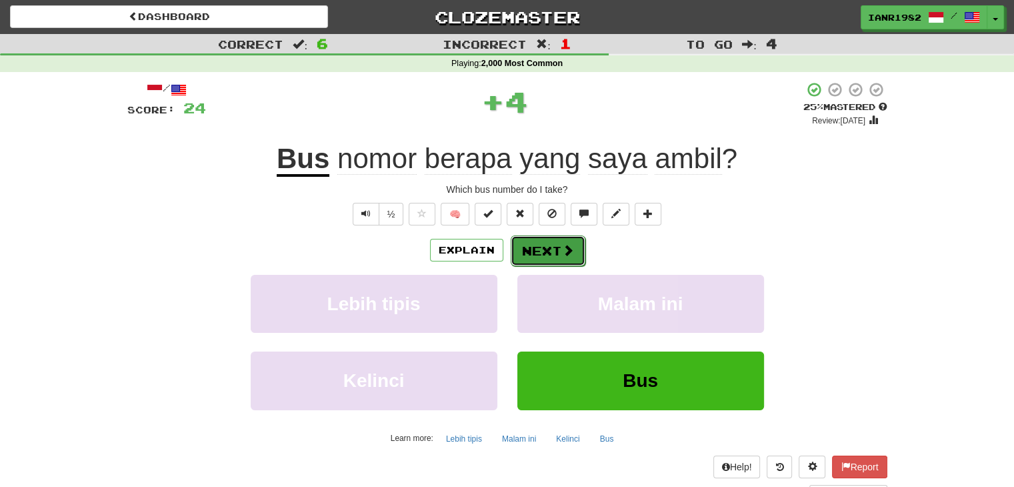
click at [568, 246] on span at bounding box center [568, 250] width 12 height 12
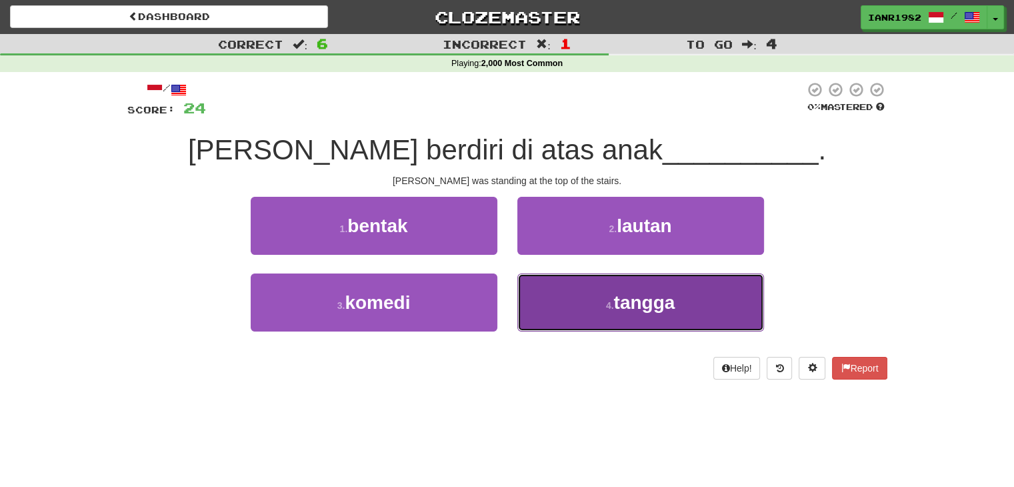
click at [651, 302] on span "tangga" at bounding box center [644, 302] width 61 height 21
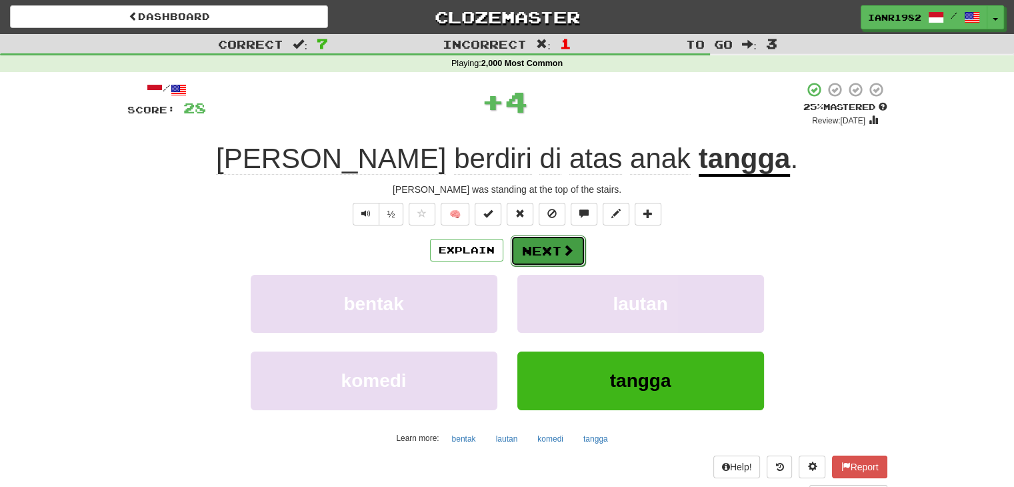
click at [563, 250] on span at bounding box center [568, 250] width 12 height 12
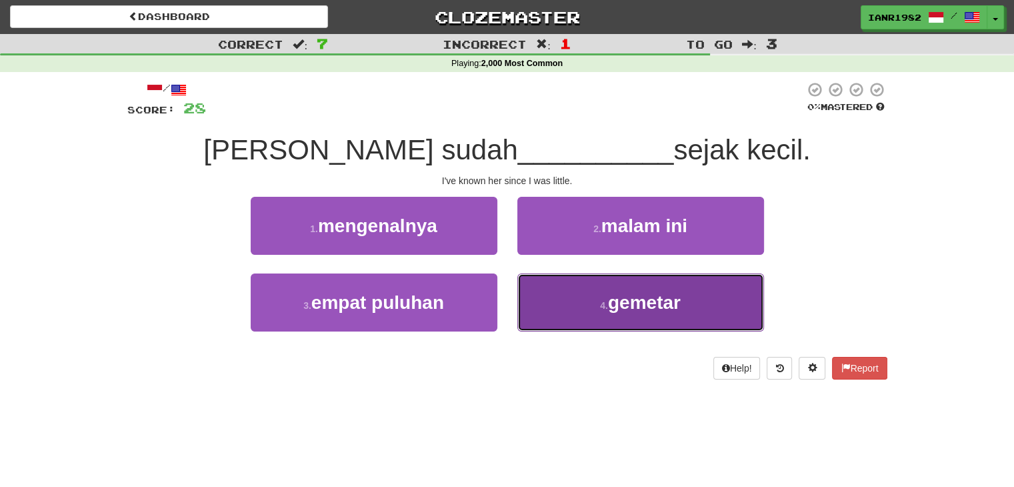
click at [704, 286] on button "4 . gemetar" at bounding box center [641, 302] width 247 height 58
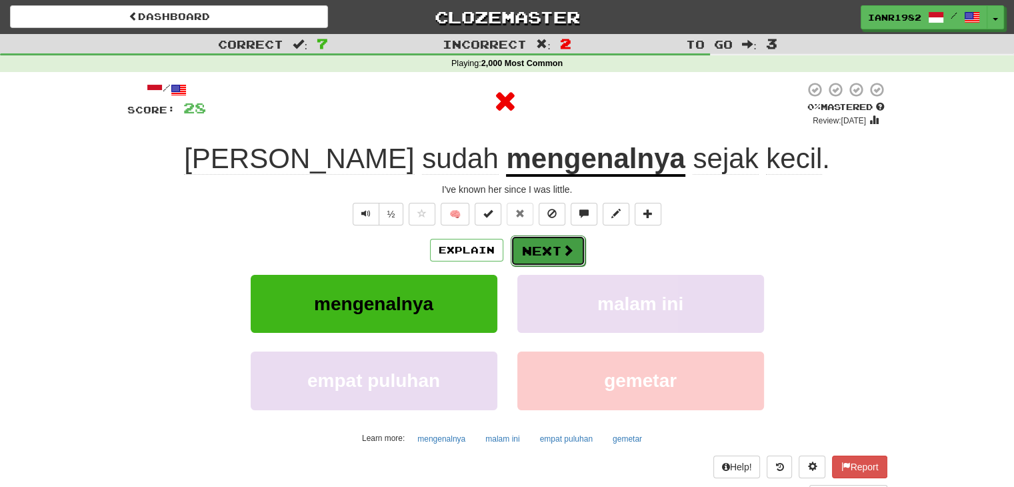
click at [566, 251] on span at bounding box center [568, 250] width 12 height 12
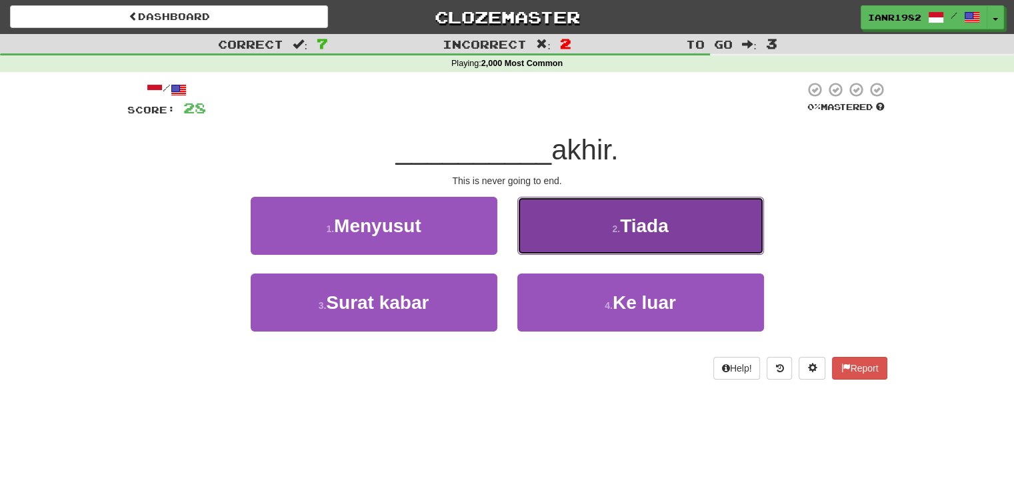
click at [649, 240] on button "2 . Tiada" at bounding box center [641, 226] width 247 height 58
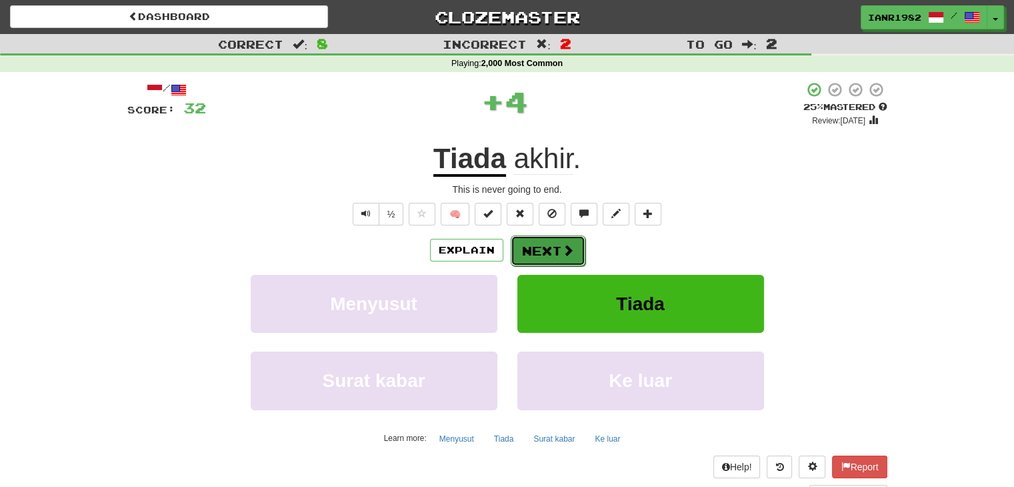
click at [573, 243] on button "Next" at bounding box center [548, 250] width 75 height 31
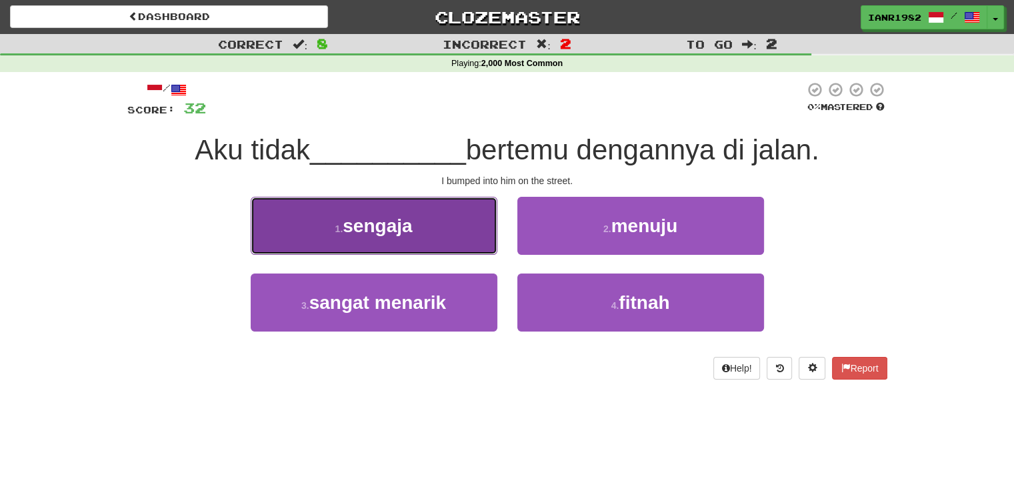
click at [481, 246] on button "1 . sengaja" at bounding box center [374, 226] width 247 height 58
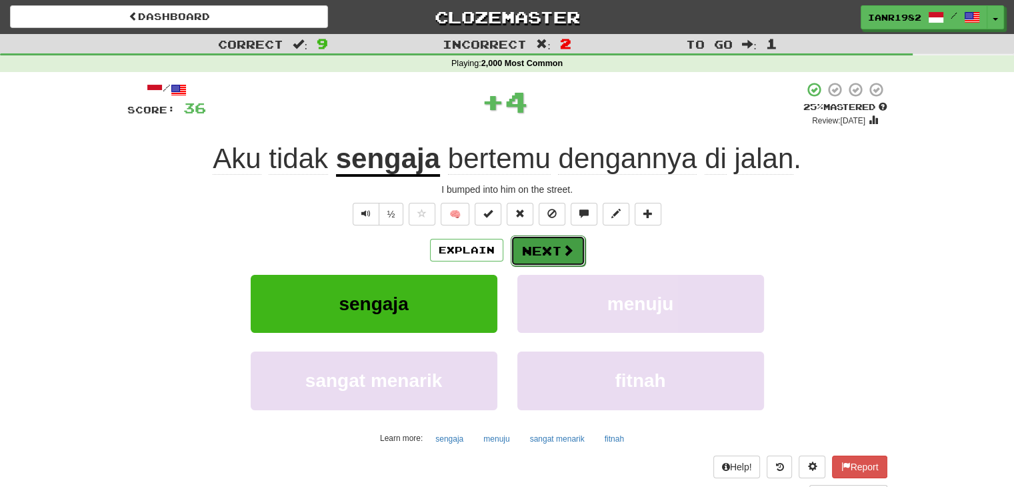
click at [562, 248] on span at bounding box center [568, 250] width 12 height 12
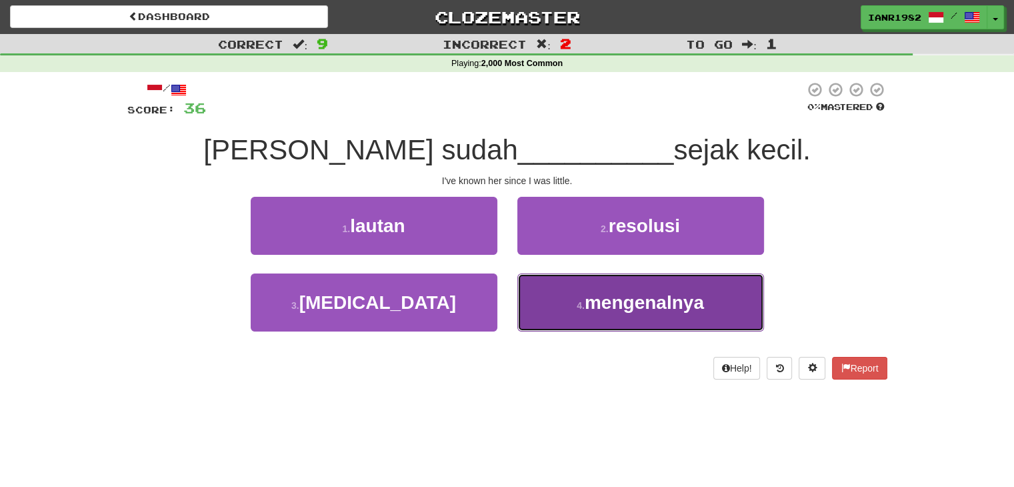
click at [637, 292] on span "mengenalnya" at bounding box center [644, 302] width 119 height 21
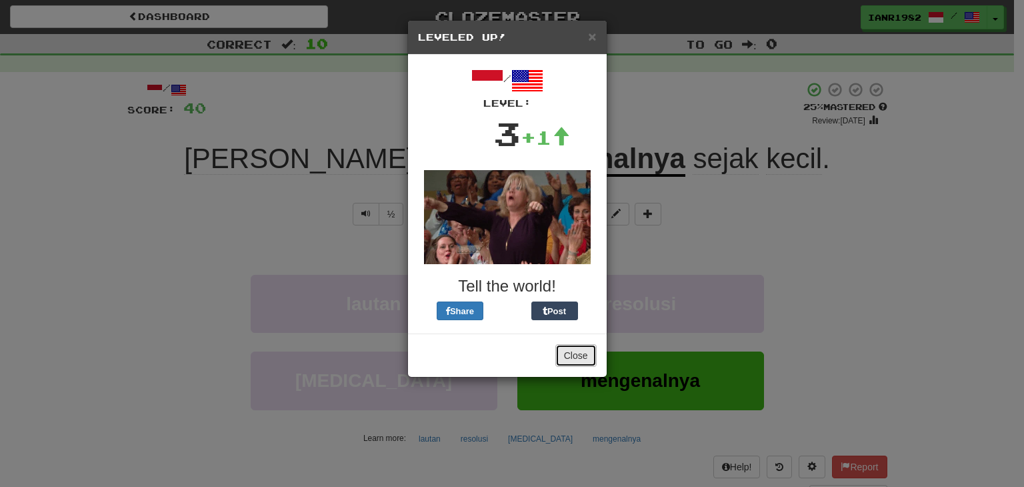
click at [582, 351] on button "Close" at bounding box center [576, 355] width 41 height 23
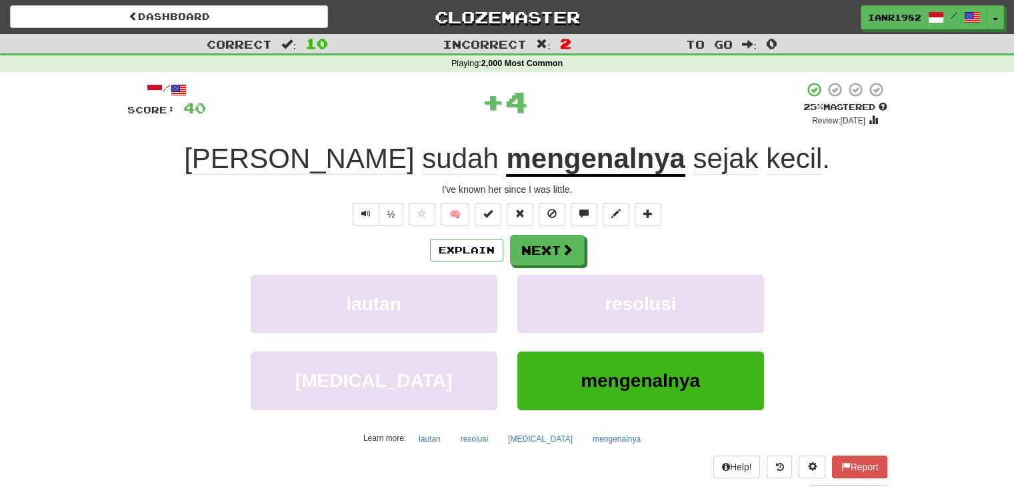
click at [571, 265] on div "Explain Next lautan resolusi tetanus mengenalnya Learn more: lautan resolusi te…" at bounding box center [507, 342] width 760 height 214
click at [571, 253] on span at bounding box center [568, 250] width 12 height 12
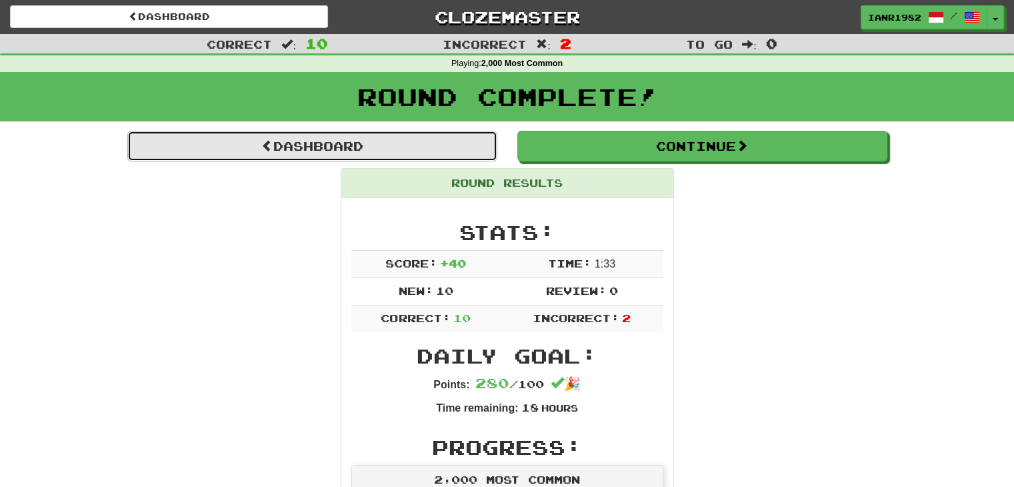
click at [478, 154] on link "Dashboard" at bounding box center [312, 146] width 370 height 31
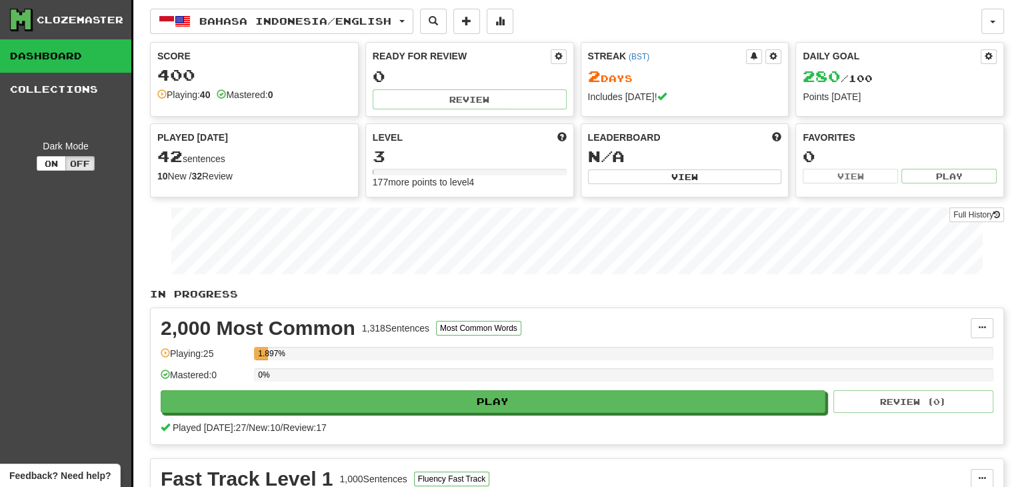
scroll to position [36, 0]
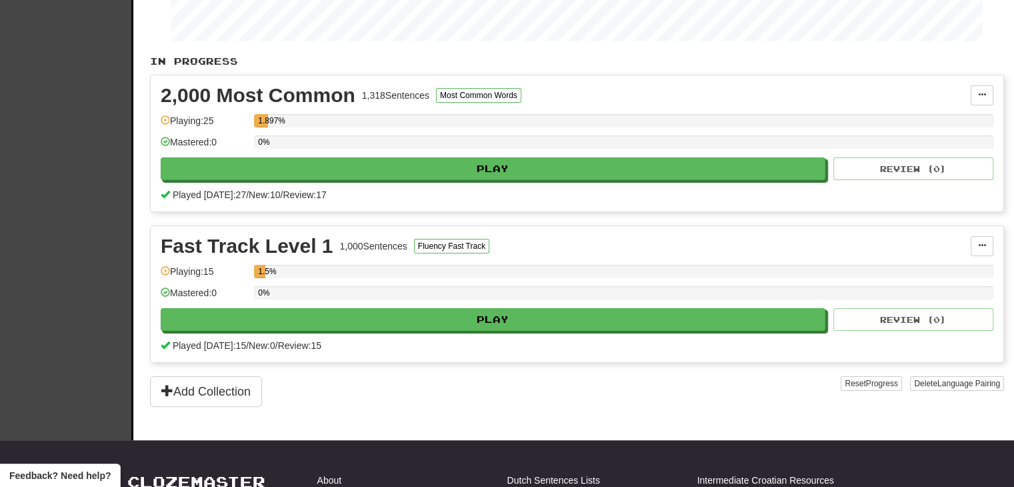
drag, startPoint x: 1024, startPoint y: 115, endPoint x: 989, endPoint y: 215, distance: 105.9
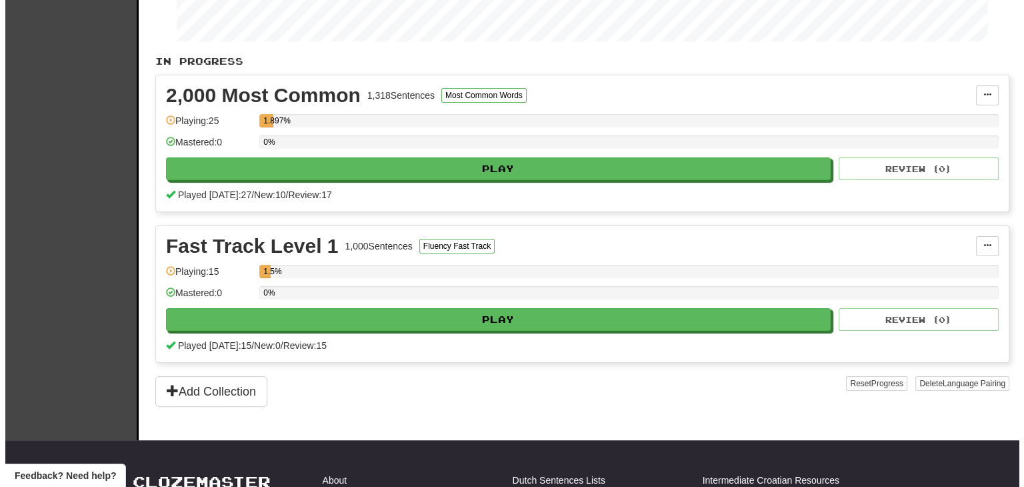
scroll to position [239, 0]
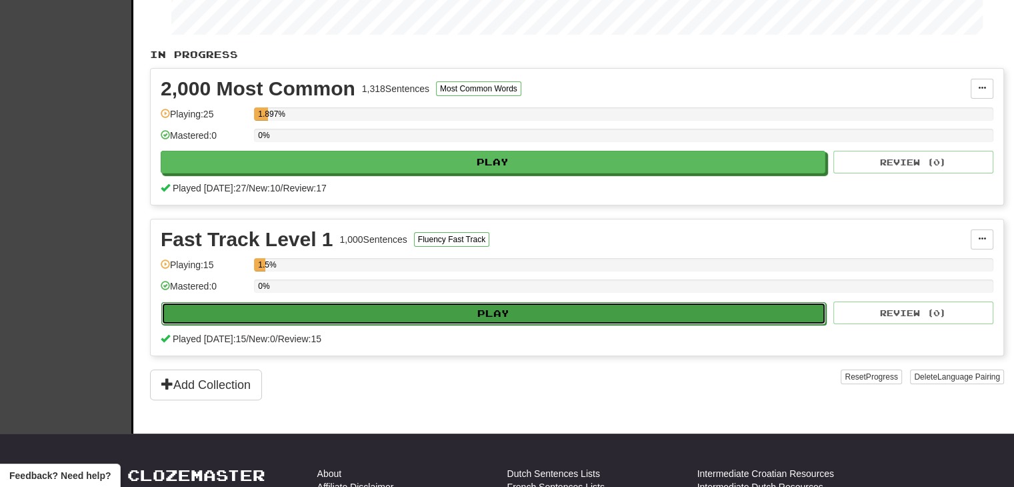
click at [628, 305] on button "Play" at bounding box center [493, 313] width 665 height 23
select select "**"
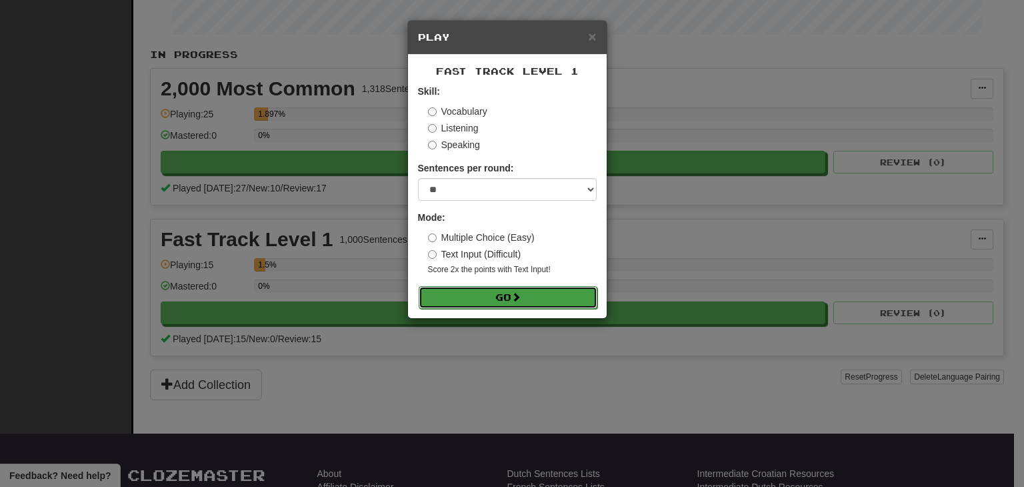
click at [556, 301] on button "Go" at bounding box center [508, 297] width 179 height 23
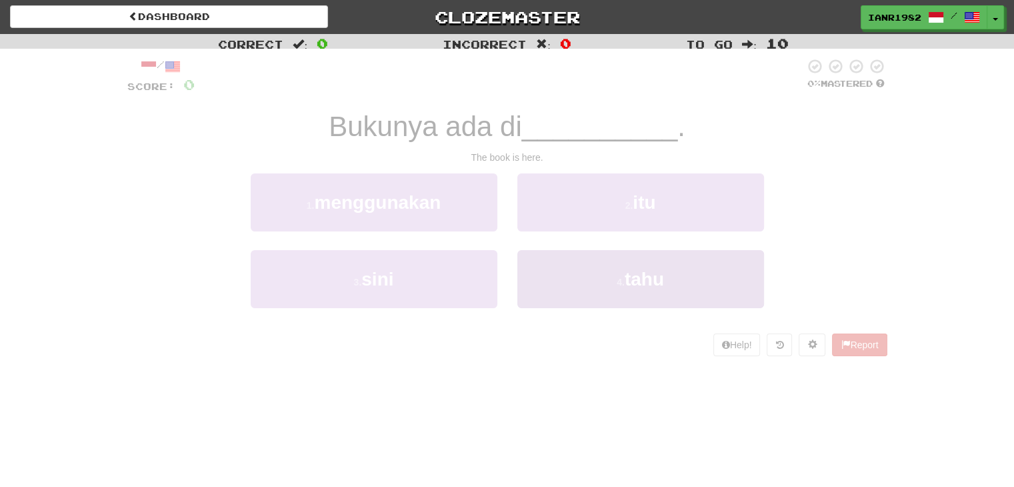
scroll to position [36, 0]
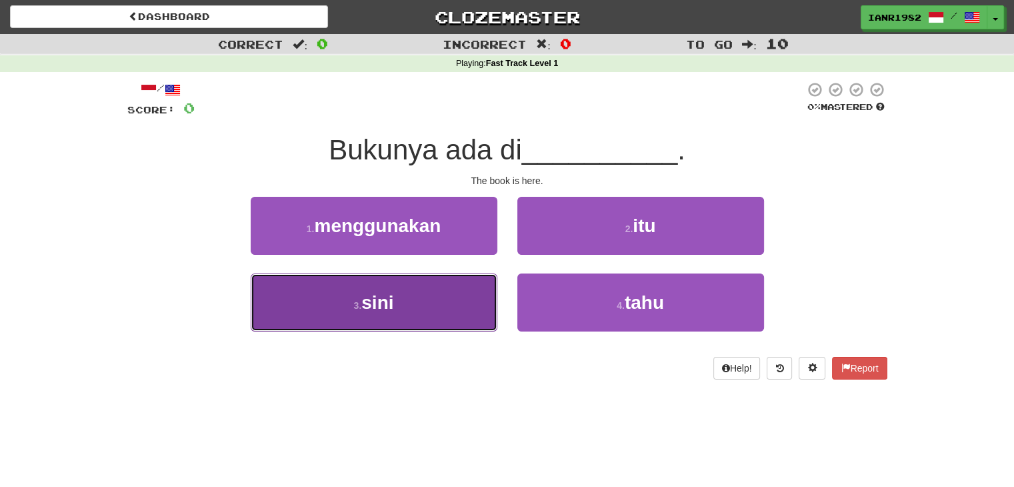
click at [457, 305] on button "3 . sini" at bounding box center [374, 302] width 247 height 58
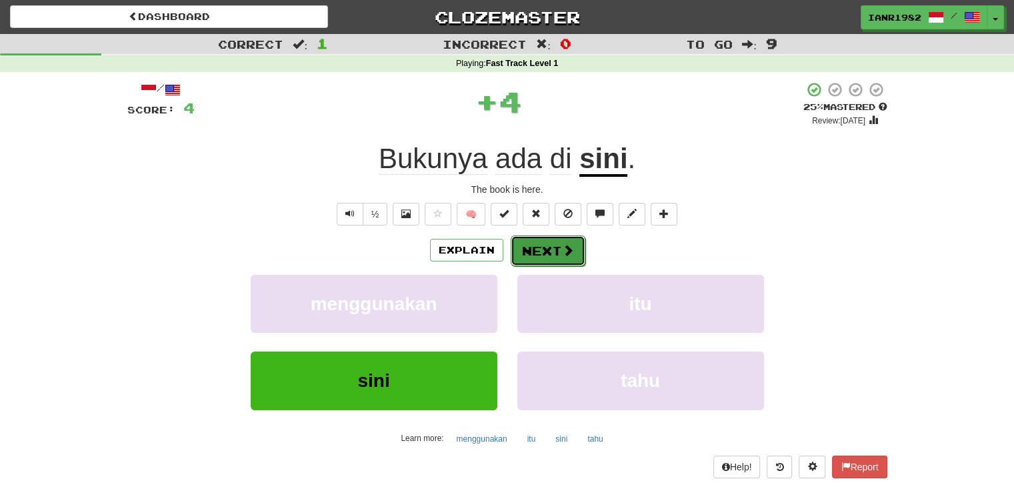
click at [562, 251] on span at bounding box center [568, 250] width 12 height 12
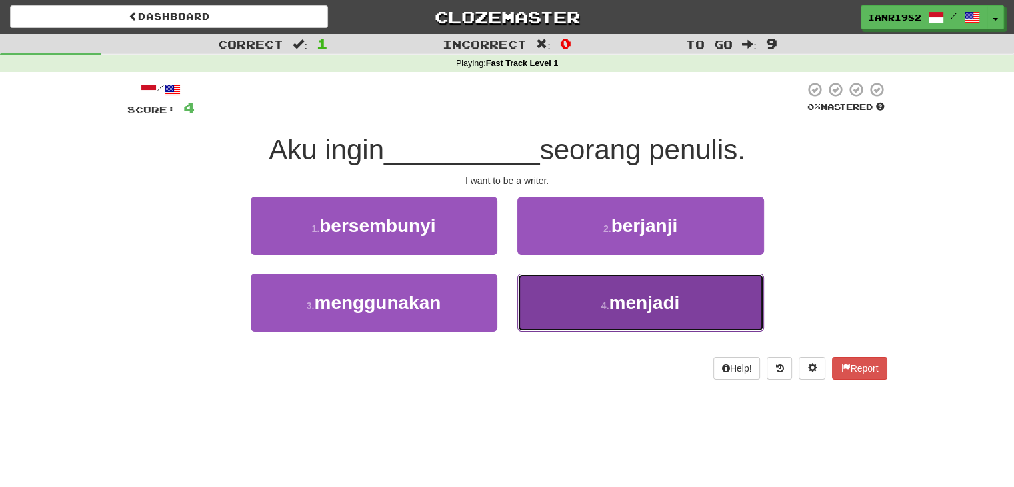
click at [643, 292] on span "menjadi" at bounding box center [644, 302] width 71 height 21
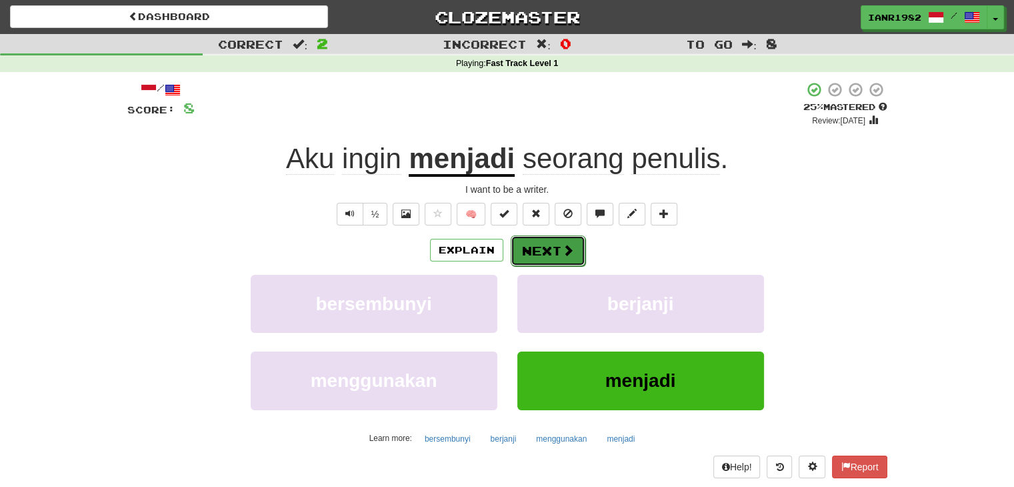
click at [576, 249] on button "Next" at bounding box center [548, 250] width 75 height 31
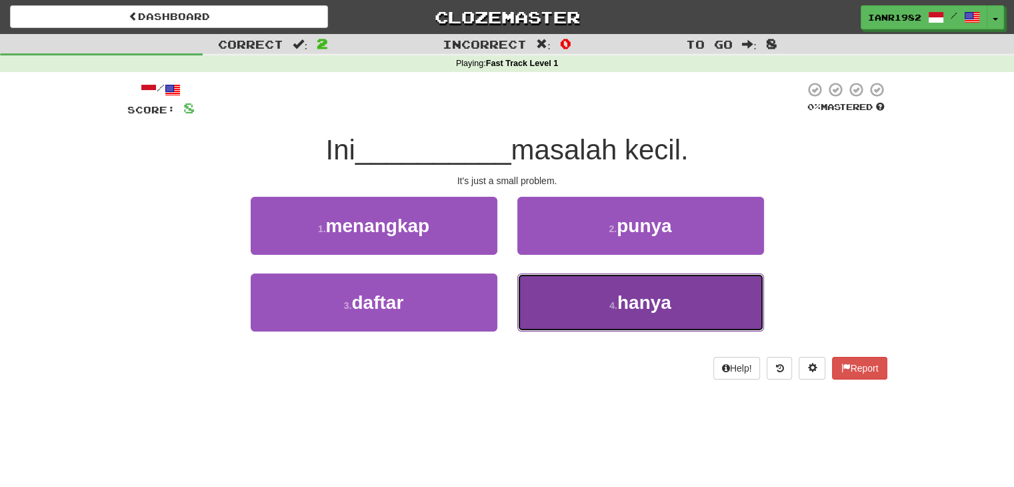
click at [655, 296] on span "hanya" at bounding box center [645, 302] width 54 height 21
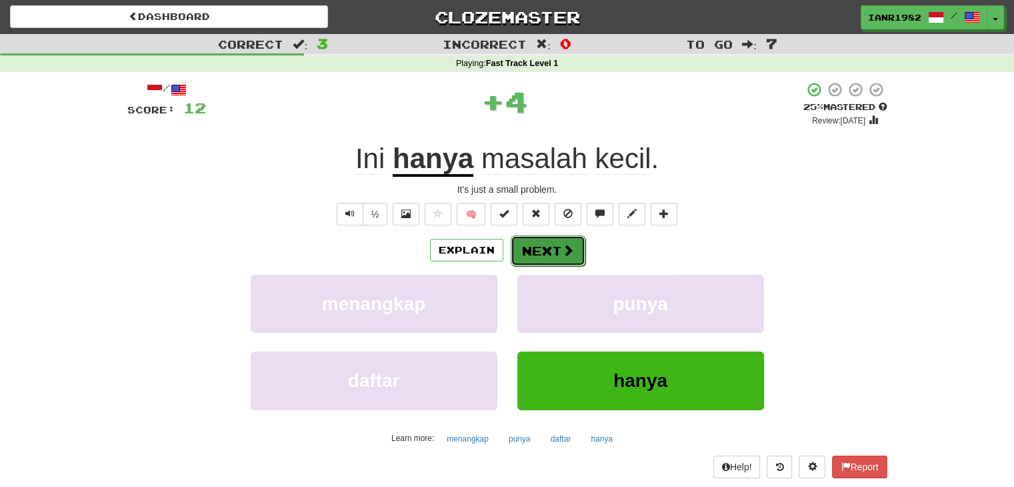
click at [571, 254] on span at bounding box center [568, 250] width 12 height 12
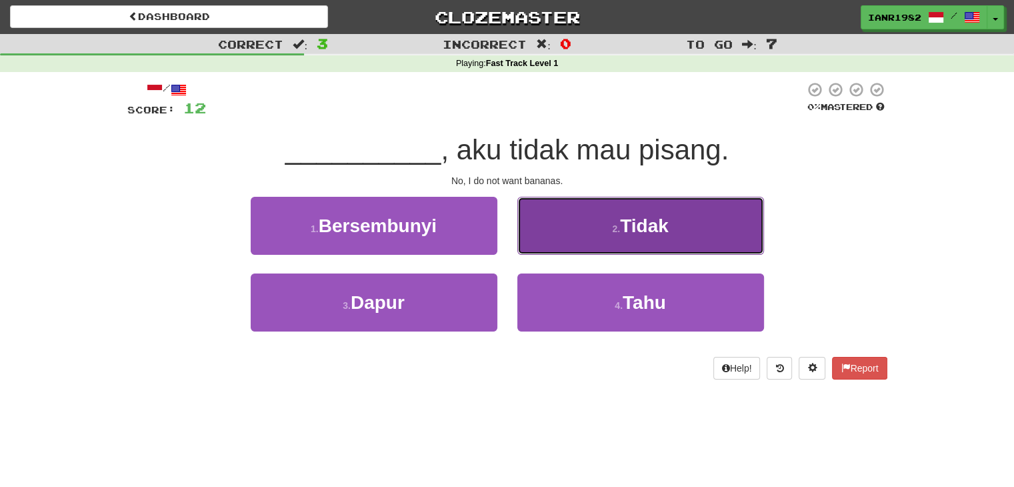
click at [627, 233] on span "Tidak" at bounding box center [644, 225] width 49 height 21
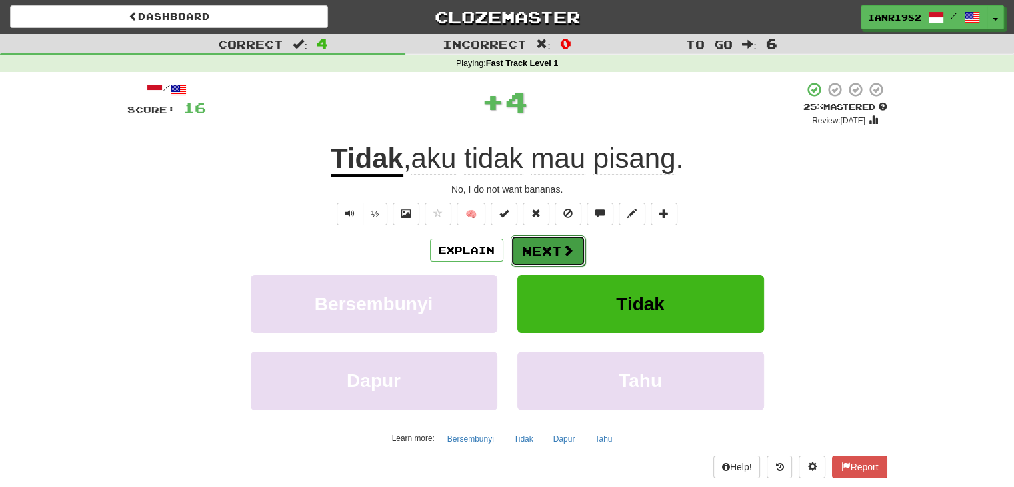
click at [574, 255] on button "Next" at bounding box center [548, 250] width 75 height 31
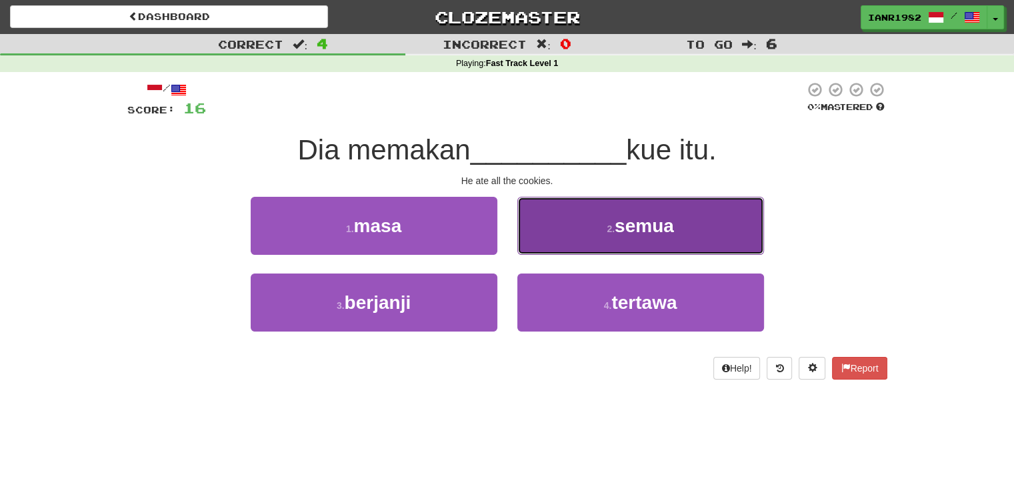
click at [630, 225] on span "semua" at bounding box center [644, 225] width 59 height 21
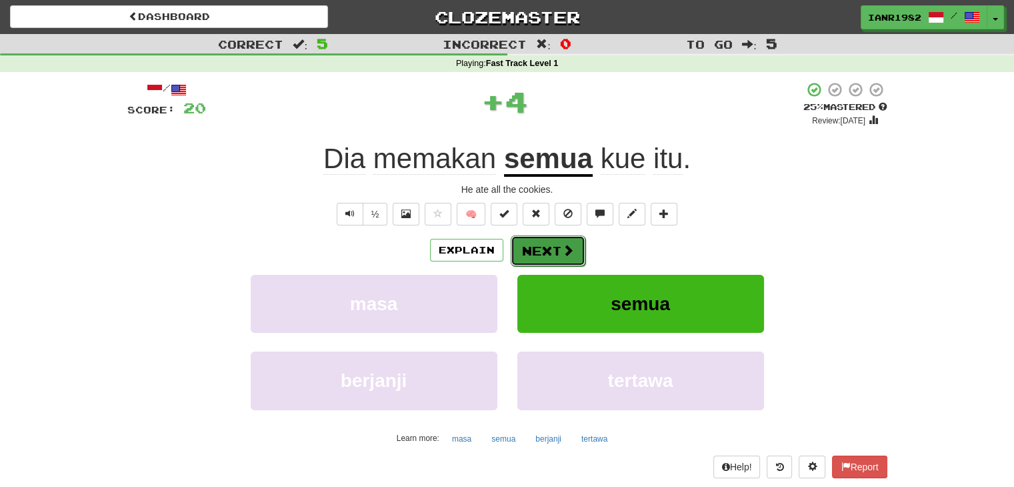
click at [567, 250] on span at bounding box center [568, 250] width 12 height 12
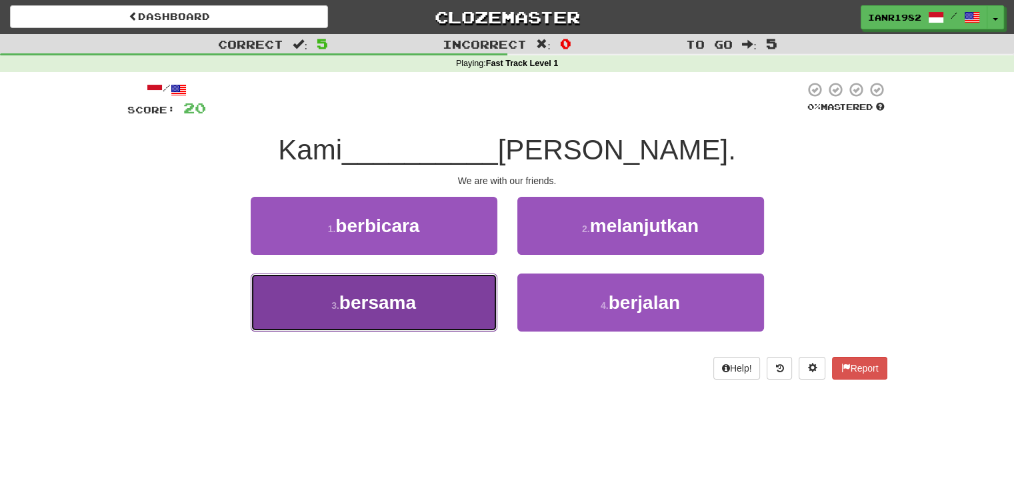
click at [452, 302] on button "3 . bersama" at bounding box center [374, 302] width 247 height 58
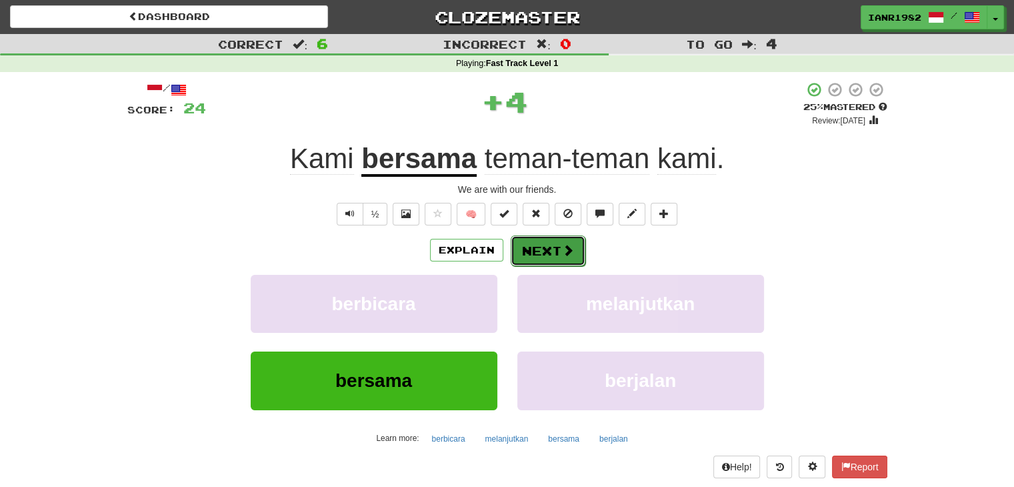
click at [570, 255] on span at bounding box center [568, 250] width 12 height 12
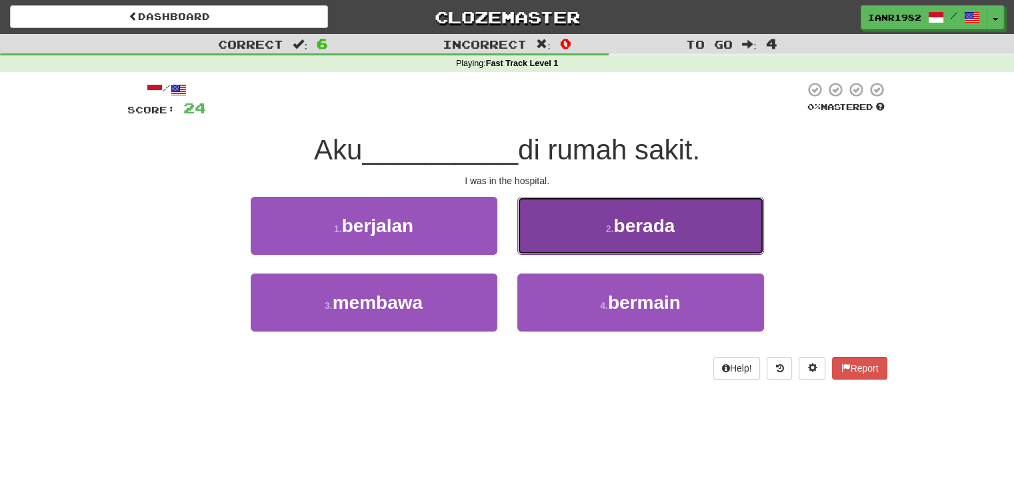
click at [643, 239] on button "2 . berada" at bounding box center [641, 226] width 247 height 58
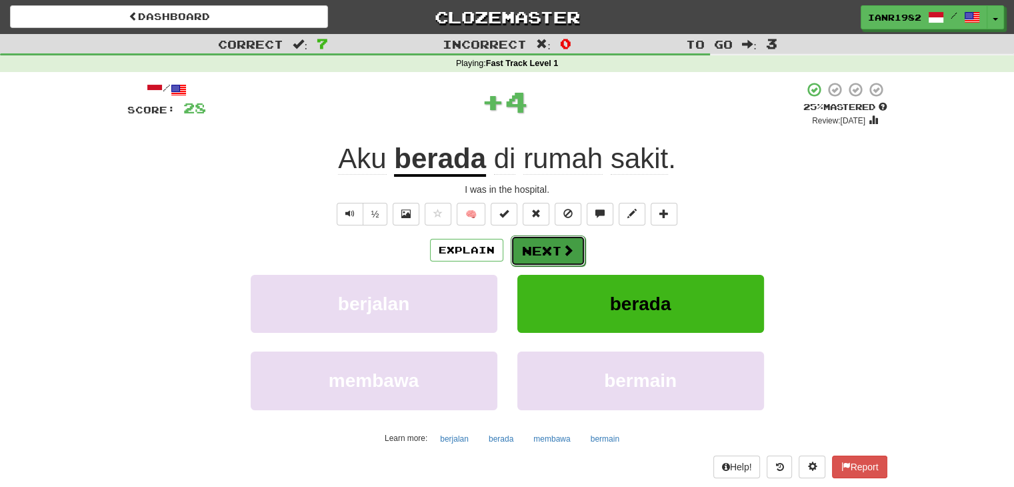
click at [577, 249] on button "Next" at bounding box center [548, 250] width 75 height 31
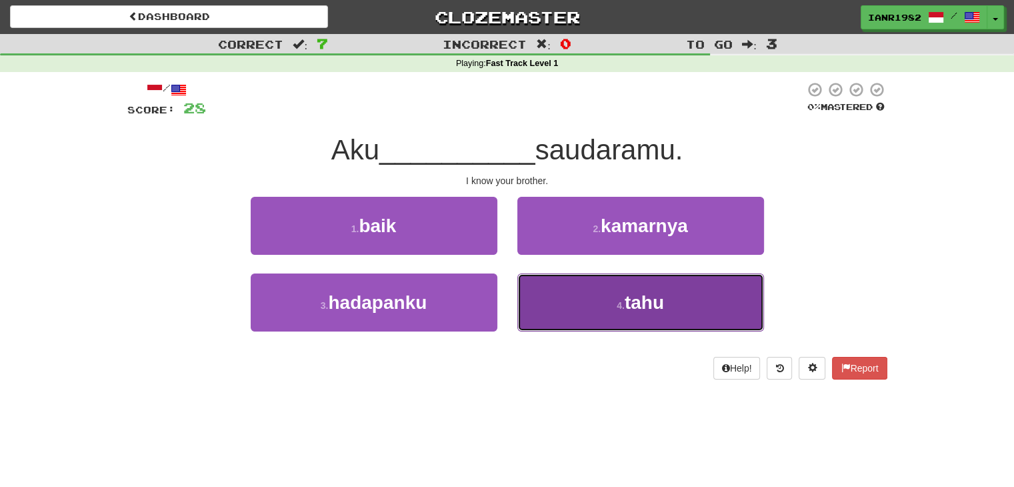
click at [684, 297] on button "4 . tahu" at bounding box center [641, 302] width 247 height 58
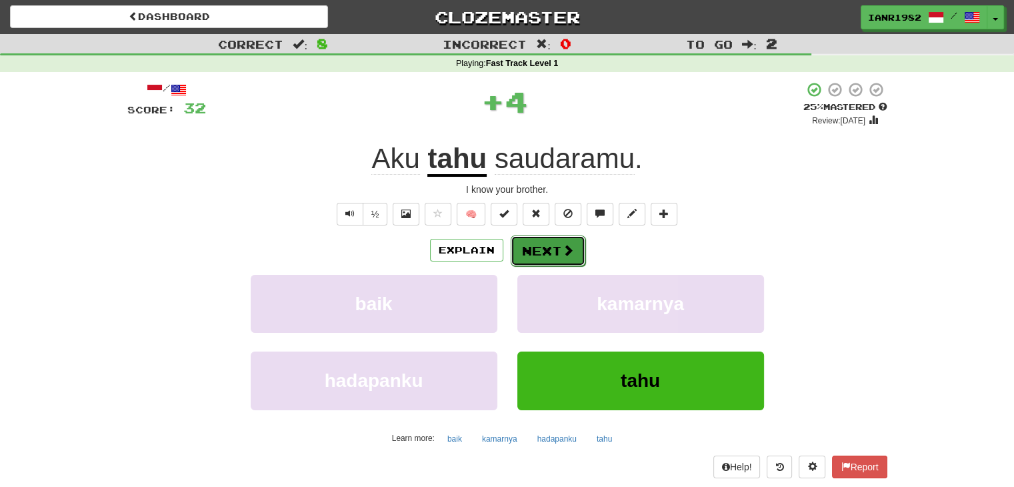
click at [574, 250] on button "Next" at bounding box center [548, 250] width 75 height 31
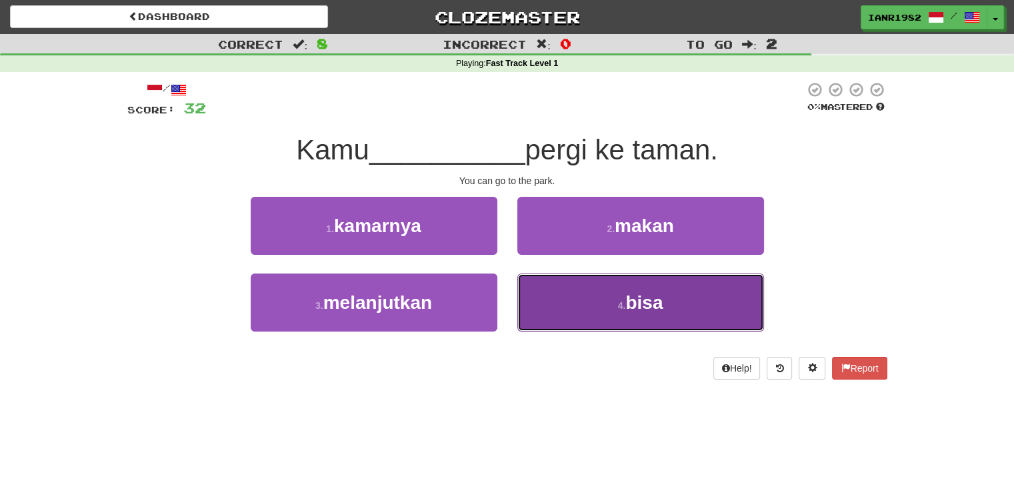
click at [659, 289] on button "4 . bisa" at bounding box center [641, 302] width 247 height 58
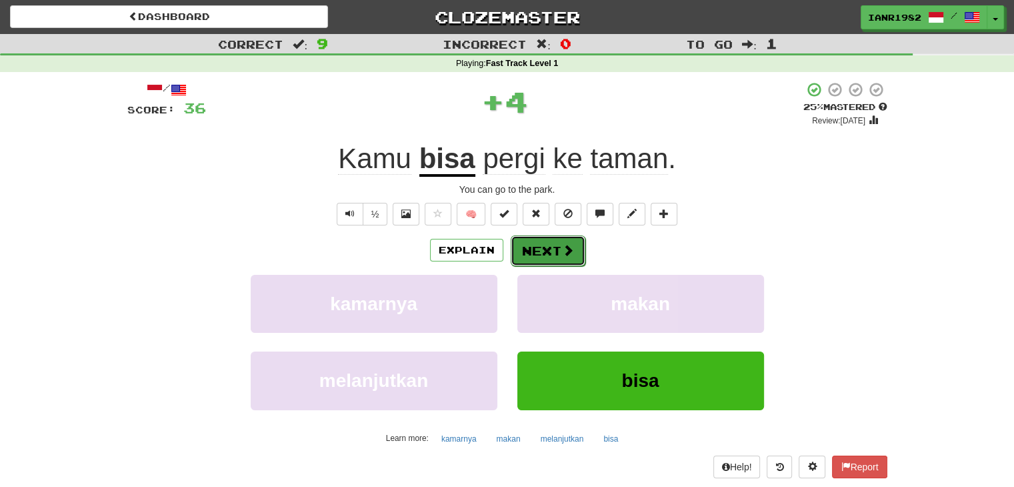
click at [554, 251] on button "Next" at bounding box center [548, 250] width 75 height 31
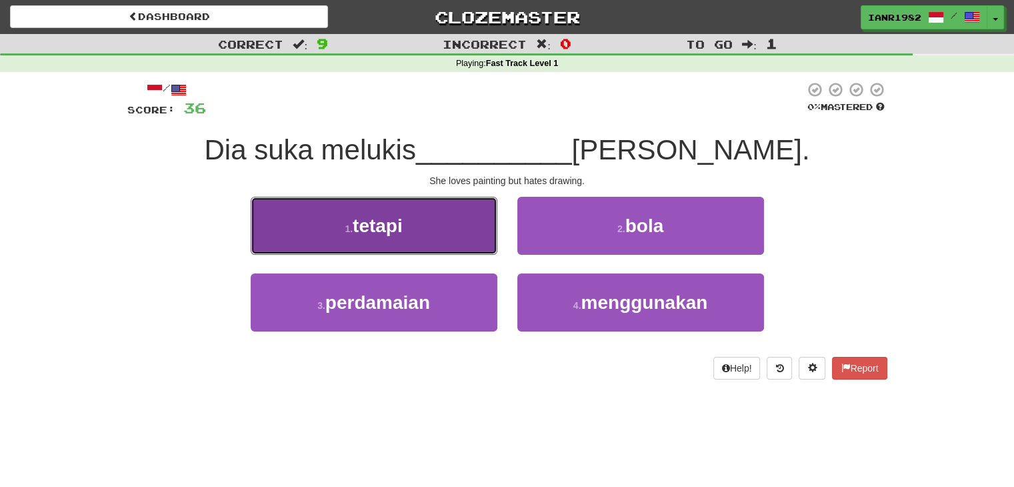
click at [476, 235] on button "1 . tetapi" at bounding box center [374, 226] width 247 height 58
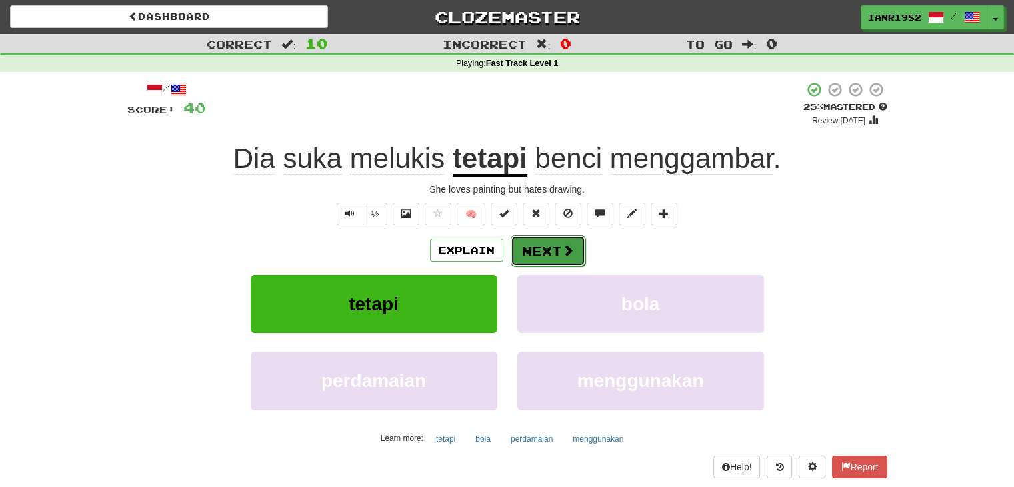
click at [570, 240] on button "Next" at bounding box center [548, 250] width 75 height 31
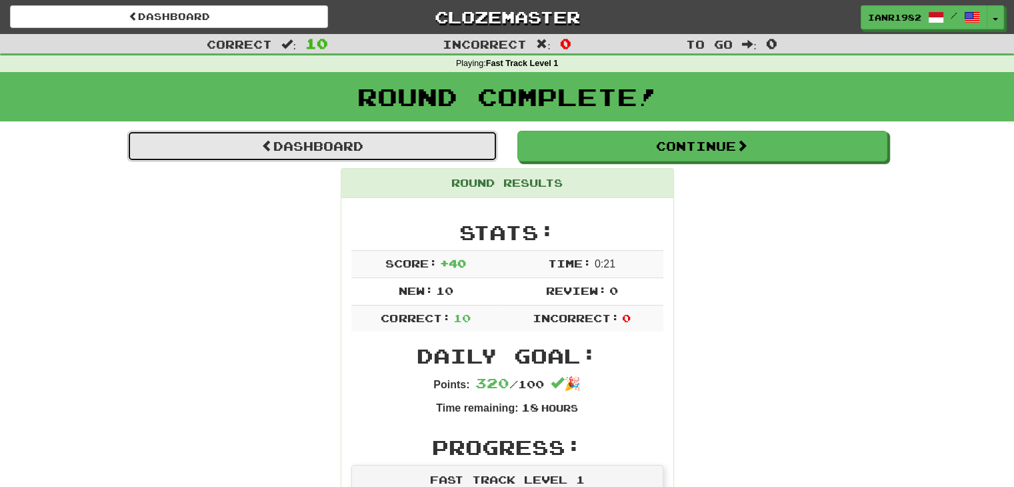
click at [488, 151] on link "Dashboard" at bounding box center [312, 146] width 370 height 31
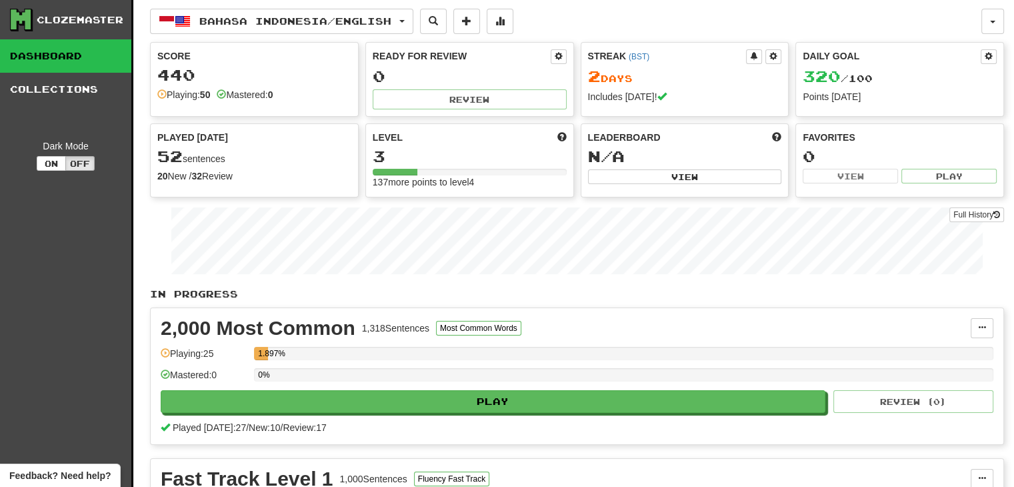
scroll to position [36, 0]
